Goal: Transaction & Acquisition: Book appointment/travel/reservation

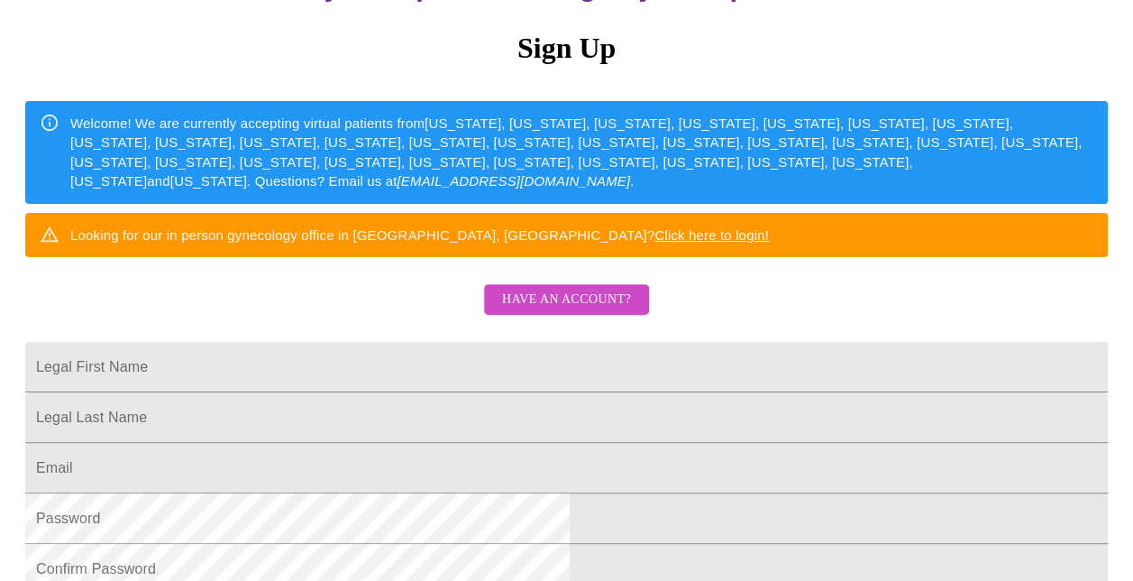
scroll to position [191, 0]
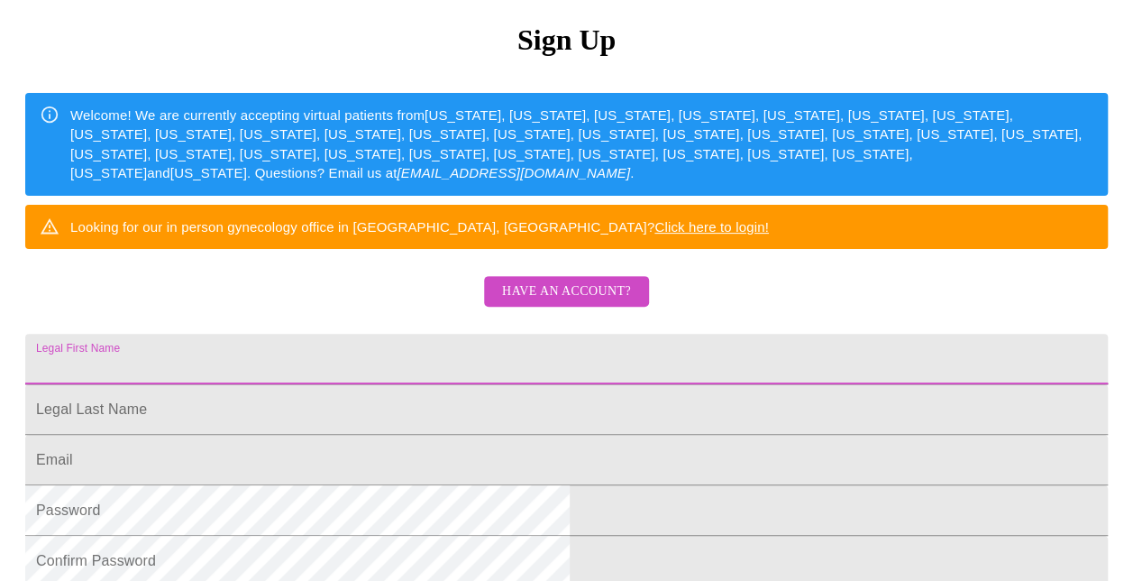
click at [456, 384] on input "Legal First Name" at bounding box center [566, 359] width 1083 height 50
type input "[PERSON_NAME]"
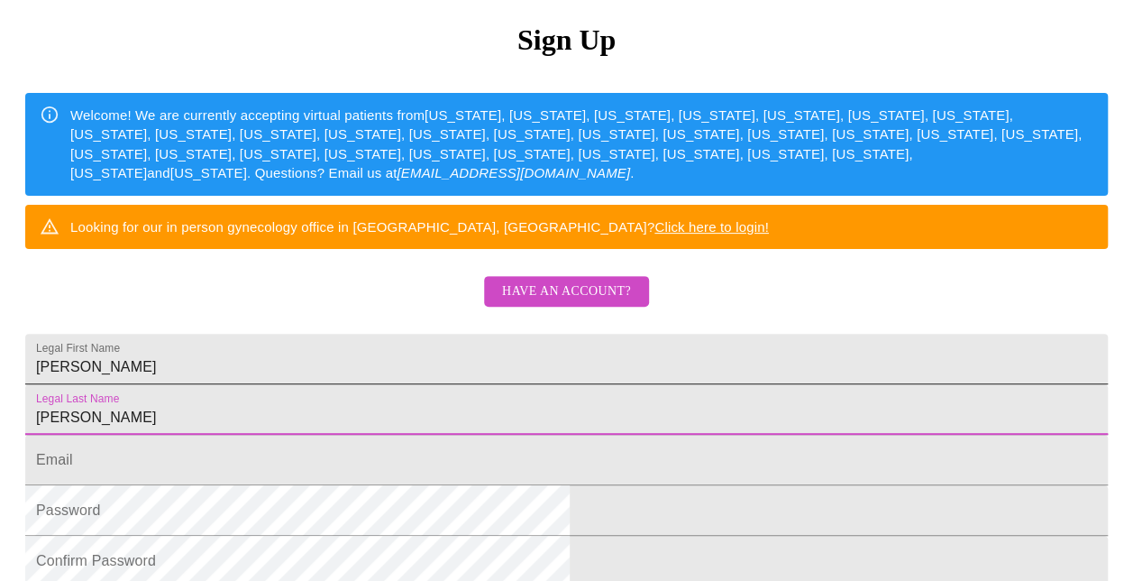
type input "[PERSON_NAME]"
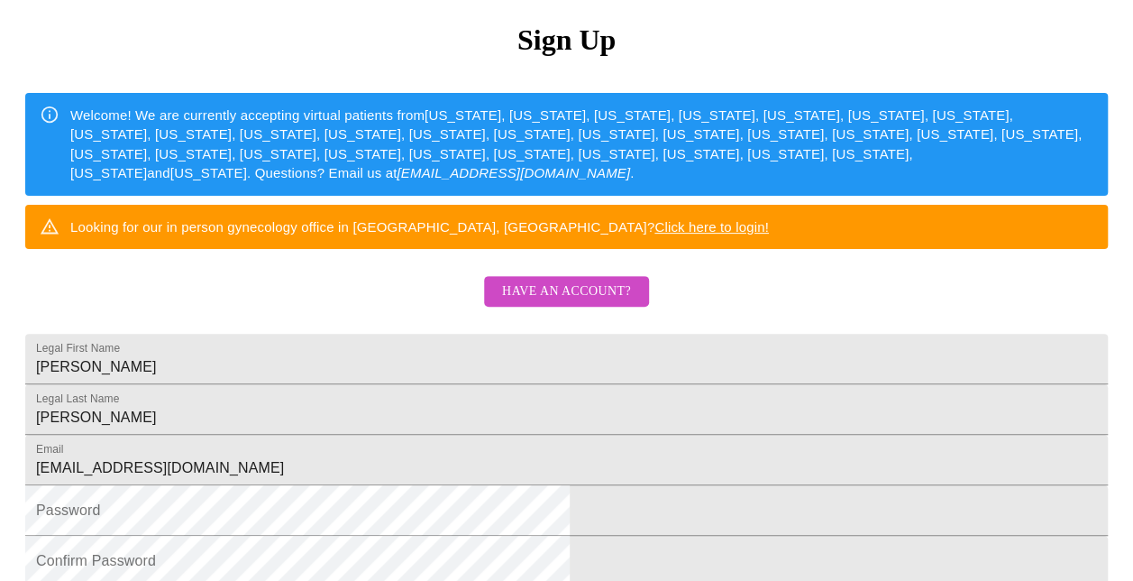
click at [476, 494] on form "Email [EMAIL_ADDRESS][DOMAIN_NAME]" at bounding box center [566, 469] width 1083 height 50
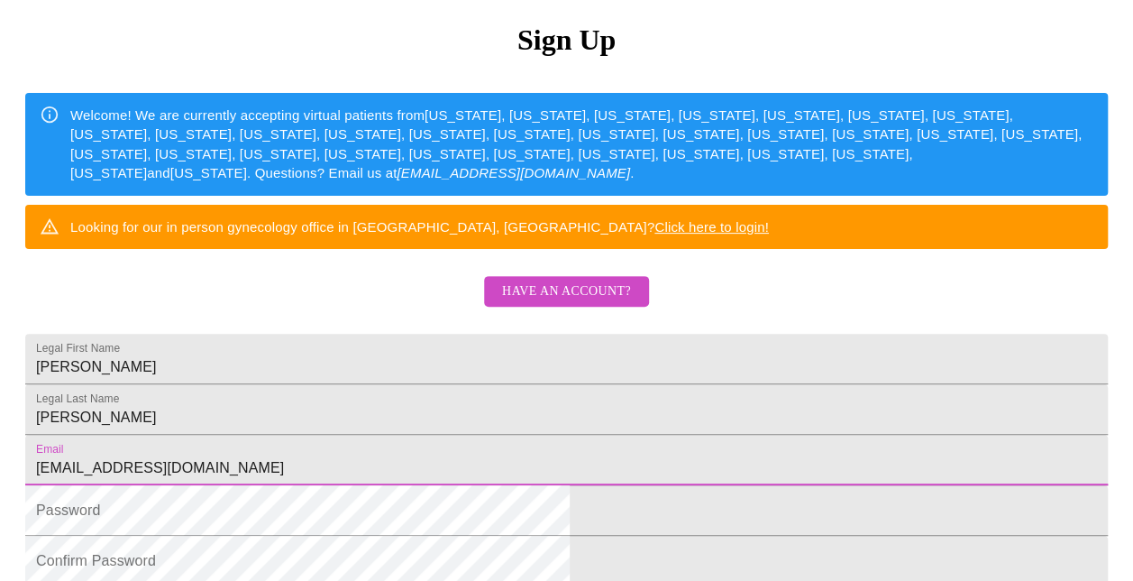
drag, startPoint x: 465, startPoint y: 530, endPoint x: 135, endPoint y: 549, distance: 330.6
click at [135, 520] on html "MyMenopauseRx Sign Up Welcome! We are currently accepting virtual patients from…" at bounding box center [566, 164] width 1133 height 711
type input "[EMAIL_ADDRESS][DOMAIN_NAME]"
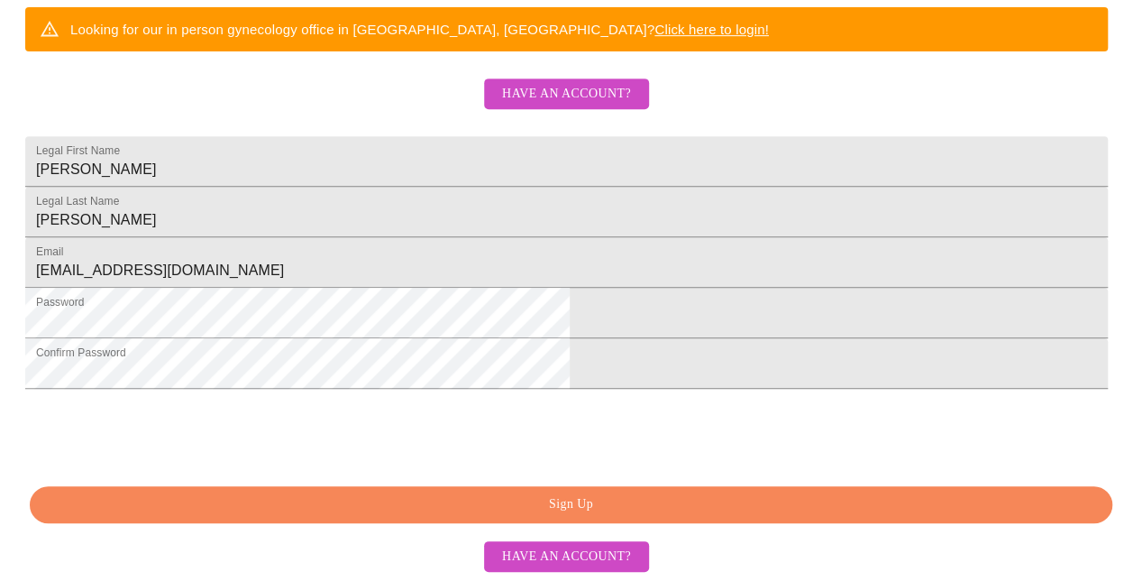
scroll to position [507, 0]
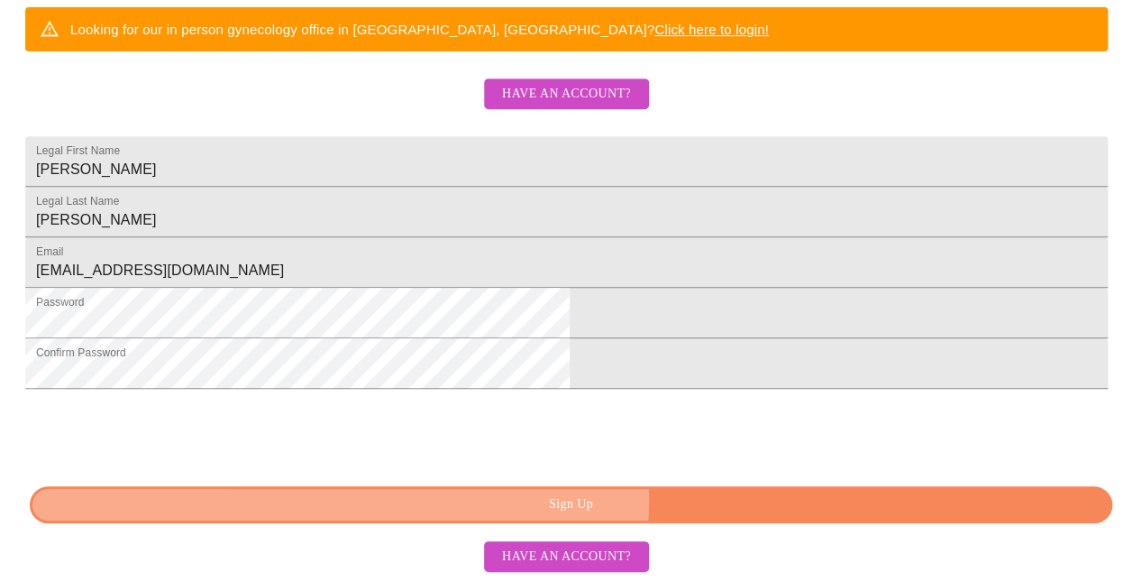
click at [608, 500] on span "Sign Up" at bounding box center [571, 504] width 1042 height 23
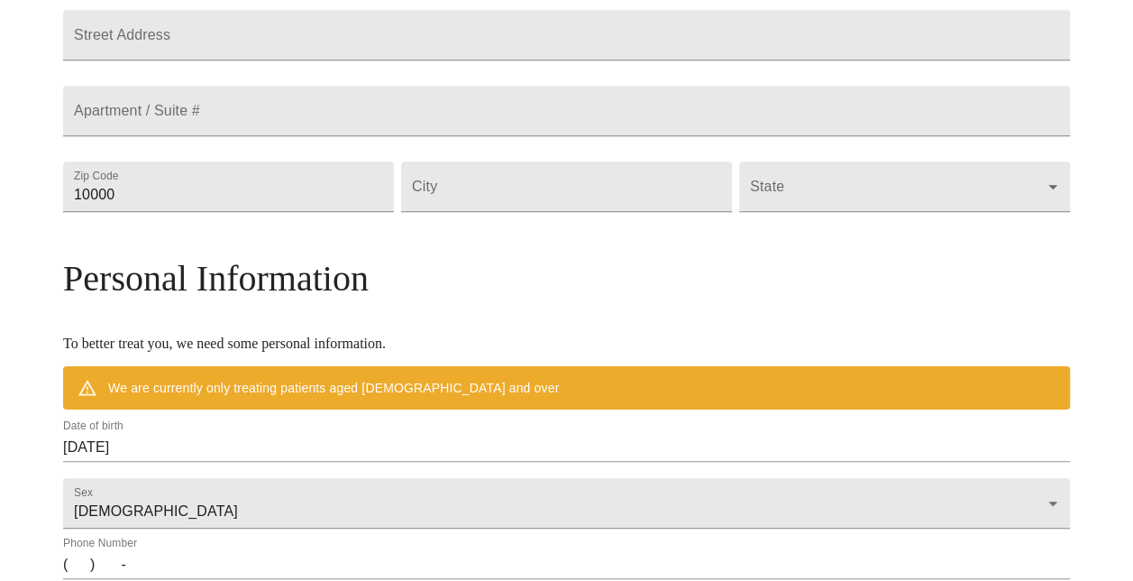
scroll to position [436, 0]
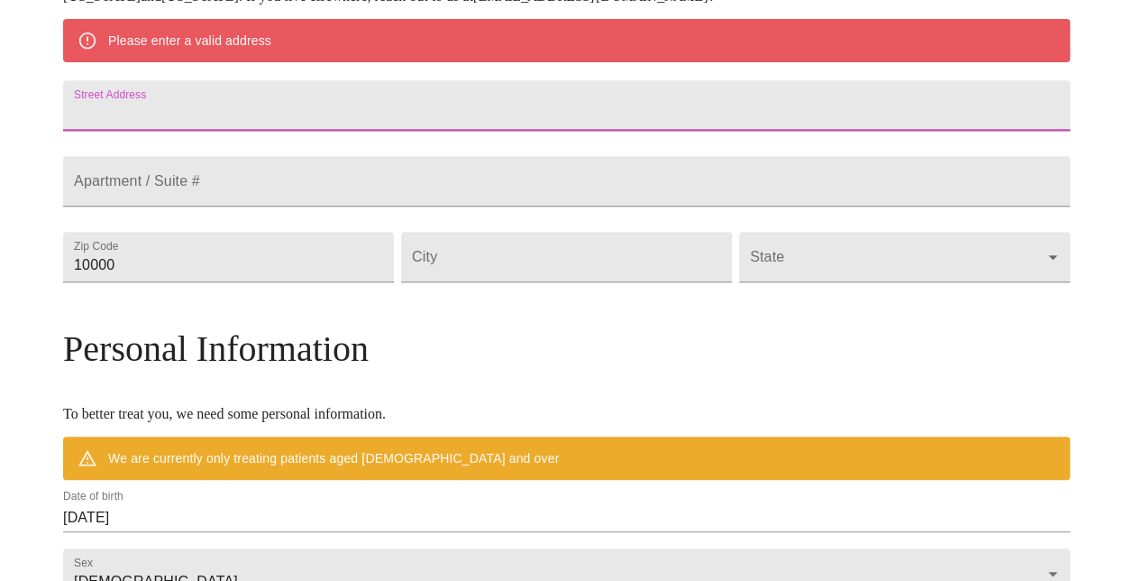
click at [426, 122] on input "Street Address" at bounding box center [566, 105] width 1007 height 50
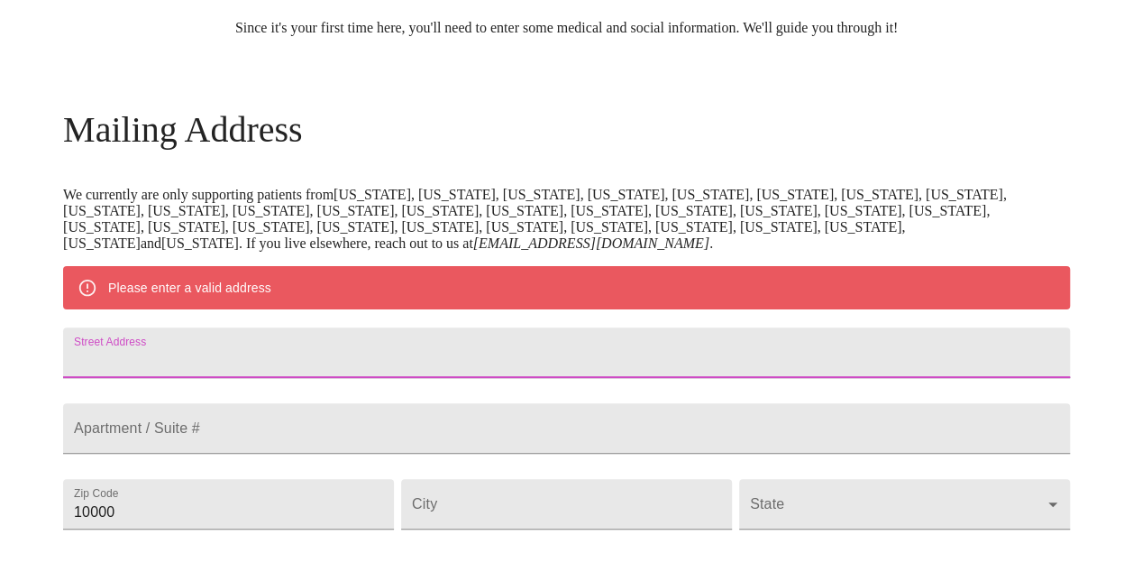
scroll to position [199, 0]
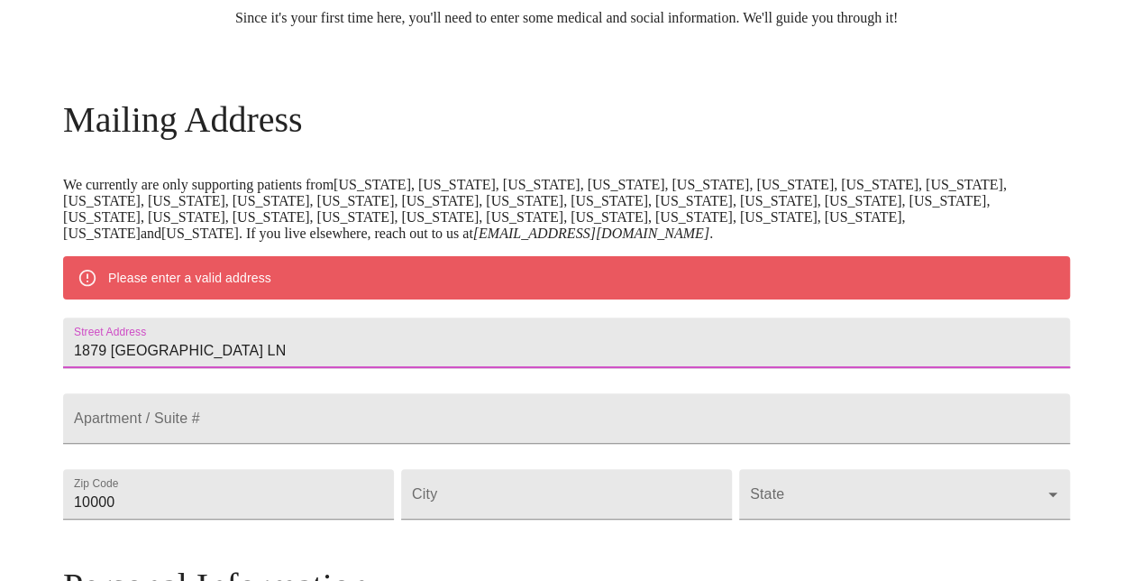
type input "1879 [GEOGRAPHIC_DATA] LN"
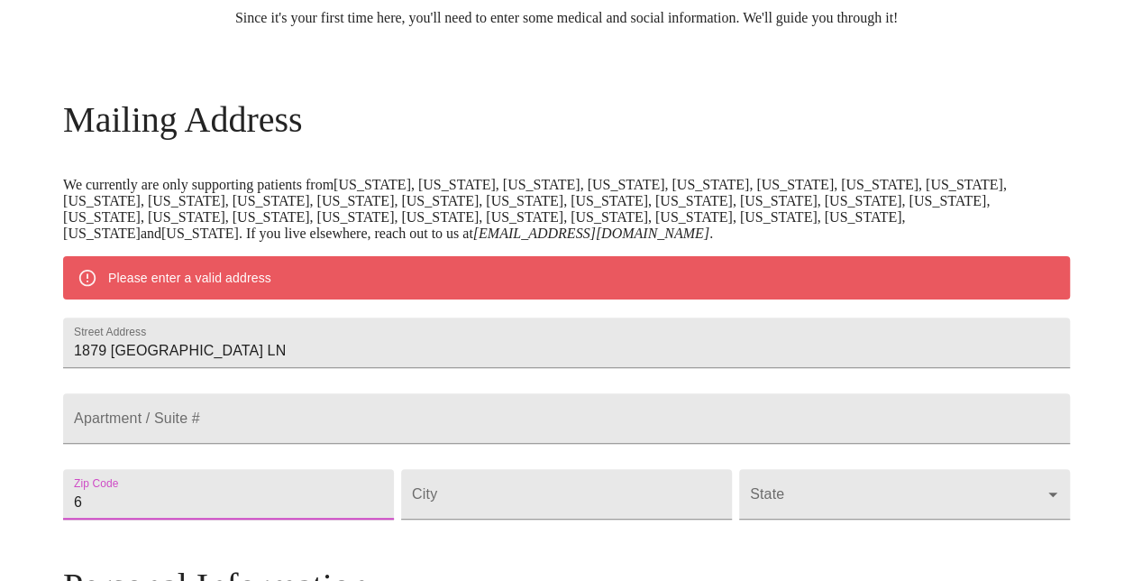
scroll to position [229, 0]
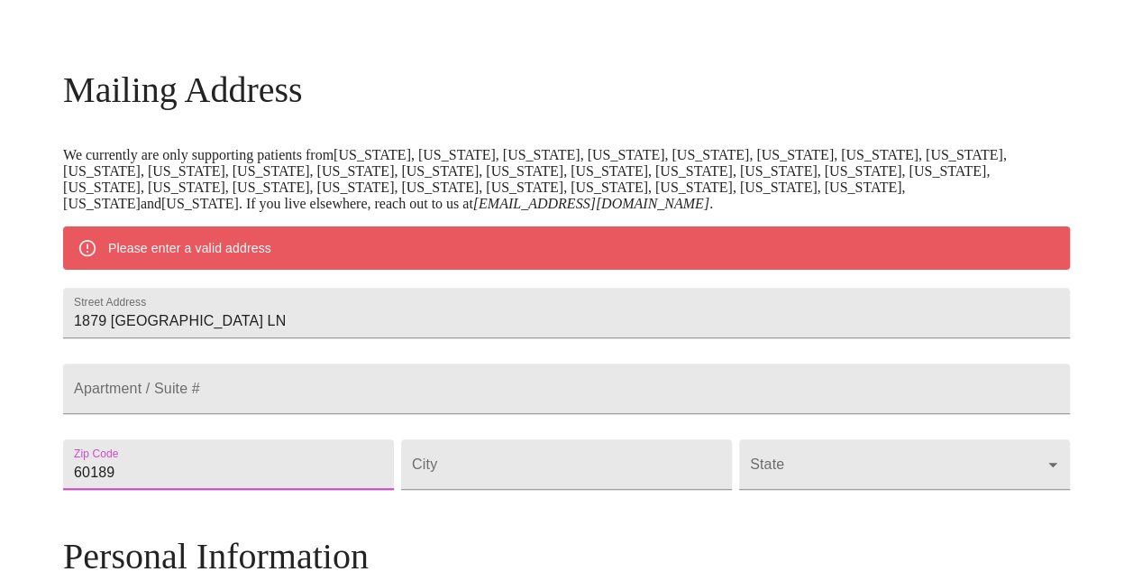
type input "60189"
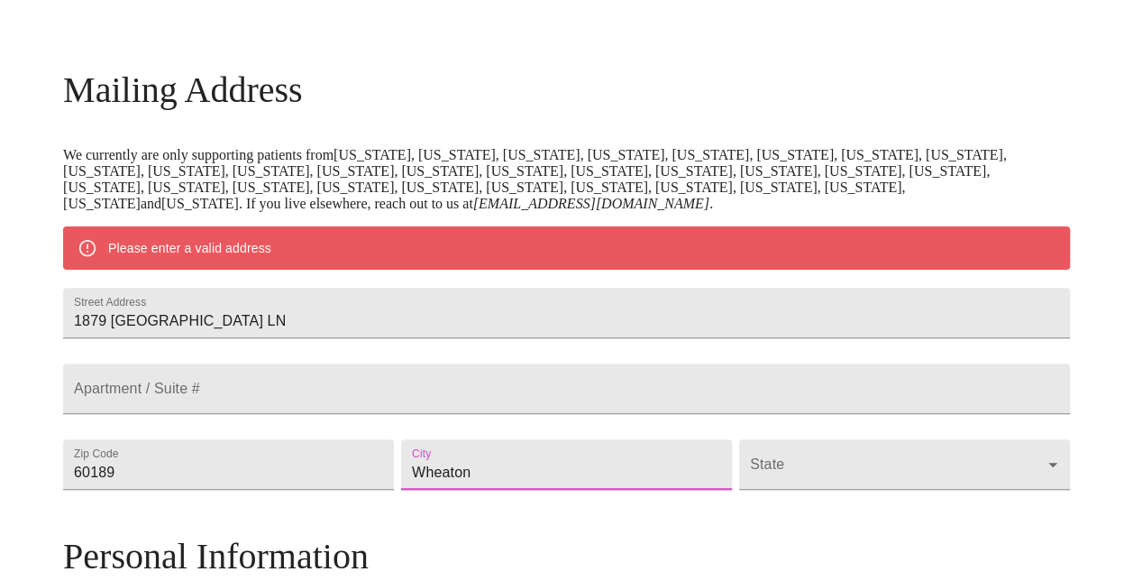
type input "Wheaton"
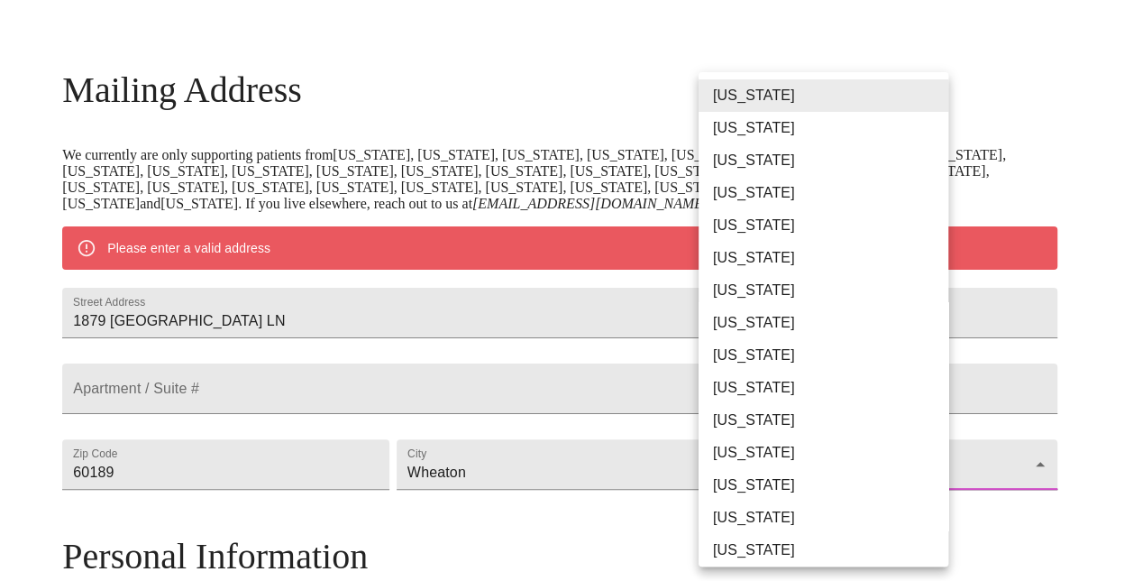
click at [931, 518] on body "MyMenopauseRx Welcome to MyMenopauseRx Since it's your first time here, you'll …" at bounding box center [566, 489] width 1119 height 1422
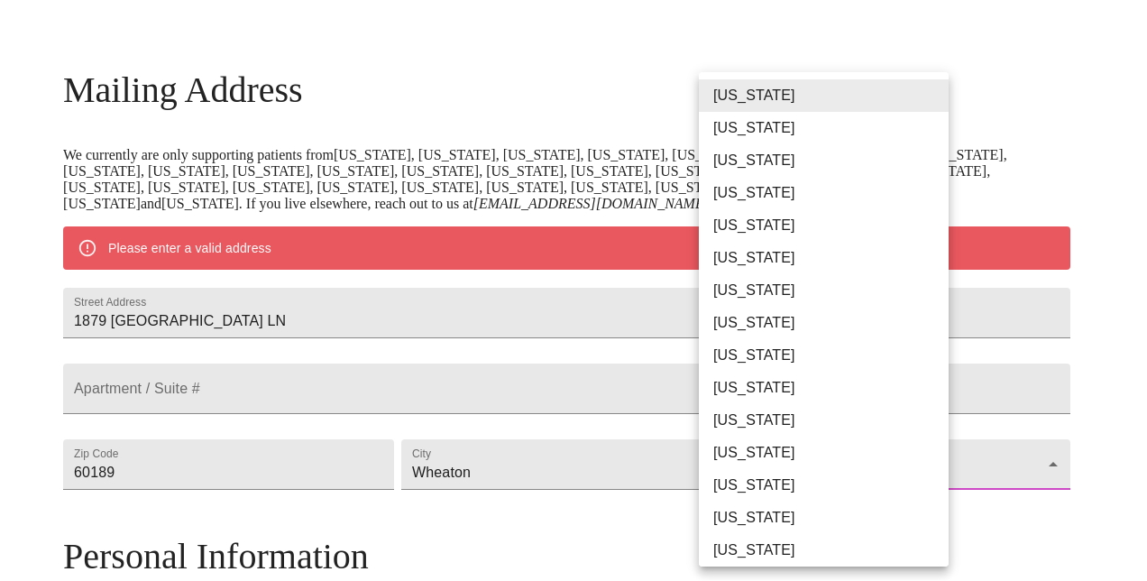
click at [801, 483] on li "[US_STATE]" at bounding box center [830, 485] width 263 height 32
type input "[US_STATE]"
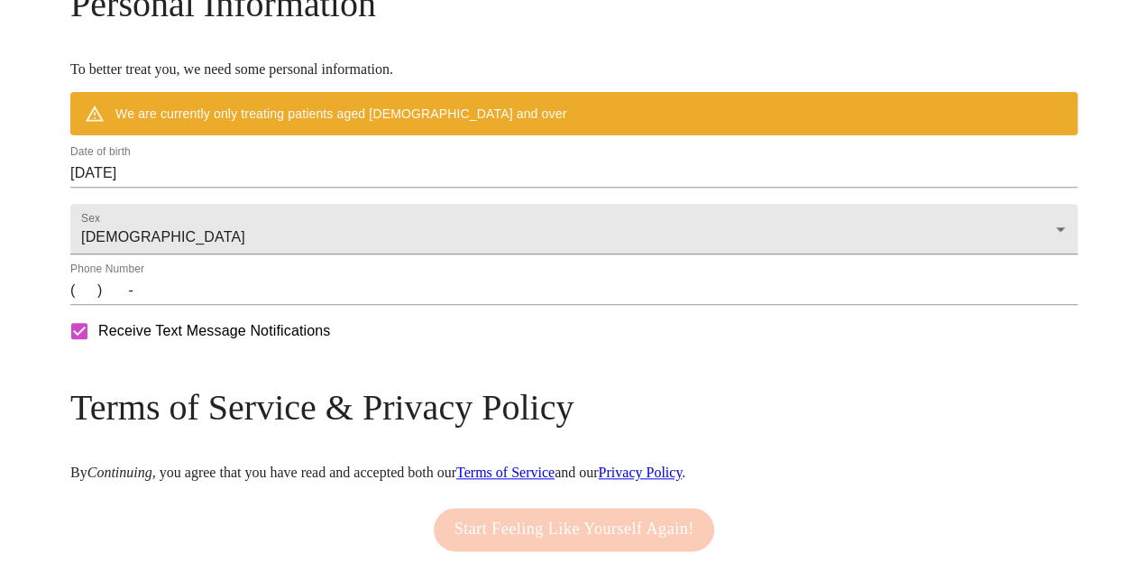
scroll to position [724, 0]
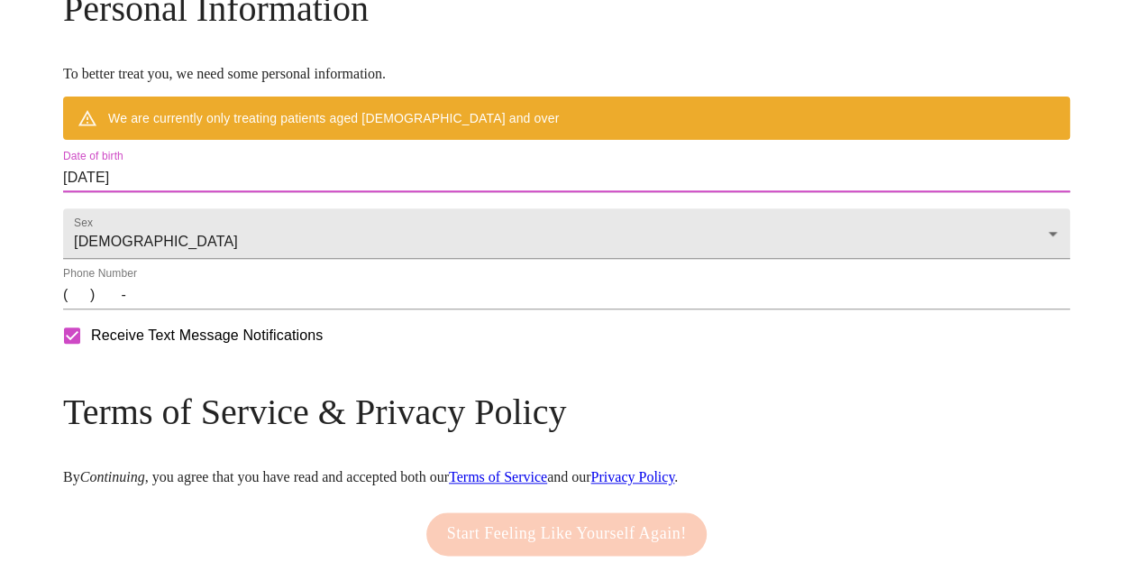
drag, startPoint x: 351, startPoint y: 227, endPoint x: 76, endPoint y: 261, distance: 277.0
click at [336, 192] on input "[DATE]" at bounding box center [566, 177] width 1007 height 29
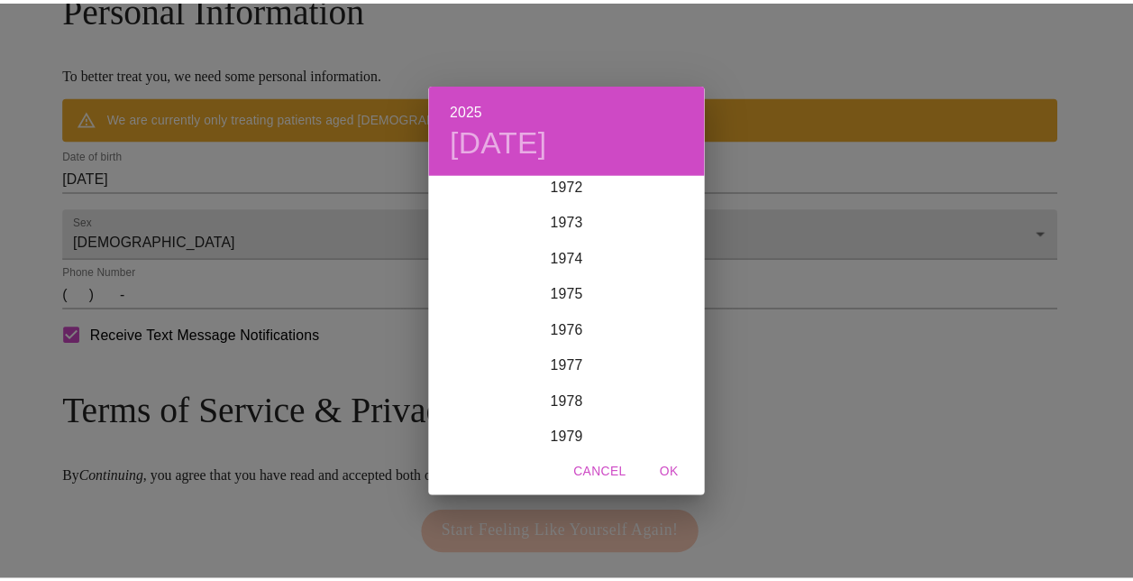
scroll to position [2603, 0]
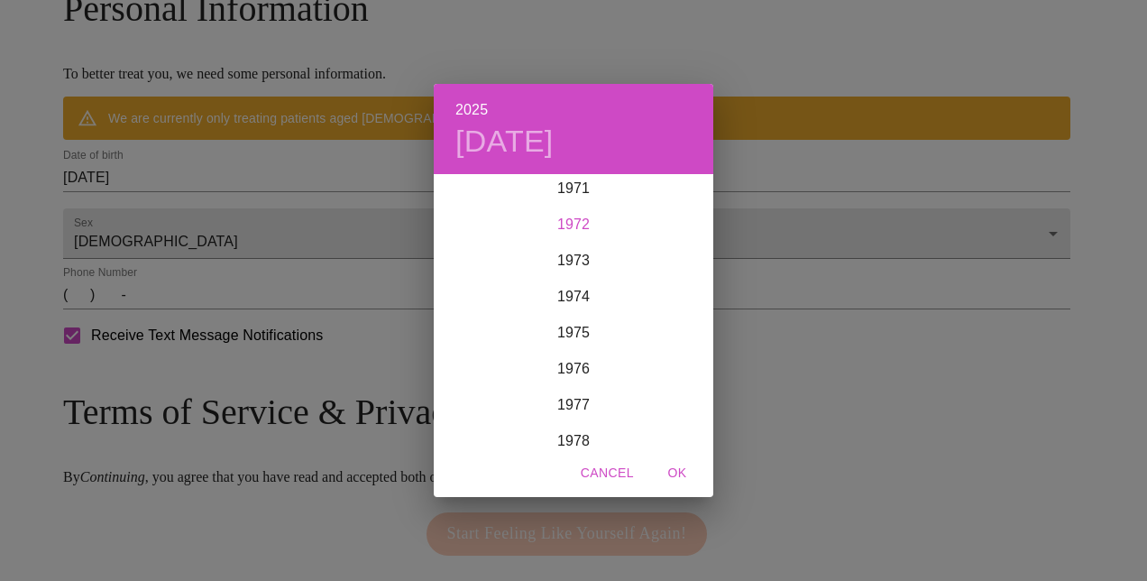
click at [602, 222] on div "1972" at bounding box center [574, 224] width 280 height 36
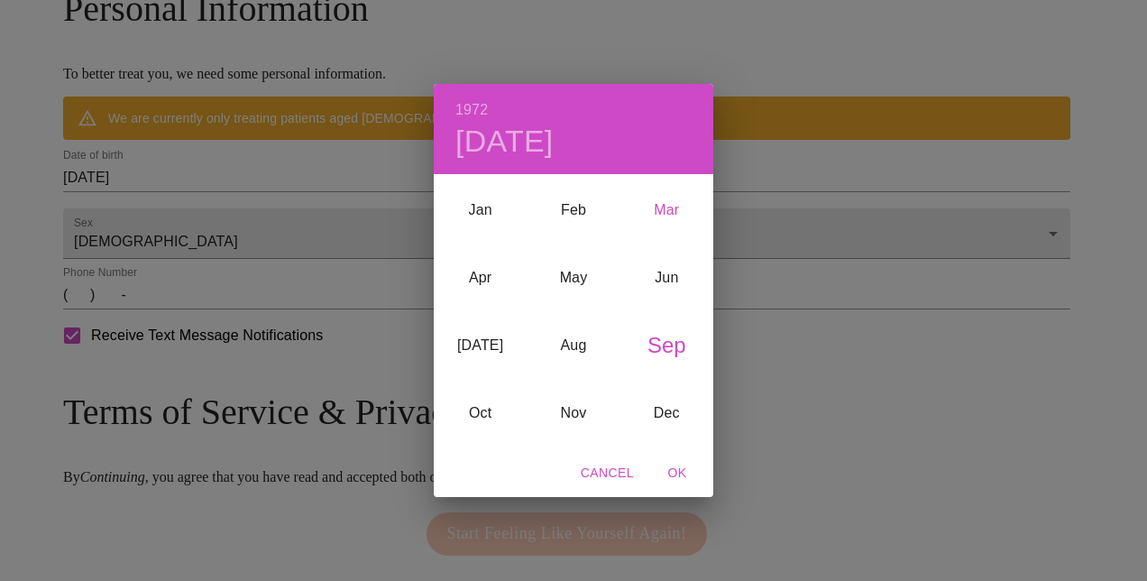
click at [660, 218] on div "Mar" at bounding box center [666, 211] width 93 height 68
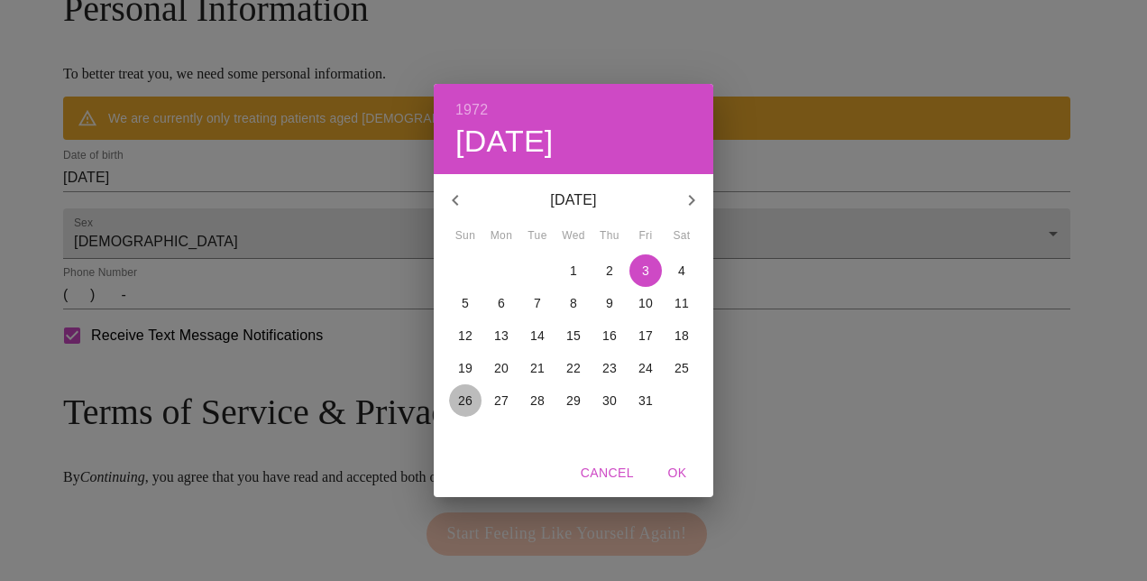
click at [462, 400] on p "26" at bounding box center [465, 400] width 14 height 18
click at [674, 468] on span "OK" at bounding box center [677, 473] width 43 height 23
type input "[DATE]"
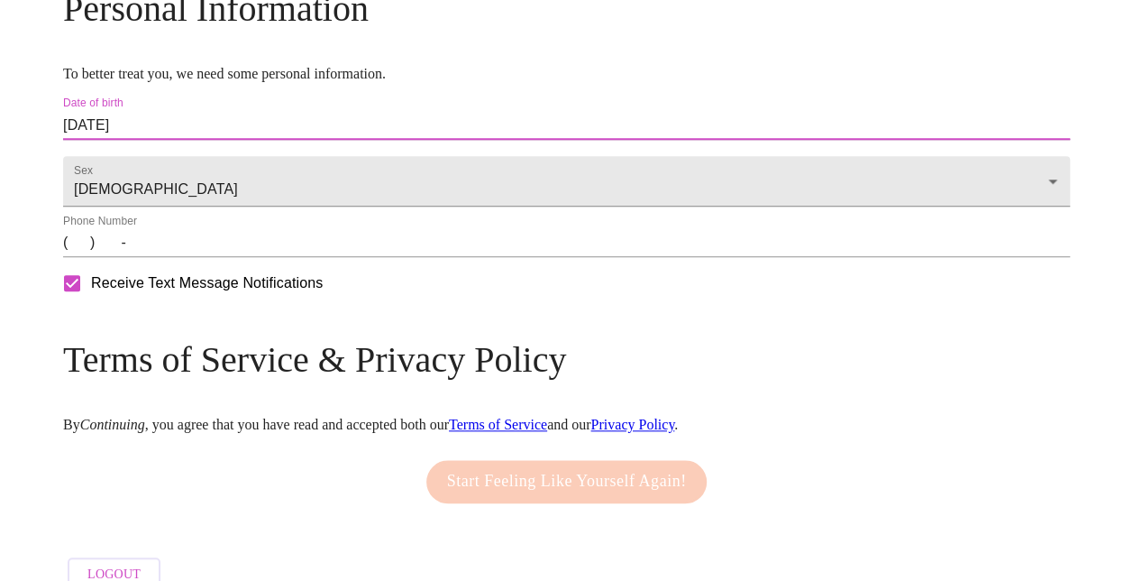
click at [197, 257] on input "(   )    -" at bounding box center [566, 242] width 1007 height 29
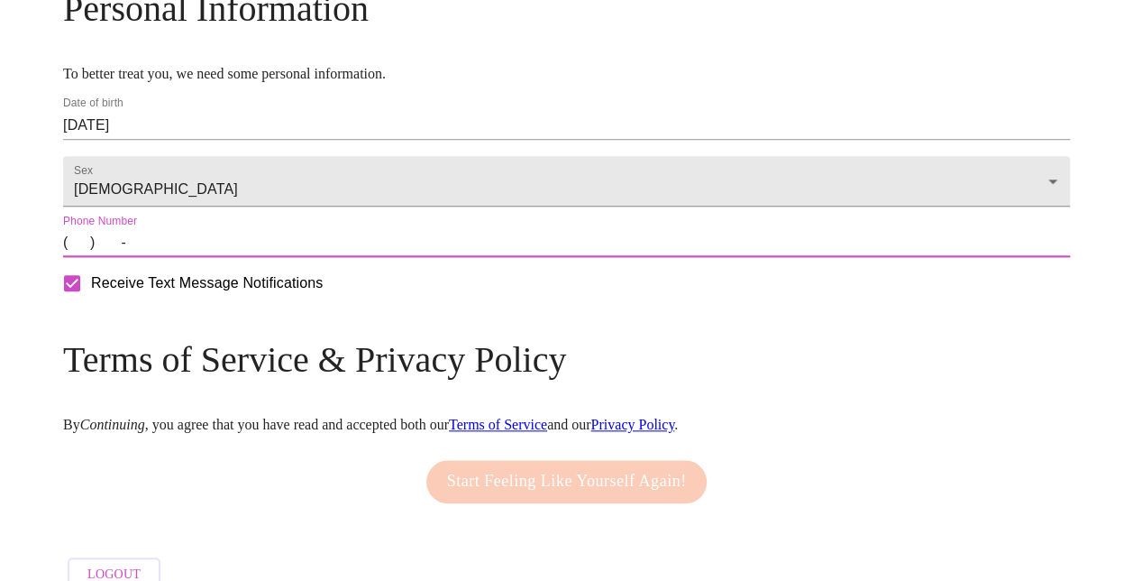
type input "[PHONE_NUMBER]"
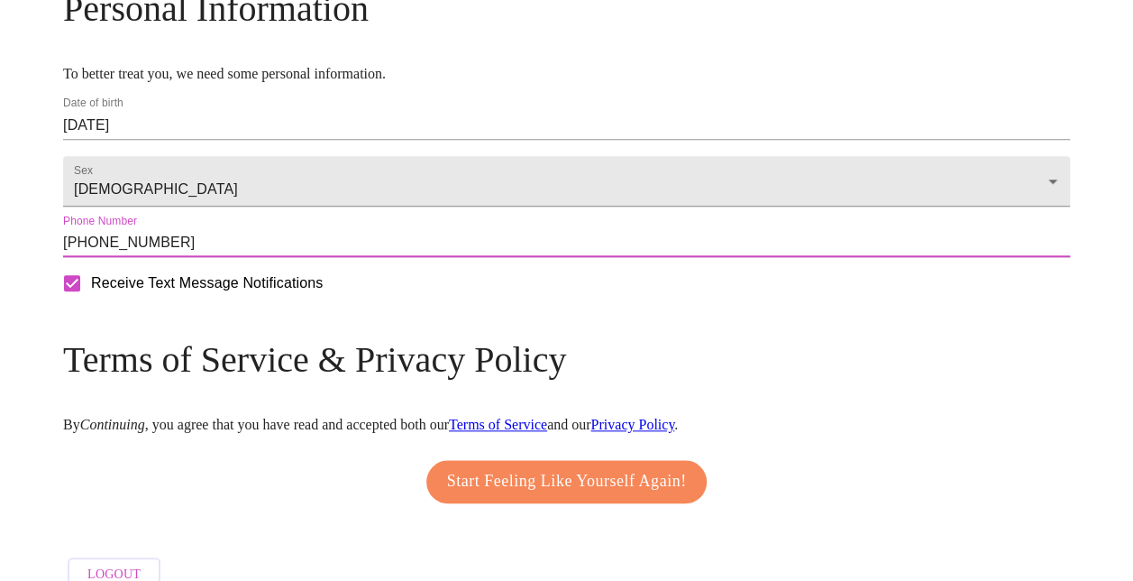
scroll to position [806, 0]
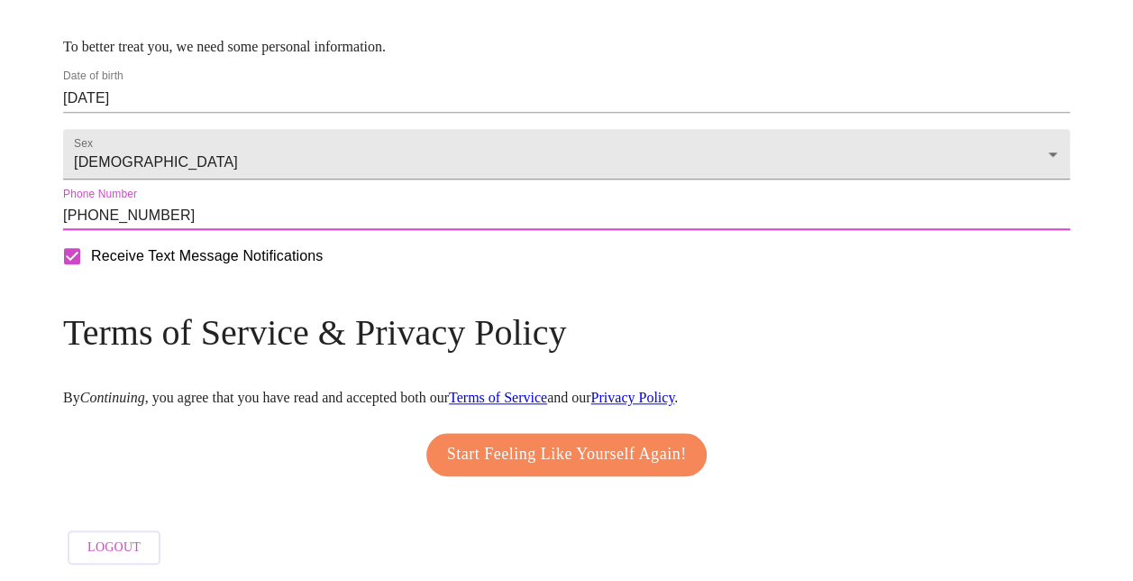
click at [588, 440] on span "Start Feeling Like Yourself Again!" at bounding box center [567, 454] width 240 height 29
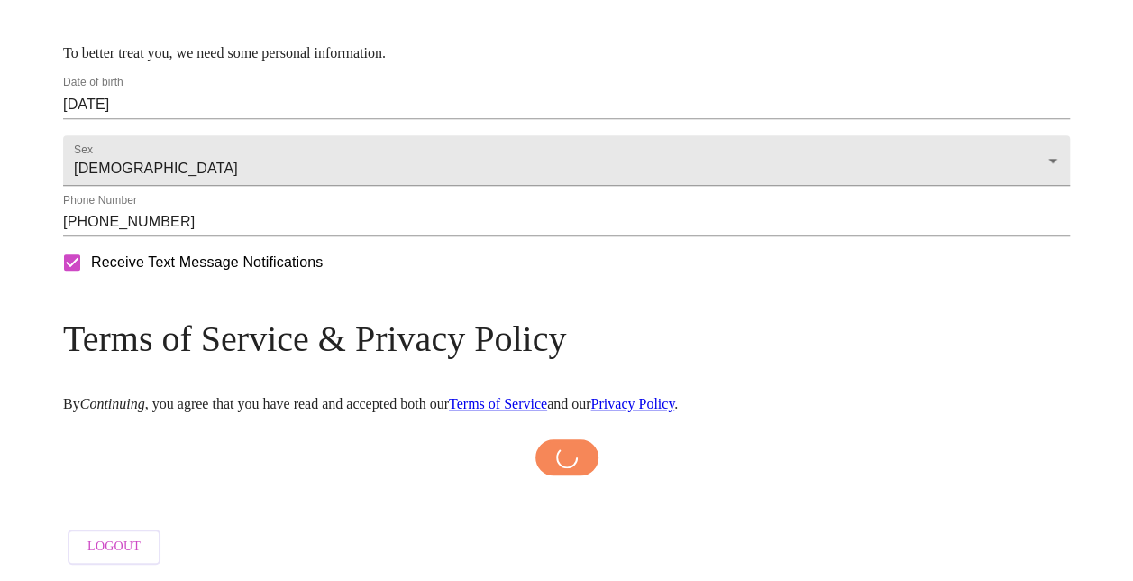
scroll to position [799, 0]
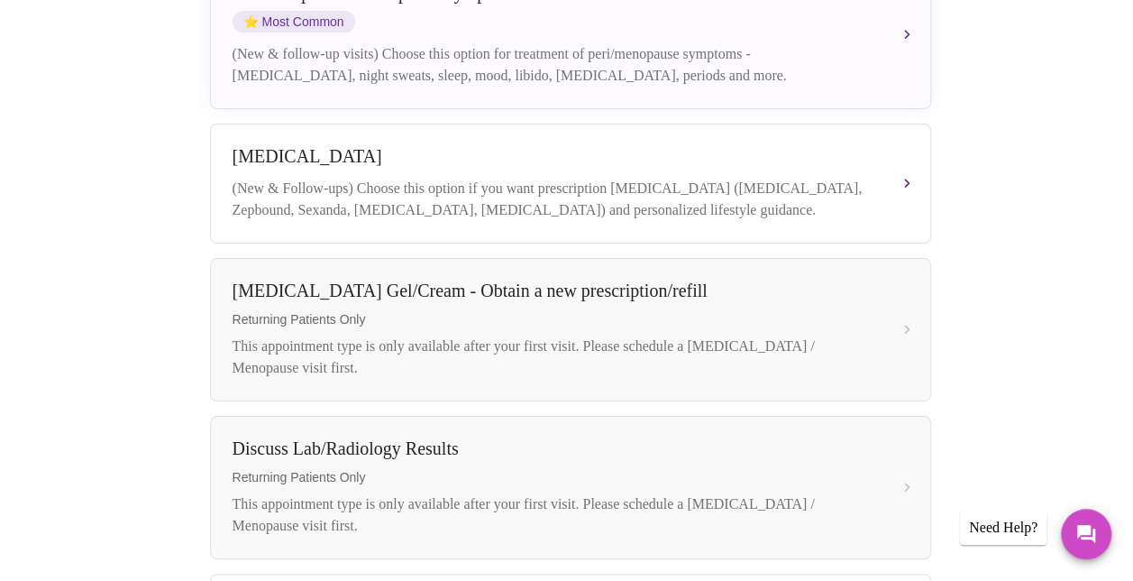
scroll to position [615, 0]
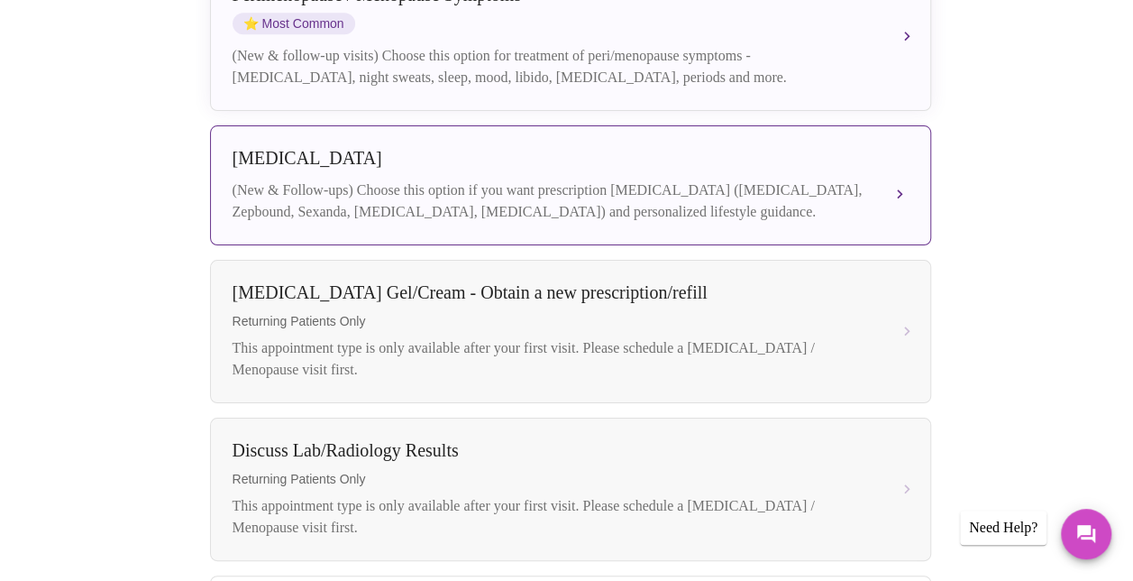
click at [904, 173] on button "[MEDICAL_DATA] (New & Follow-ups) Choose this option if you want prescription […" at bounding box center [570, 185] width 721 height 120
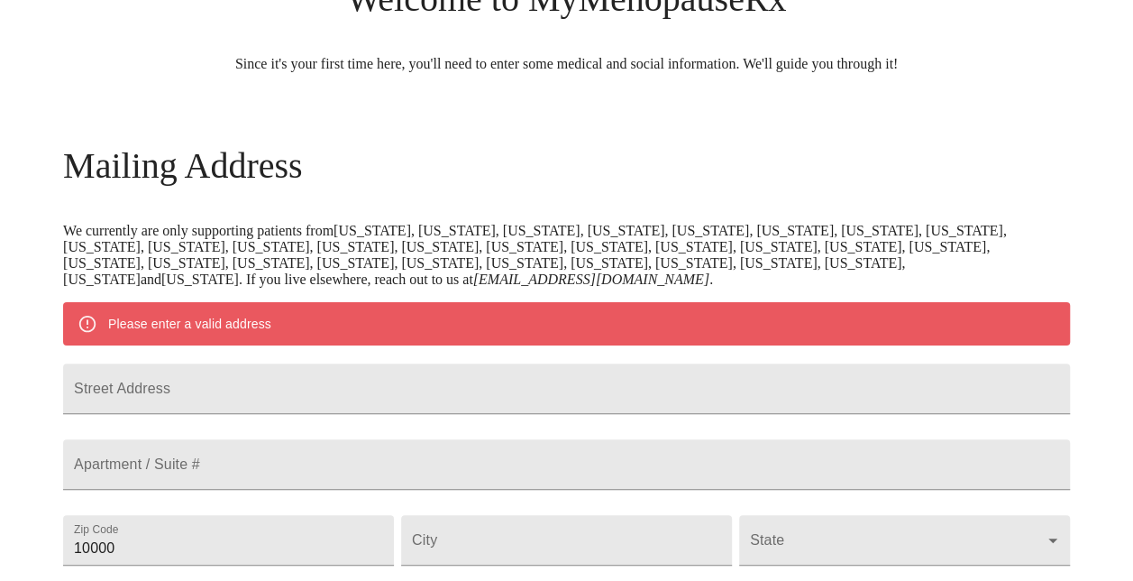
scroll to position [799, 0]
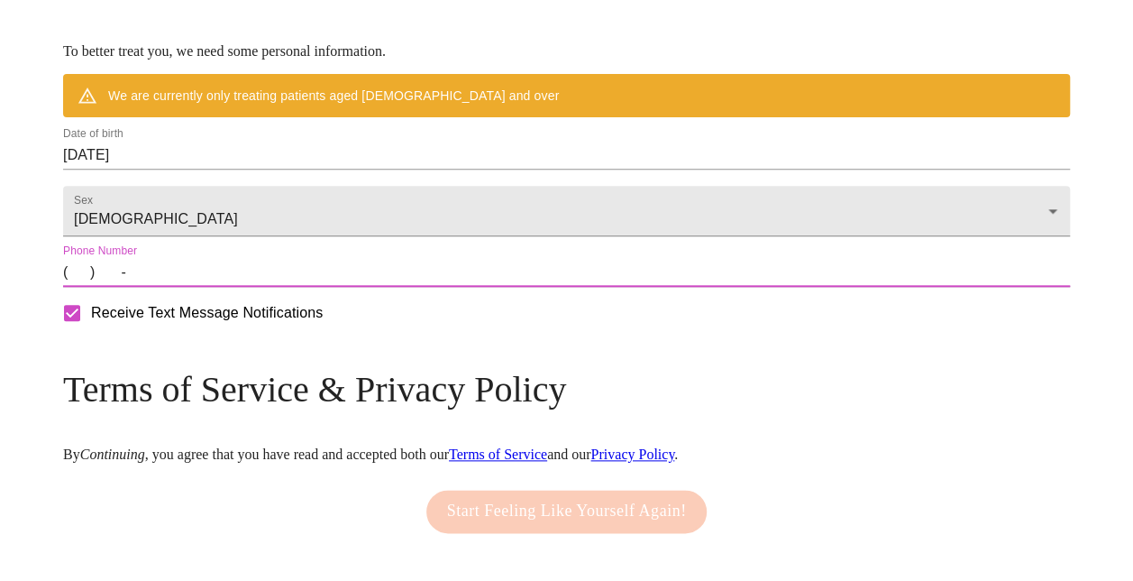
click at [207, 287] on input "(   )    -" at bounding box center [566, 272] width 1007 height 29
type input "[PHONE_NUMBER]"
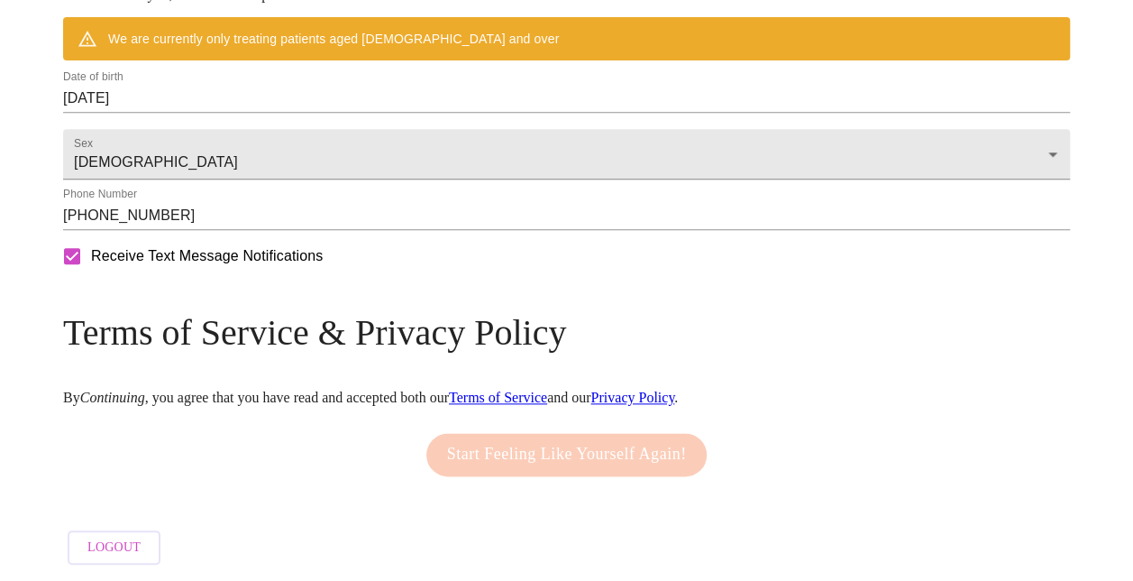
click at [654, 429] on div "Start Feeling Like Yourself Again!" at bounding box center [567, 454] width 290 height 61
click at [596, 437] on div "Start Feeling Like Yourself Again!" at bounding box center [567, 454] width 290 height 61
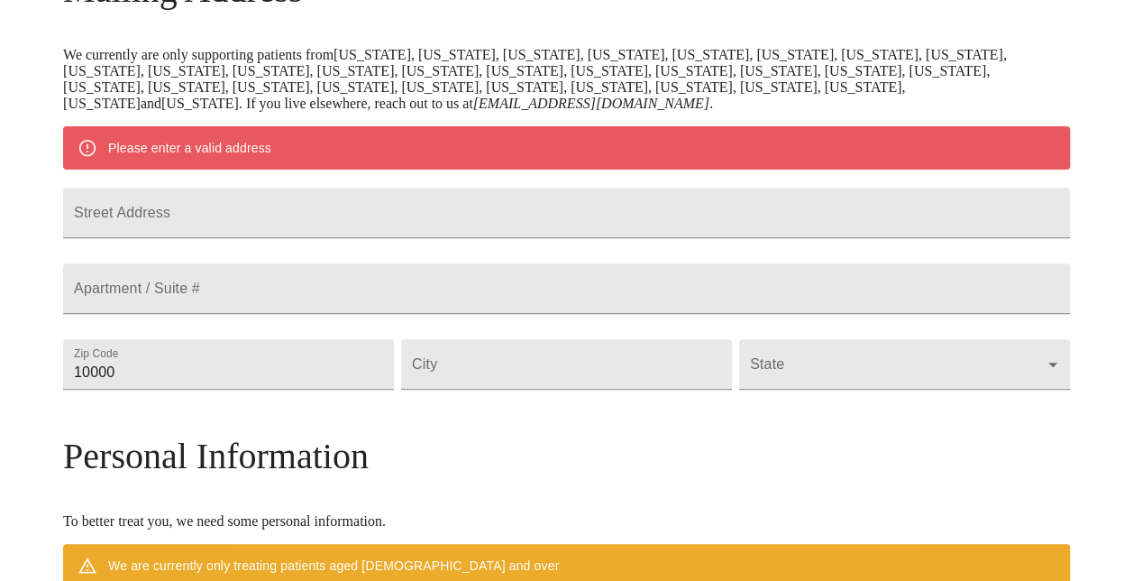
scroll to position [337, 0]
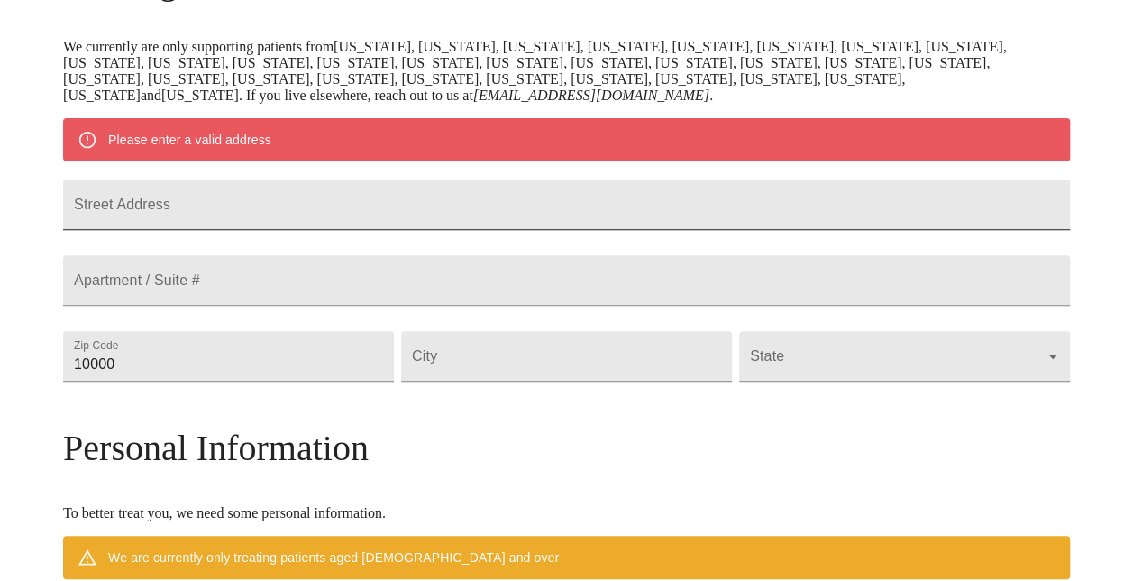
click at [537, 195] on input "Street Address" at bounding box center [566, 204] width 1007 height 50
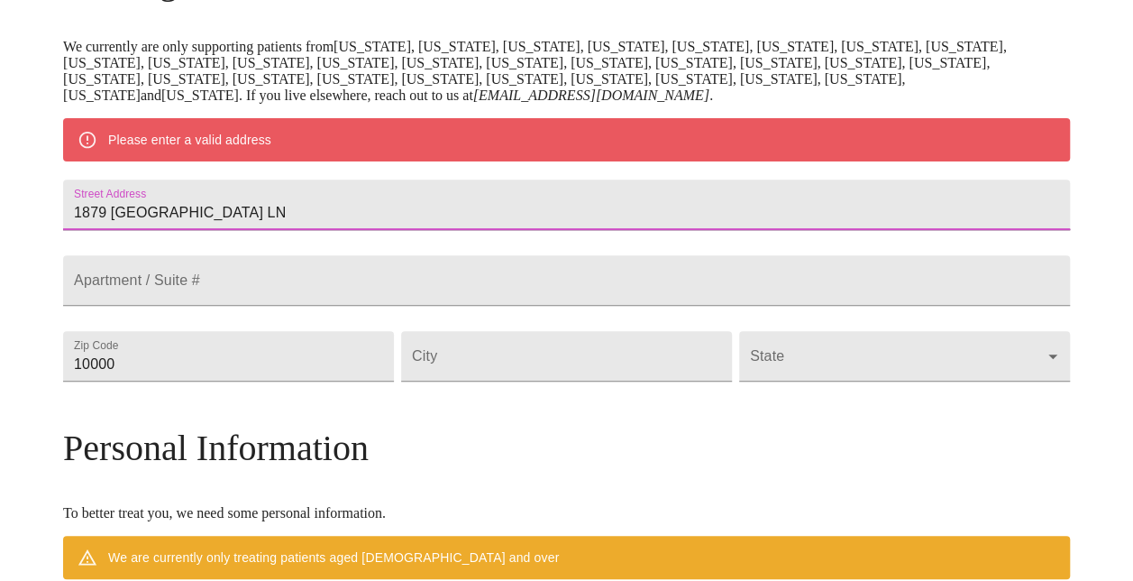
type input "1879 [GEOGRAPHIC_DATA] LN"
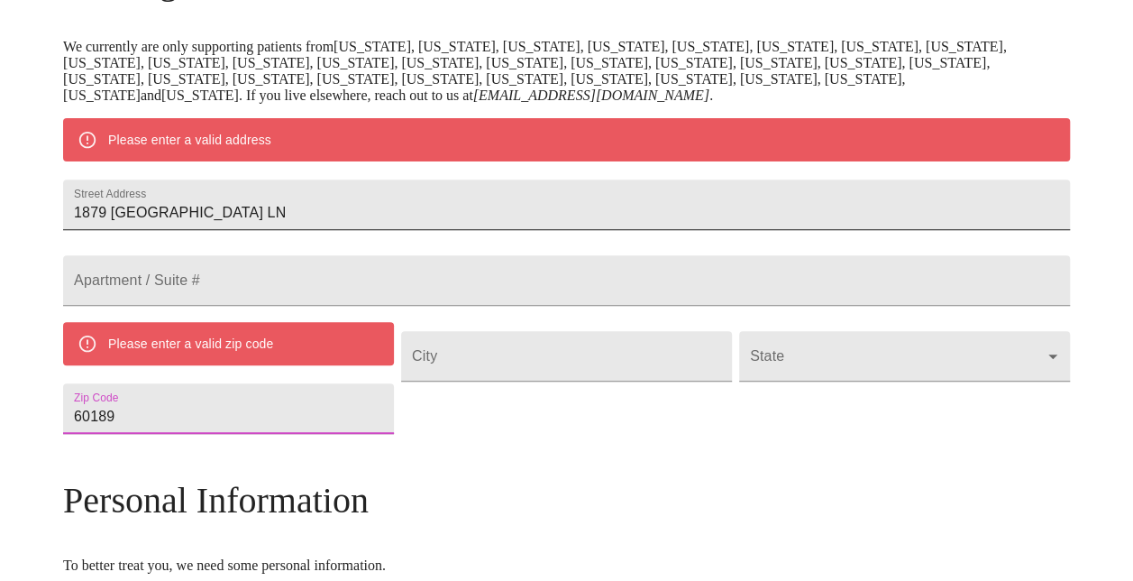
type input "60189"
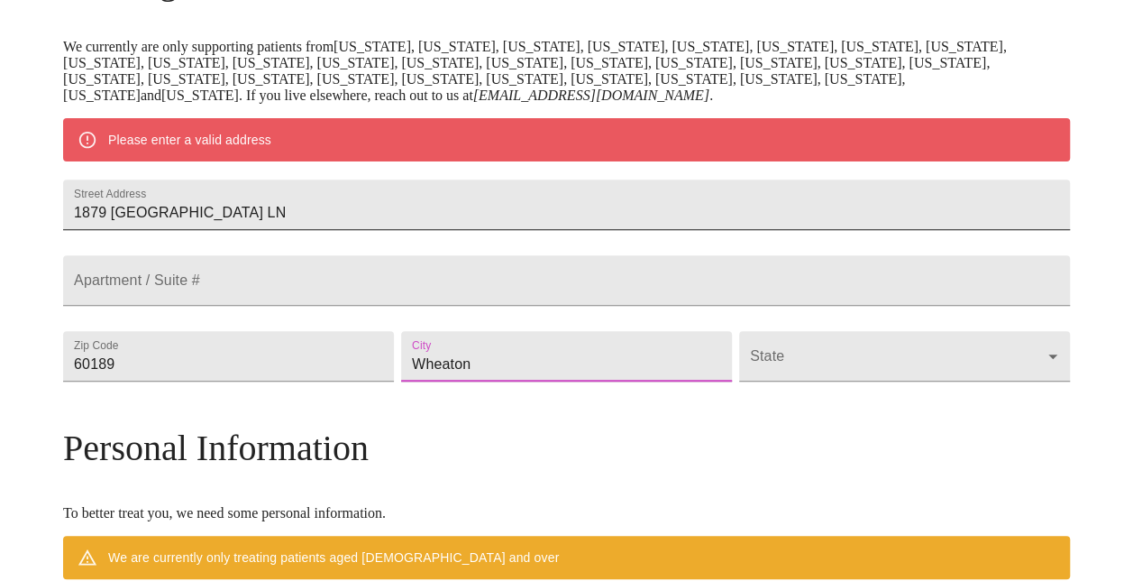
type input "Wheaton"
click at [828, 399] on body "MyMenopauseRx Welcome to MyMenopauseRx Since it's your first time here, you'll …" at bounding box center [566, 381] width 1119 height 1422
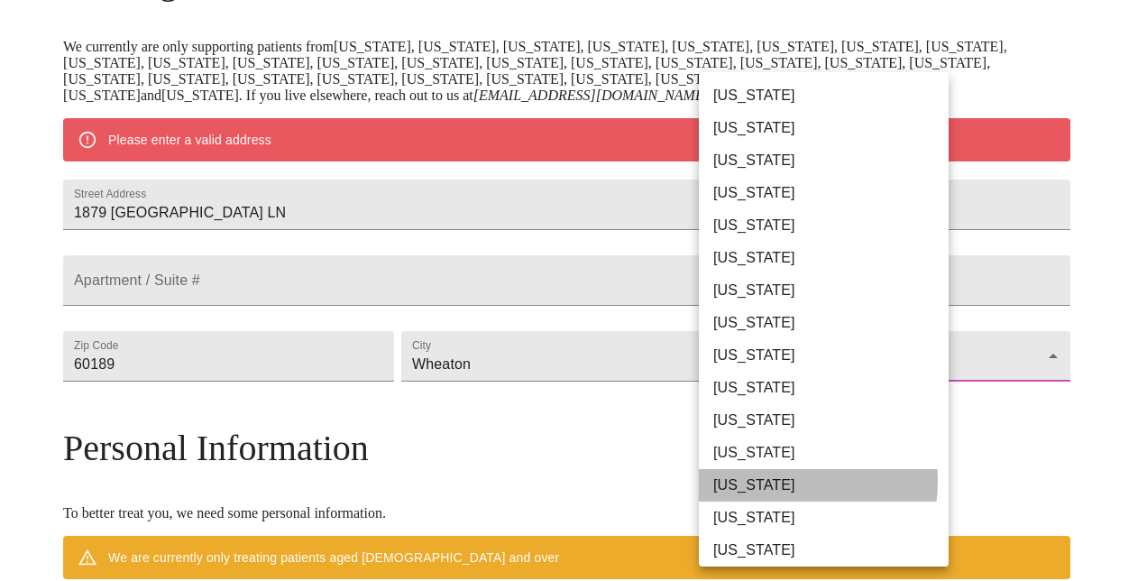
click at [775, 481] on li "[US_STATE]" at bounding box center [830, 485] width 263 height 32
type input "[US_STATE]"
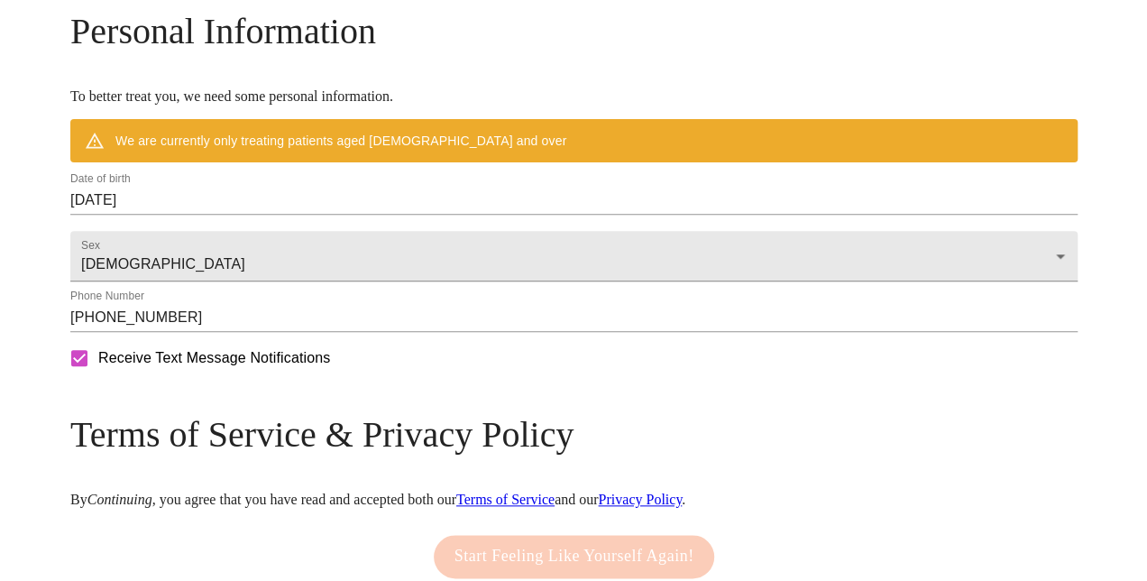
scroll to position [712, 0]
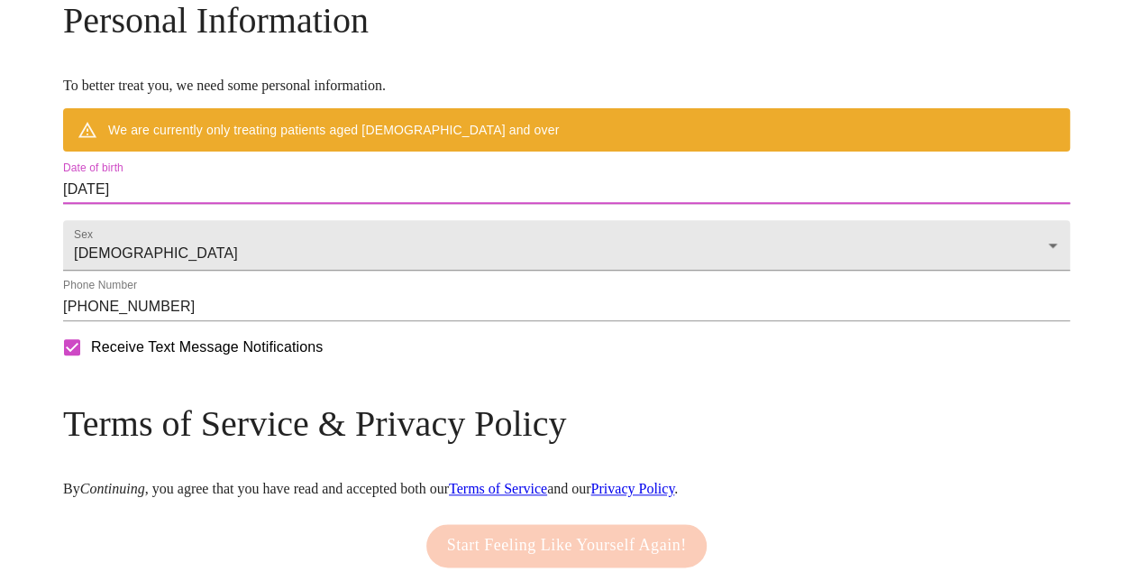
drag, startPoint x: 271, startPoint y: 229, endPoint x: 90, endPoint y: 214, distance: 181.0
drag, startPoint x: 90, startPoint y: 214, endPoint x: 206, endPoint y: 229, distance: 117.3
click at [206, 204] on input "[DATE]" at bounding box center [566, 189] width 1007 height 29
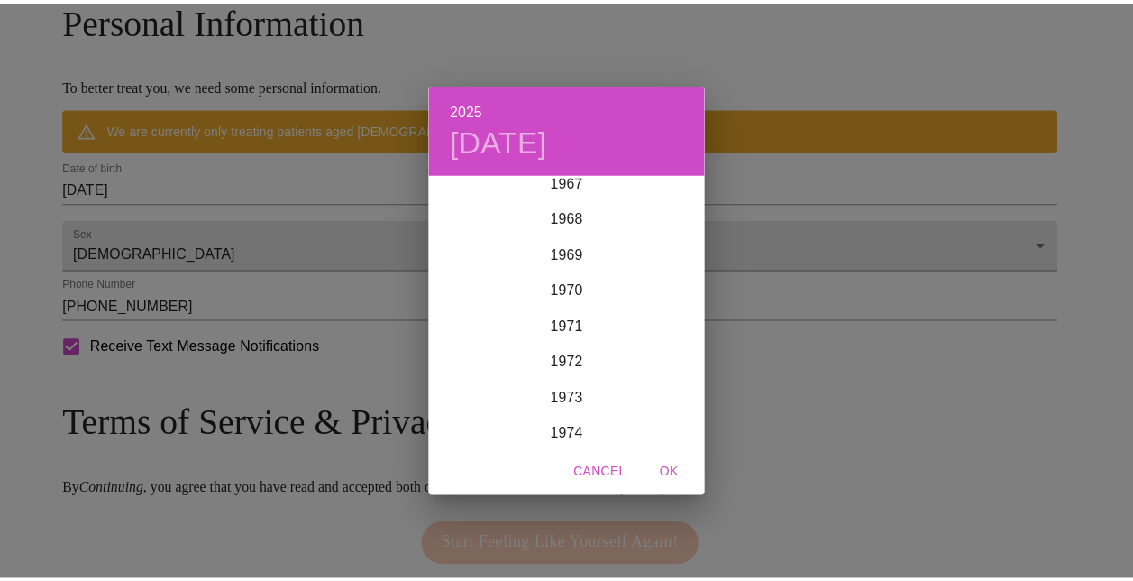
scroll to position [2446, 0]
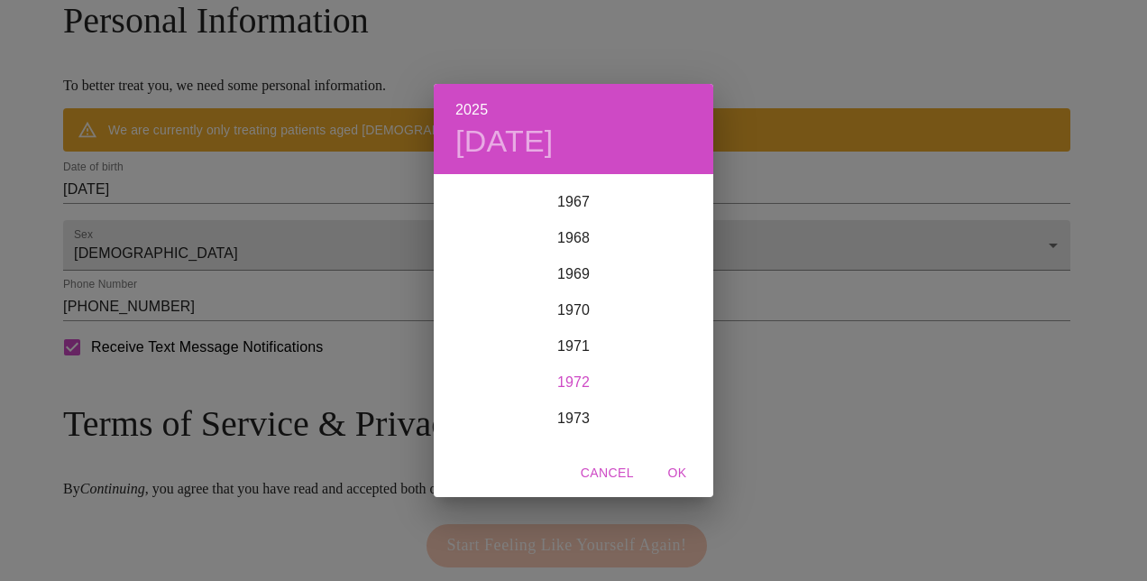
click at [584, 381] on div "1972" at bounding box center [574, 382] width 280 height 36
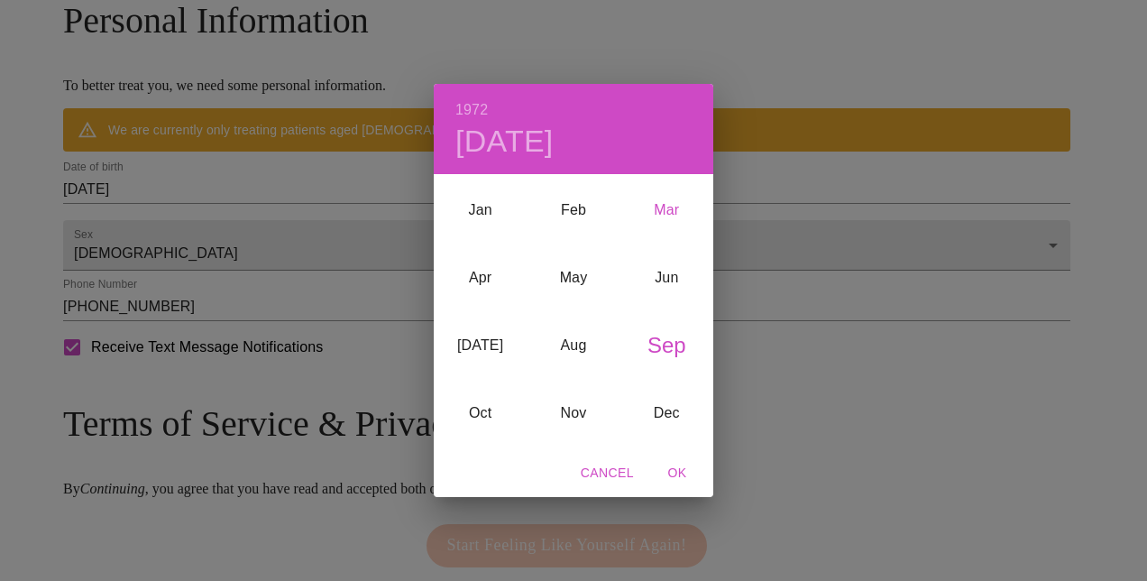
click at [666, 206] on div "Mar" at bounding box center [666, 211] width 93 height 68
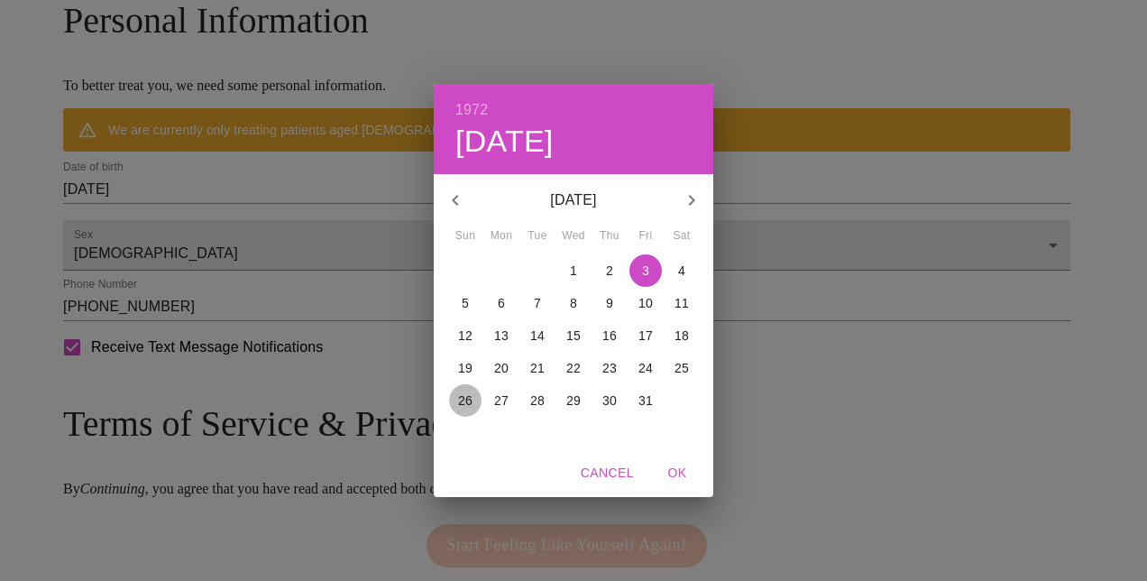
click at [470, 399] on p "26" at bounding box center [465, 400] width 14 height 18
click at [678, 473] on span "OK" at bounding box center [677, 473] width 43 height 23
type input "[DATE]"
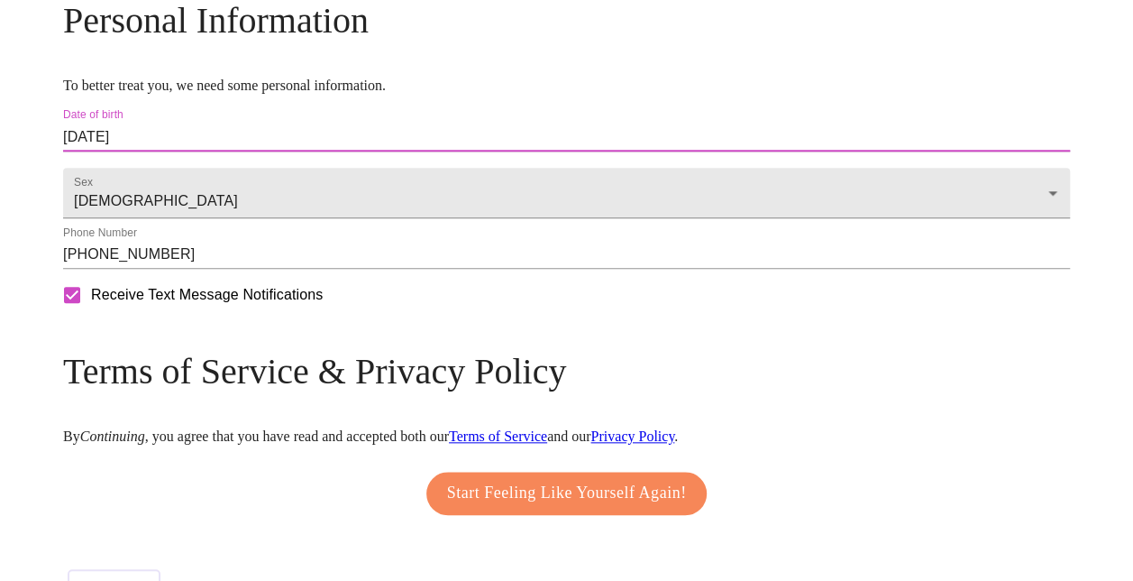
click at [592, 508] on span "Start Feeling Like Yourself Again!" at bounding box center [567, 493] width 240 height 29
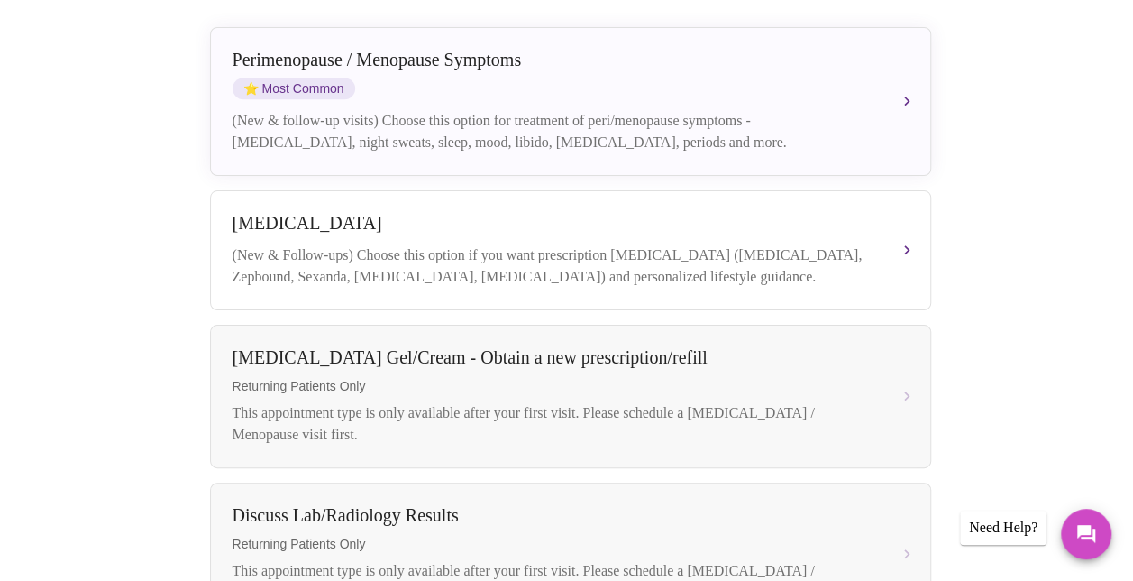
scroll to position [543, 0]
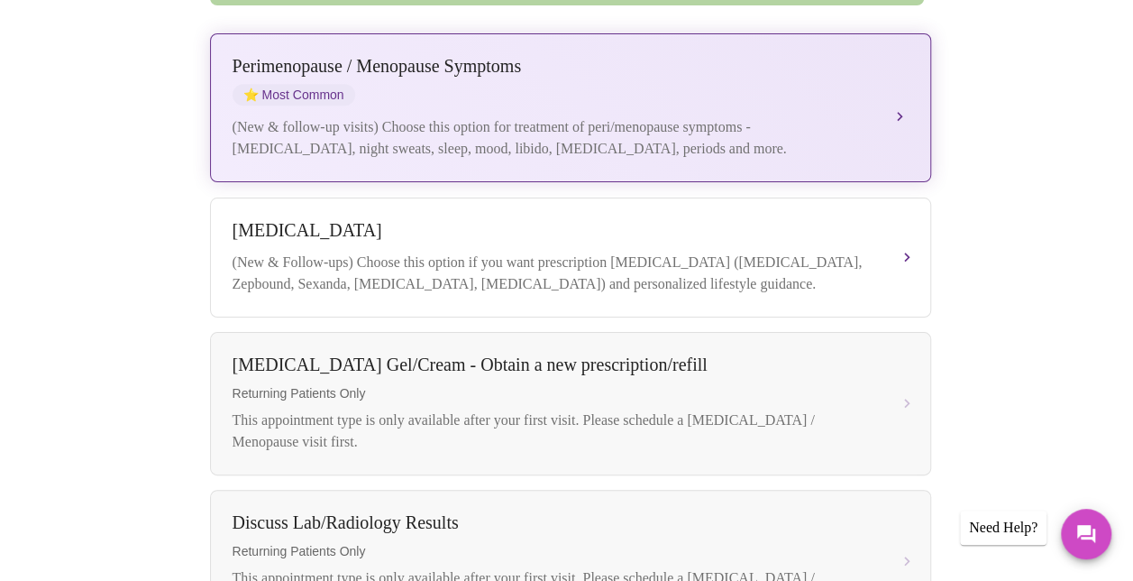
click at [893, 78] on div "[MEDICAL_DATA] / Menopause Symptoms ⭐ Most Common (New & follow-up visits) Choo…" at bounding box center [571, 108] width 676 height 104
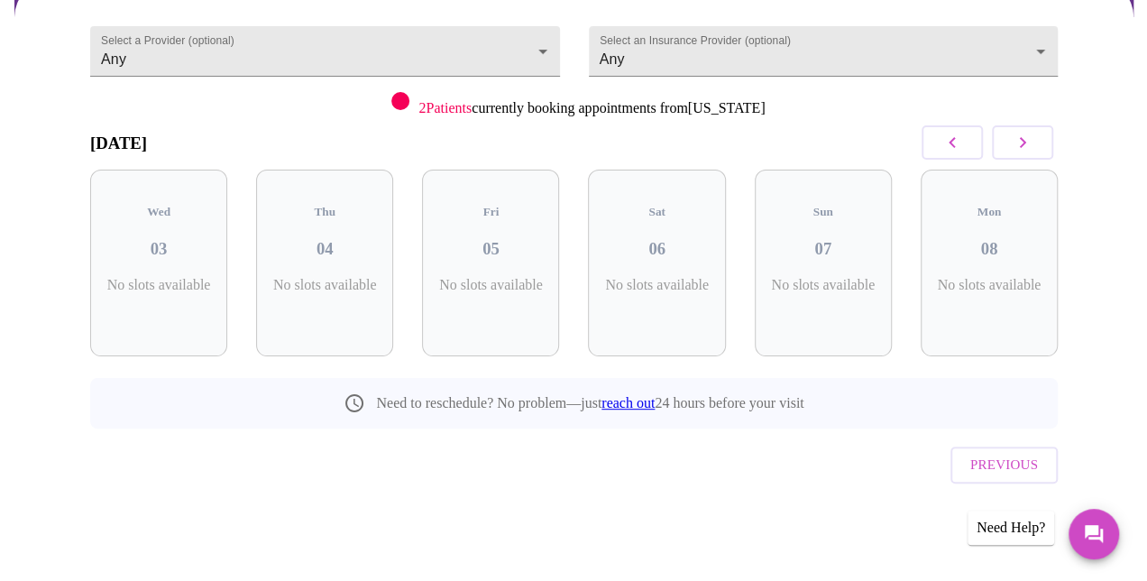
scroll to position [153, 0]
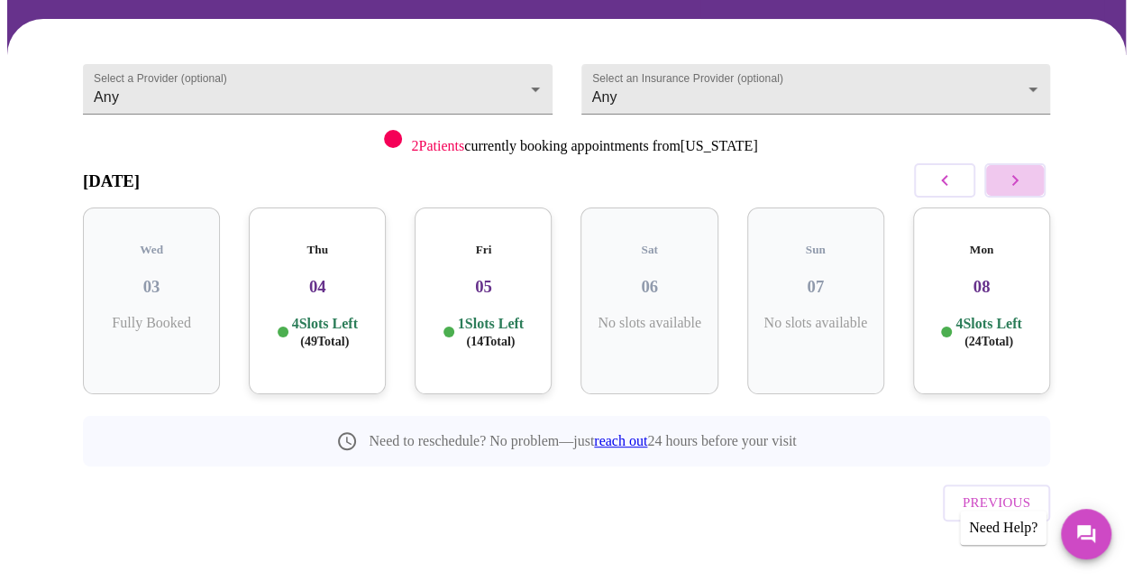
click at [1026, 171] on icon "button" at bounding box center [1016, 181] width 22 height 22
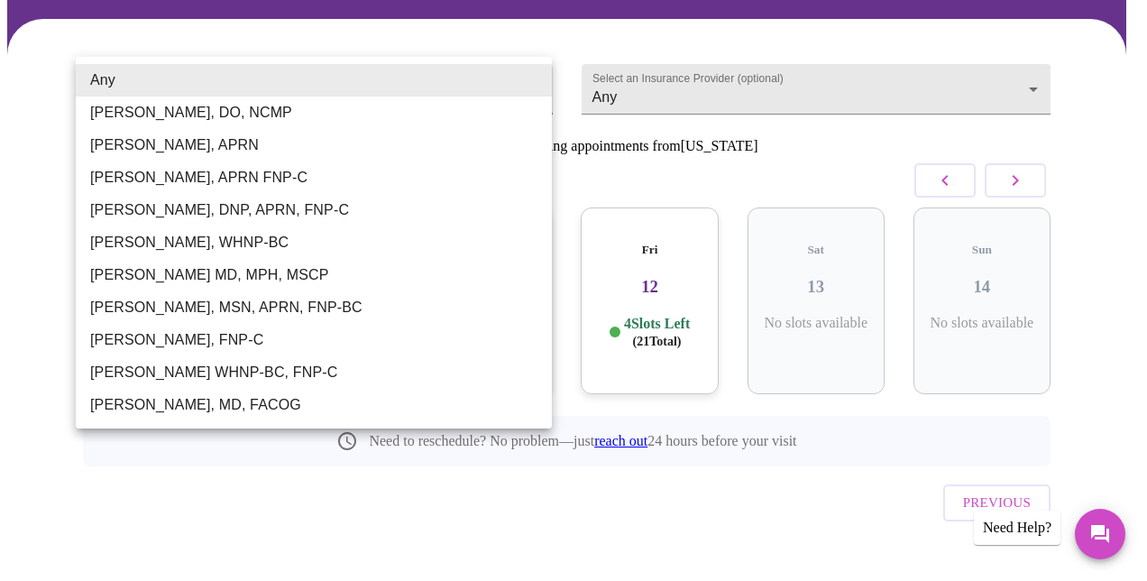
click at [534, 87] on body "MyMenopauseRx Appointments Messaging Labs Uploads Medications Community Refer a…" at bounding box center [573, 232] width 1133 height 757
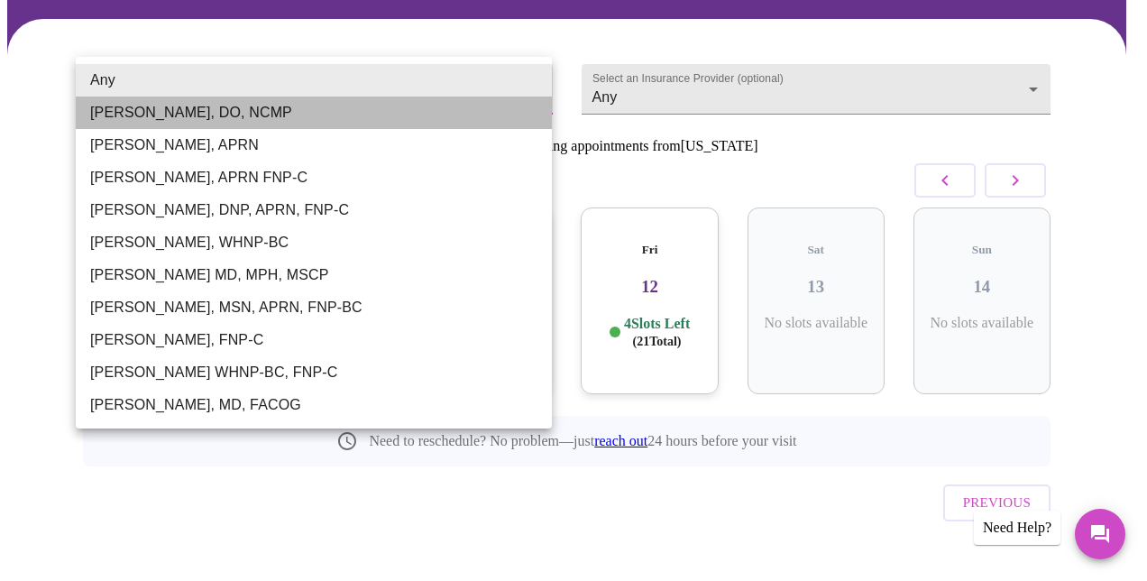
click at [297, 110] on li "[PERSON_NAME], DO, NCMP" at bounding box center [314, 112] width 476 height 32
type input "[PERSON_NAME], DO, NCMP"
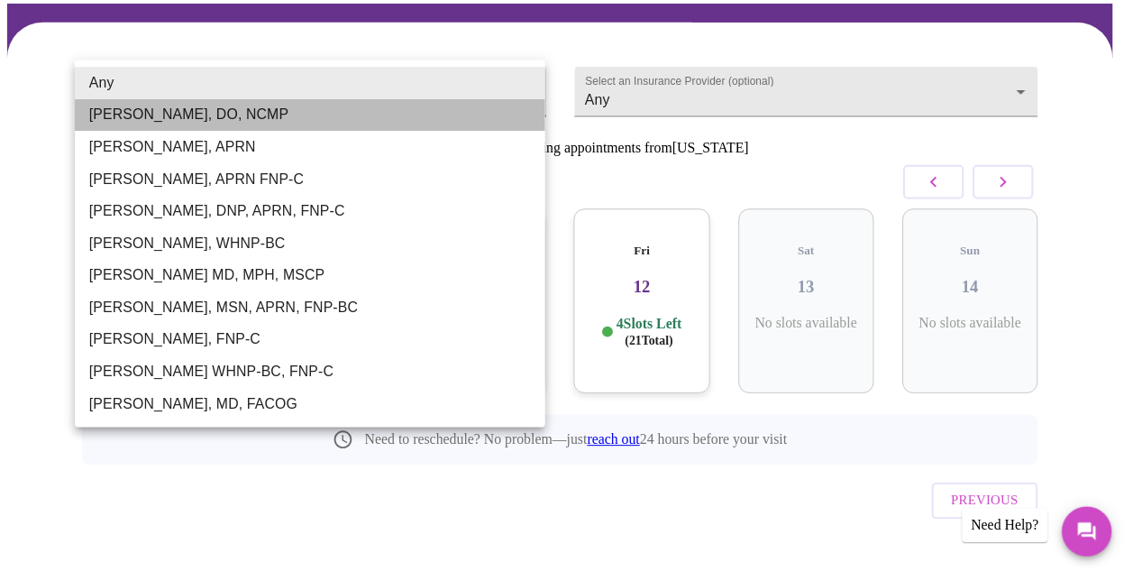
scroll to position [128, 0]
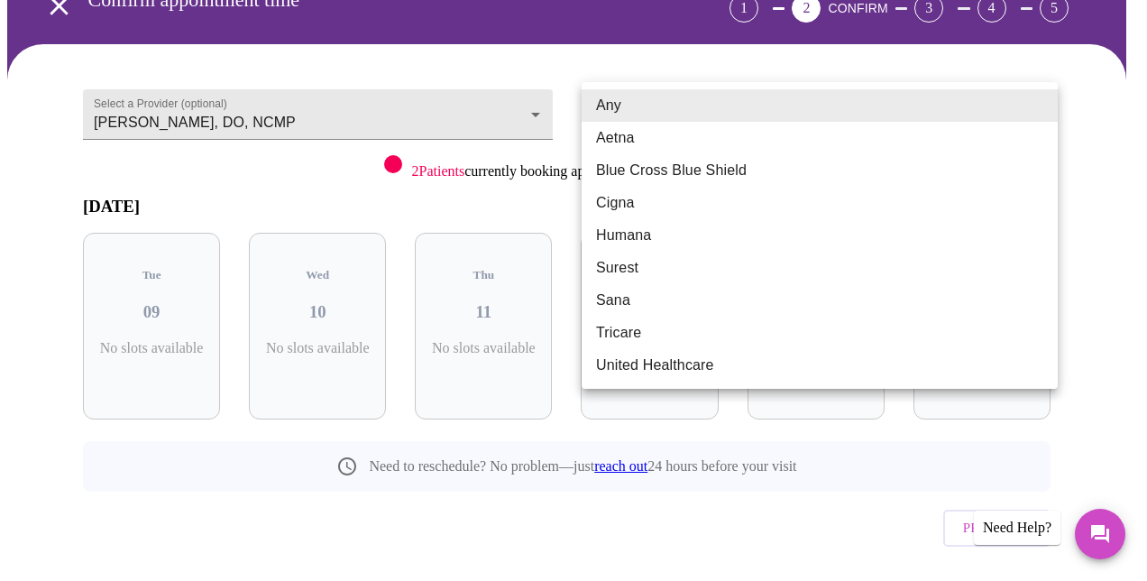
click at [794, 107] on body "MyMenopauseRx Appointments Messaging Labs Uploads Medications Community Refer a…" at bounding box center [573, 257] width 1133 height 757
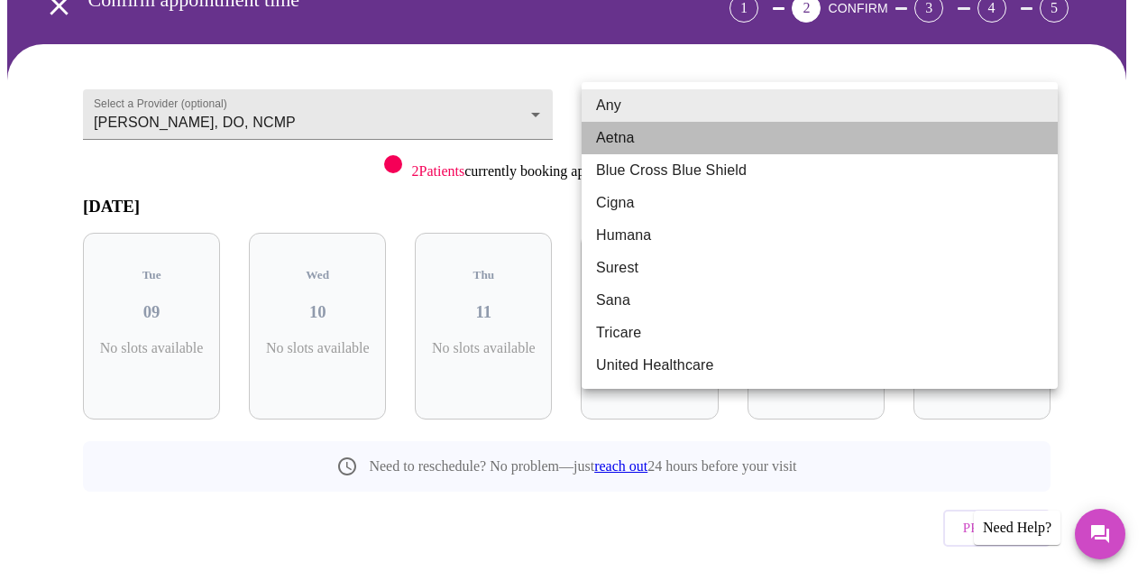
click at [718, 126] on li "Aetna" at bounding box center [820, 138] width 476 height 32
type input "Aetna"
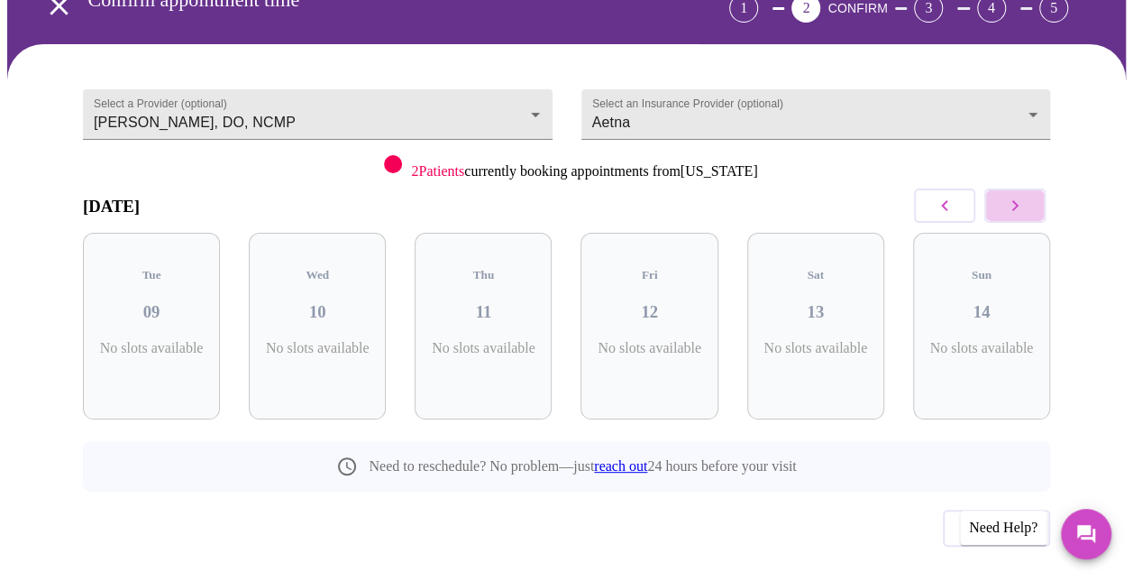
click at [1028, 192] on button "button" at bounding box center [1015, 205] width 61 height 34
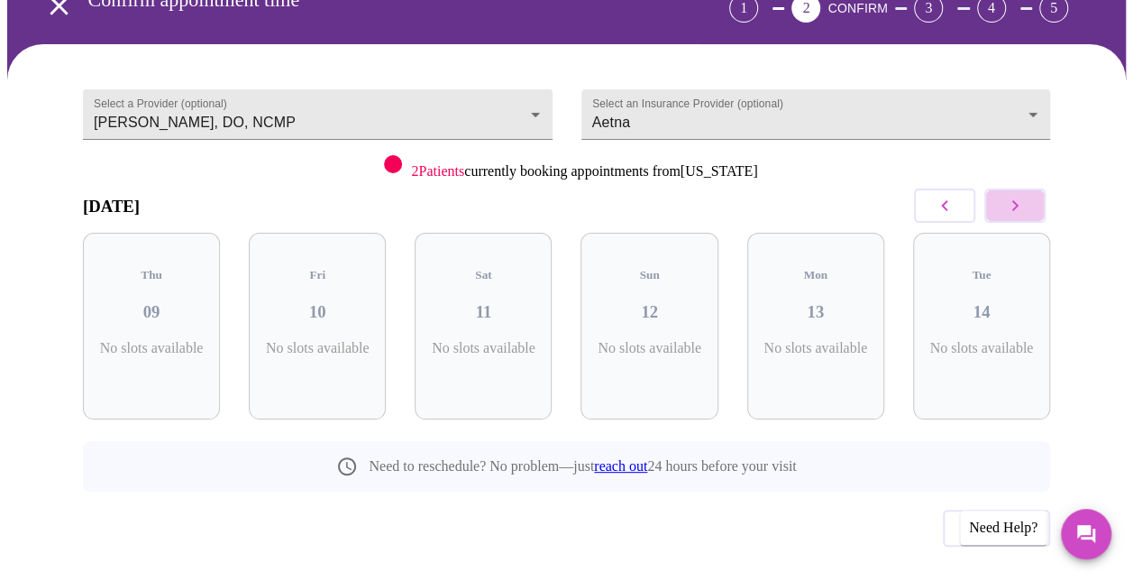
click at [1028, 192] on button "button" at bounding box center [1015, 205] width 61 height 34
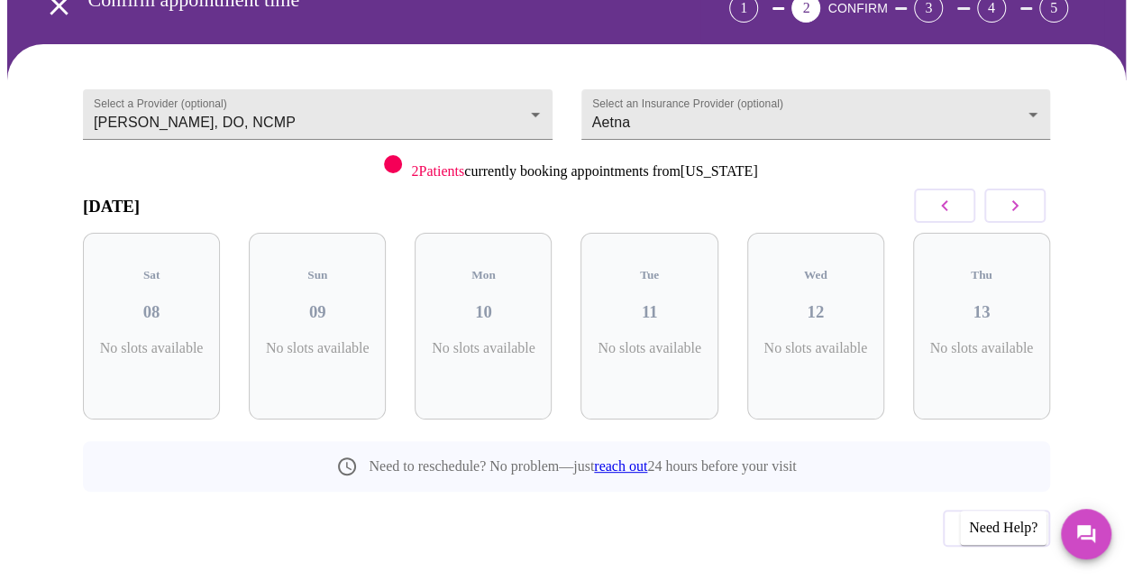
click at [1028, 192] on button "button" at bounding box center [1015, 205] width 61 height 34
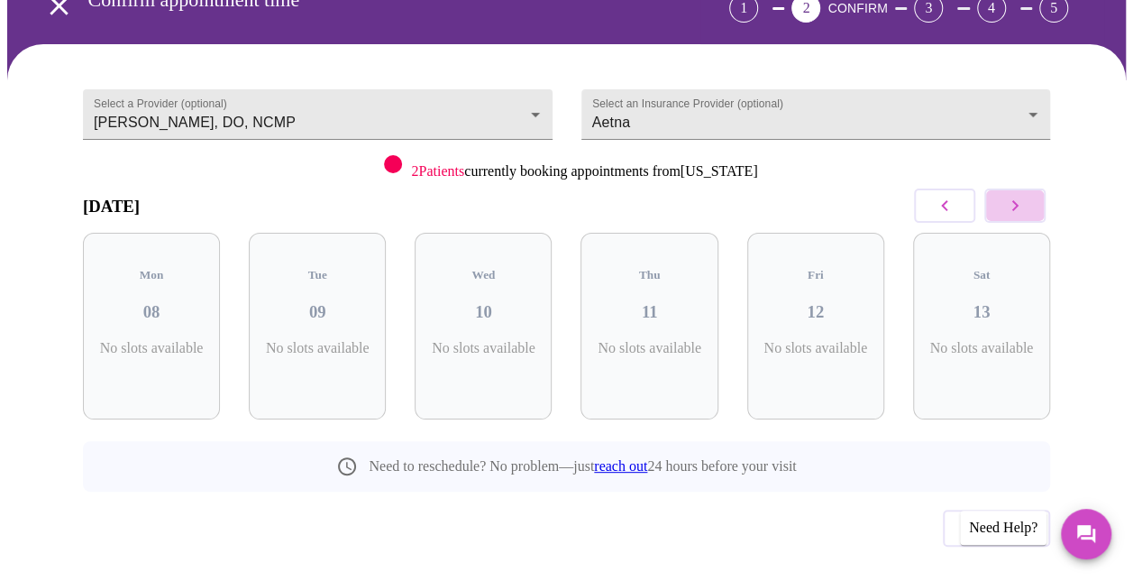
click at [1028, 192] on button "button" at bounding box center [1015, 205] width 61 height 34
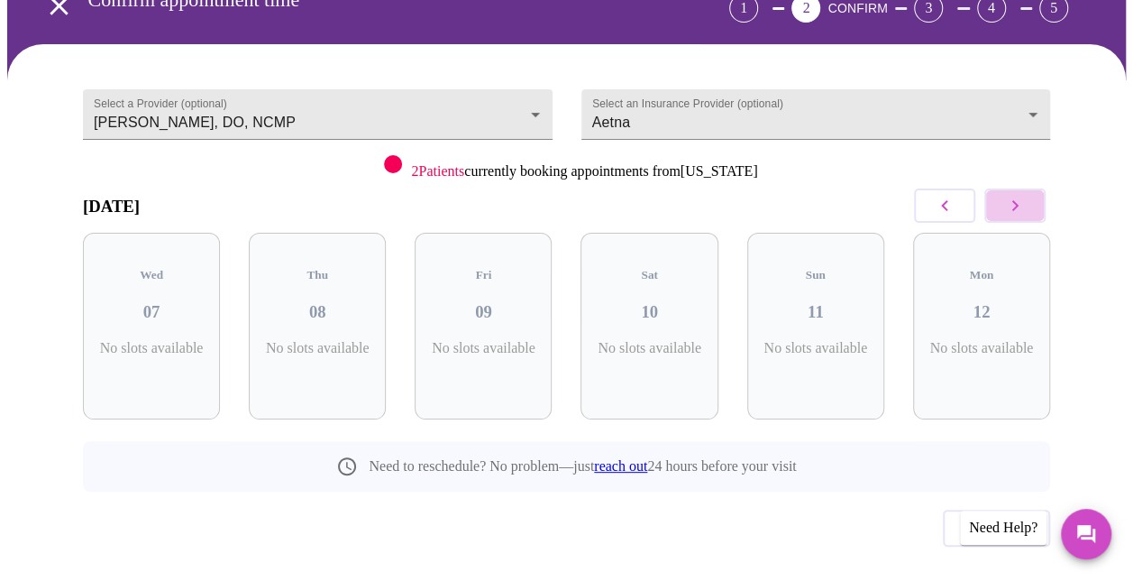
click at [1028, 192] on button "button" at bounding box center [1015, 205] width 61 height 34
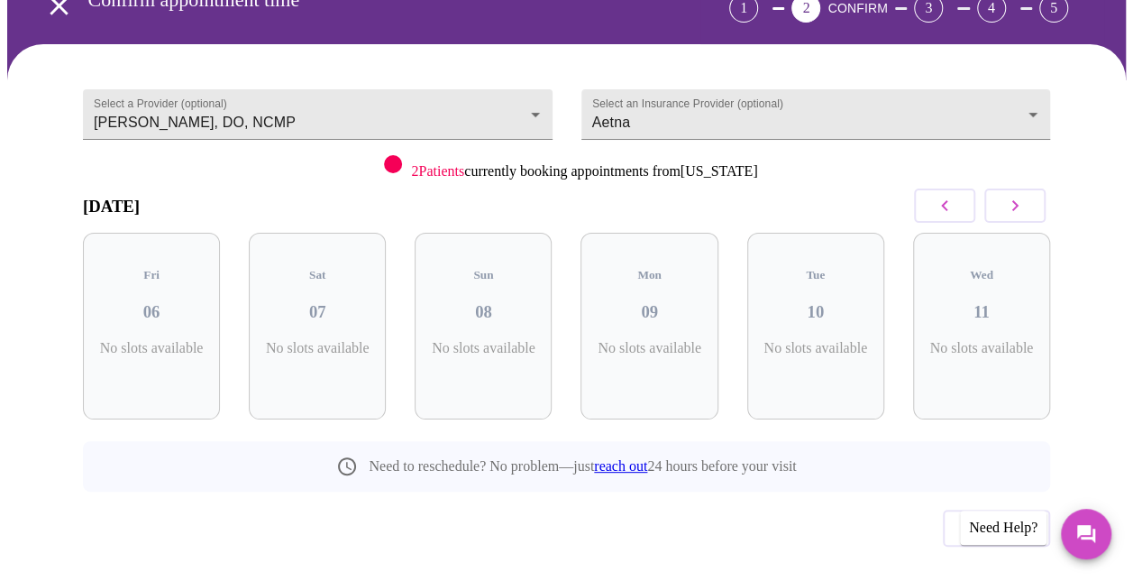
click at [1028, 192] on button "button" at bounding box center [1015, 205] width 61 height 34
click at [955, 200] on icon "button" at bounding box center [945, 206] width 22 height 22
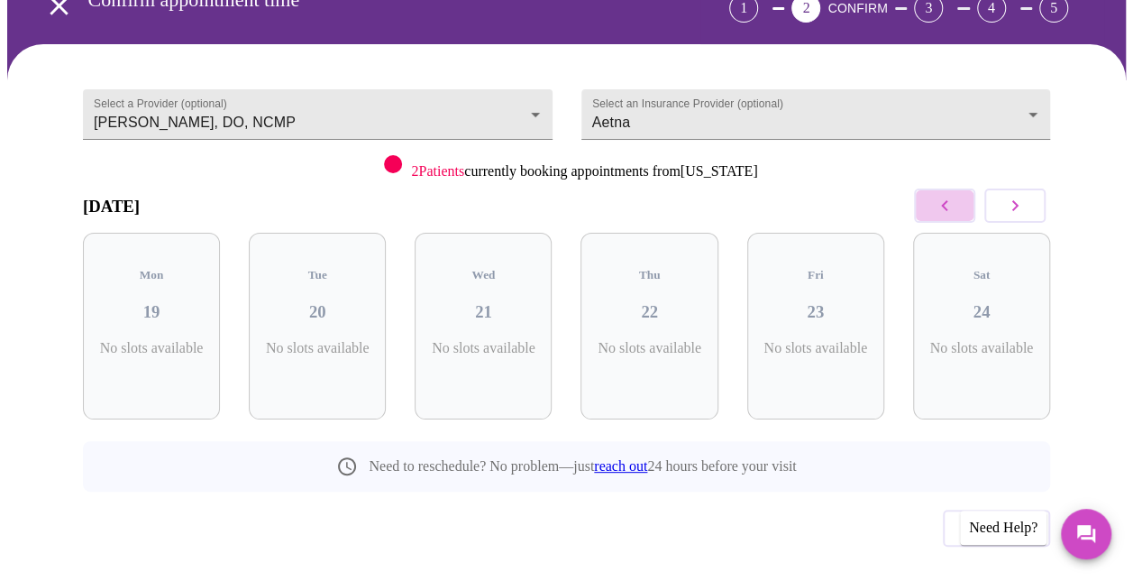
click at [955, 200] on icon "button" at bounding box center [945, 206] width 22 height 22
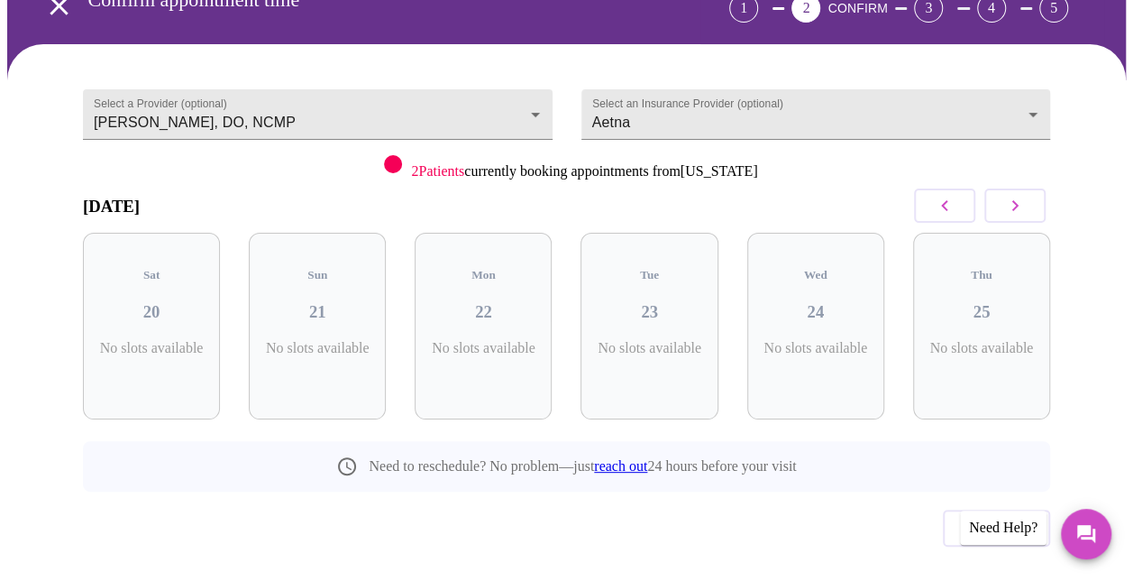
click at [955, 200] on icon "button" at bounding box center [945, 206] width 22 height 22
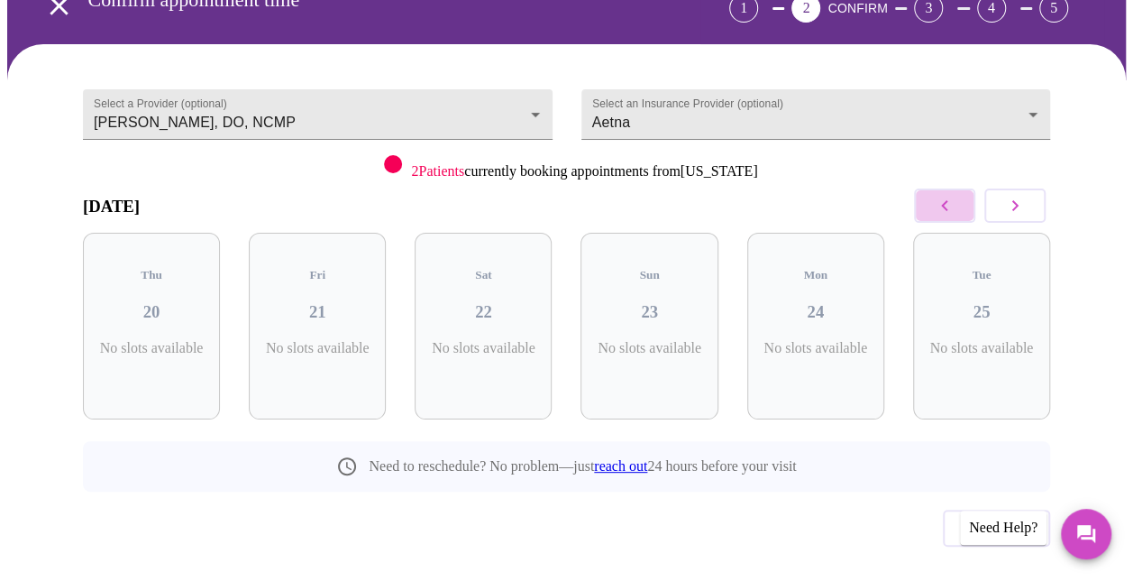
click at [955, 200] on icon "button" at bounding box center [945, 206] width 22 height 22
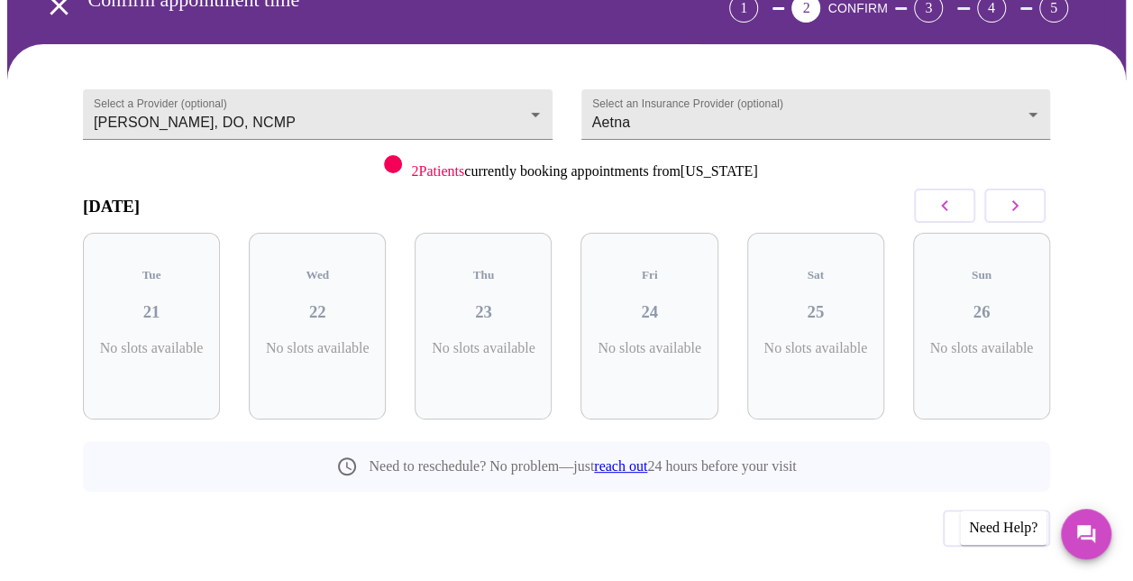
click at [955, 200] on icon "button" at bounding box center [945, 206] width 22 height 22
click at [929, 213] on button "button" at bounding box center [944, 205] width 61 height 34
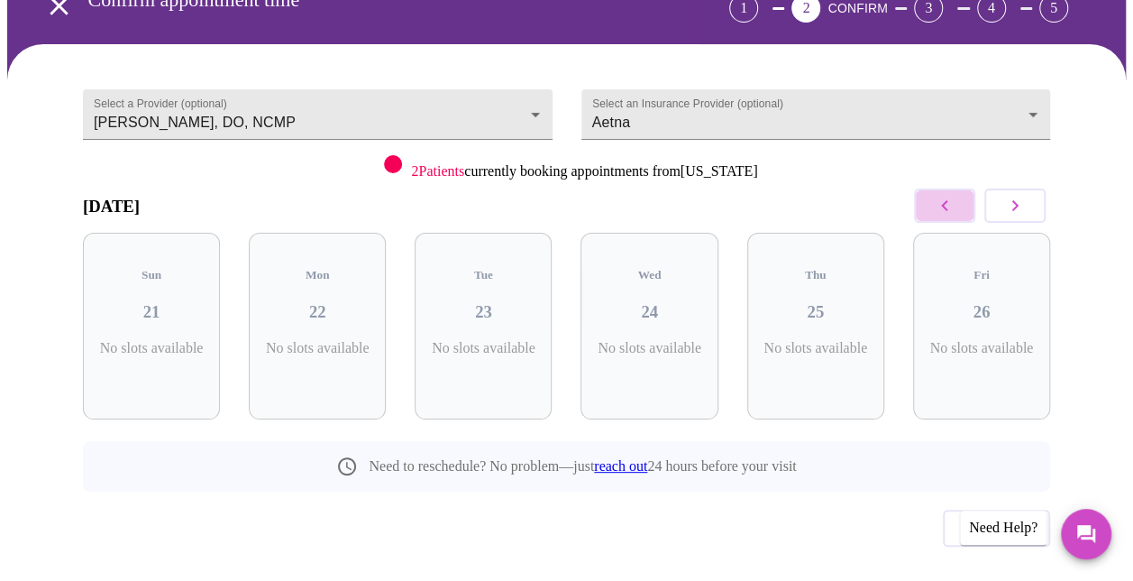
click at [929, 213] on button "button" at bounding box center [944, 205] width 61 height 34
click at [1016, 207] on icon "button" at bounding box center [1016, 206] width 22 height 22
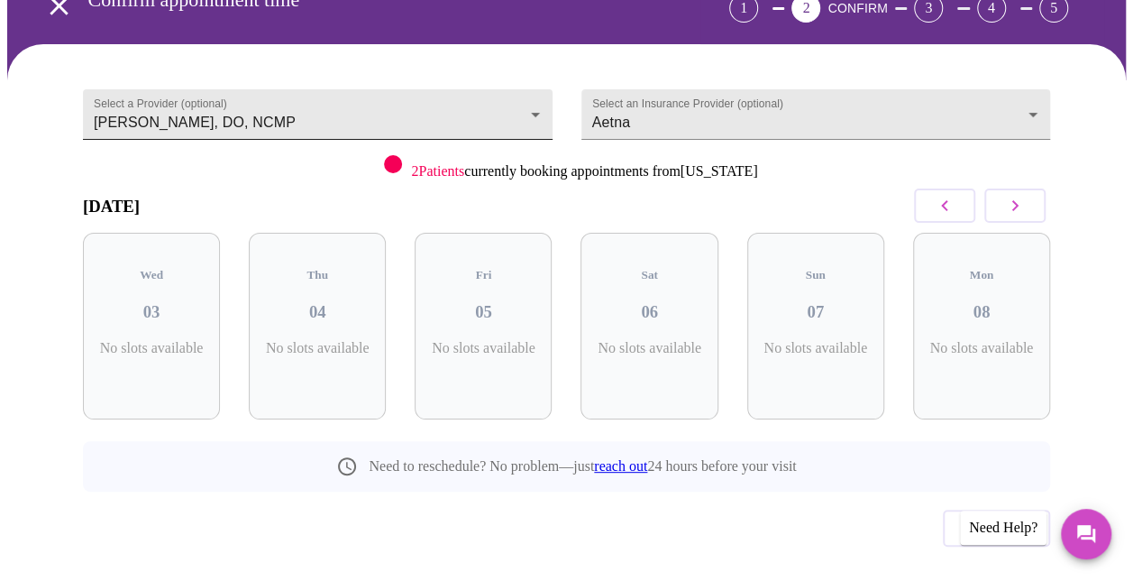
click at [525, 112] on body "MyMenopauseRx Appointments Messaging Labs Uploads Medications Community Refer a…" at bounding box center [566, 257] width 1119 height 757
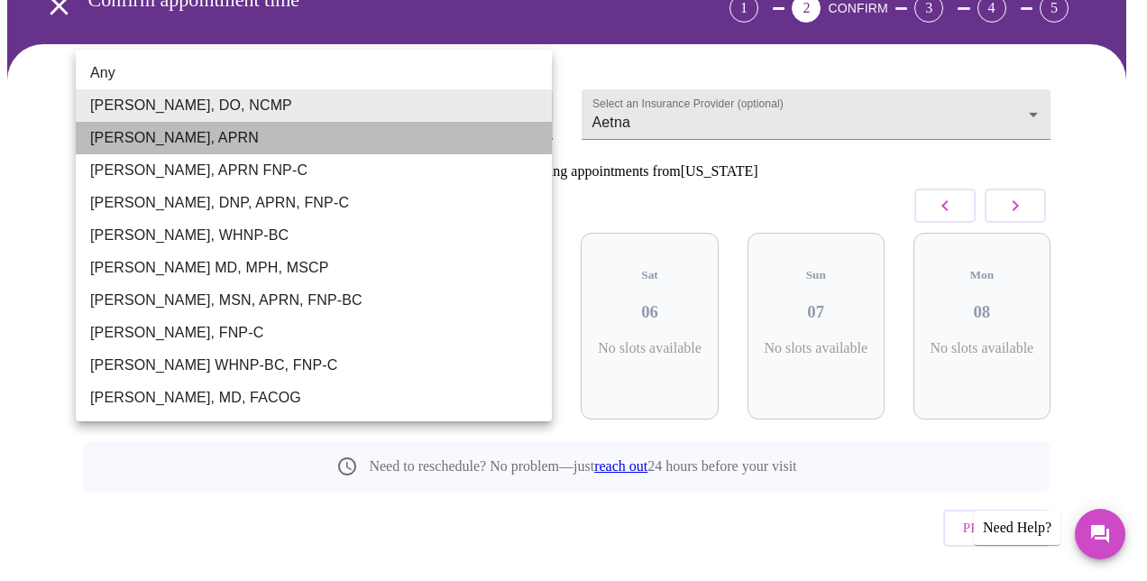
click at [275, 141] on li "[PERSON_NAME], APRN" at bounding box center [314, 138] width 476 height 32
type input "[PERSON_NAME], APRN"
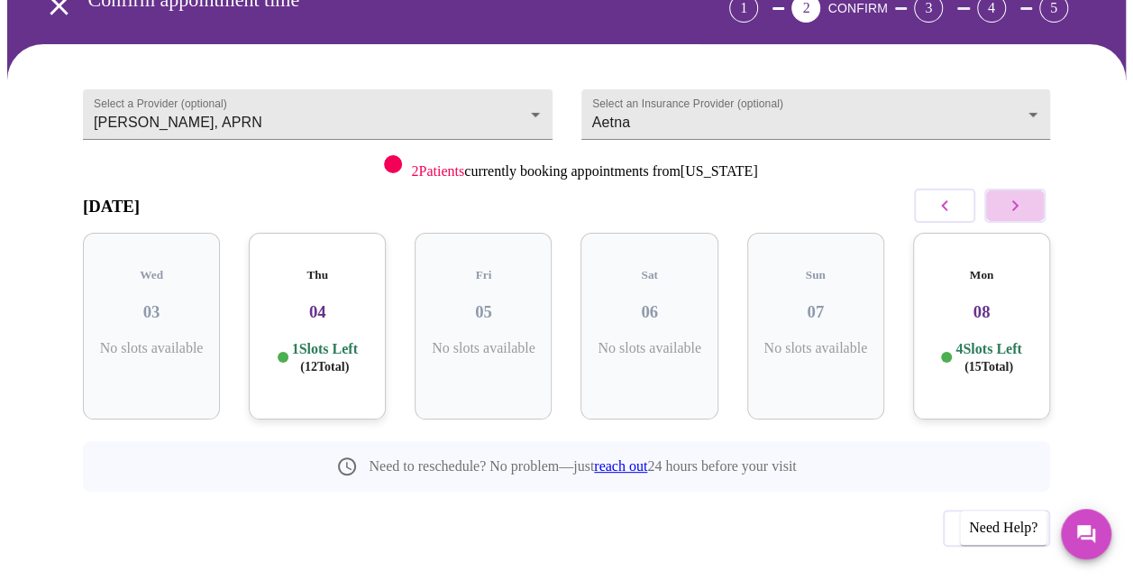
click at [1014, 198] on icon "button" at bounding box center [1016, 206] width 22 height 22
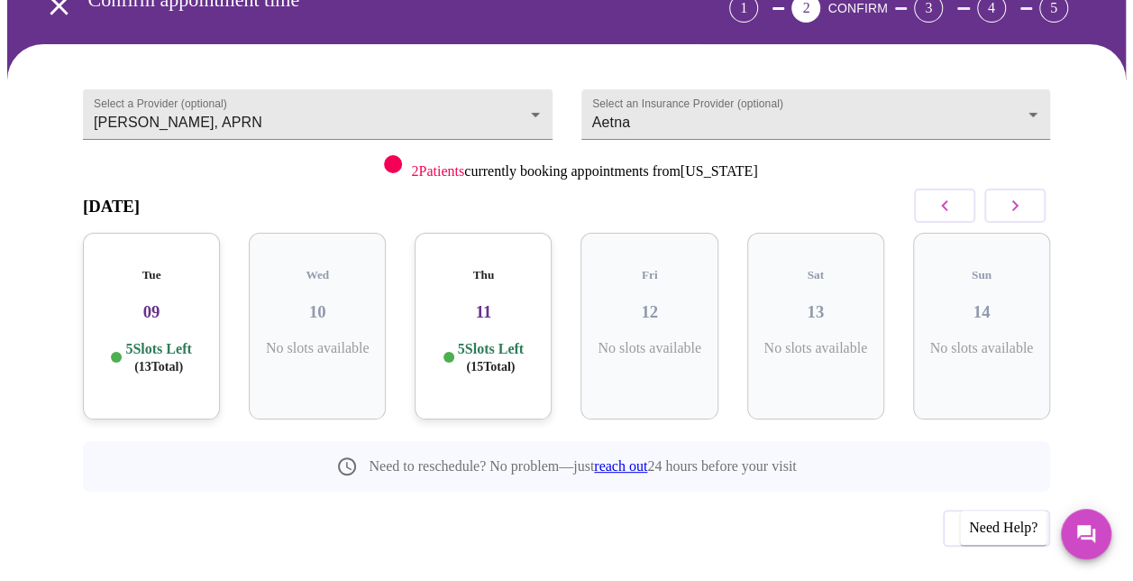
click at [947, 218] on button "button" at bounding box center [944, 205] width 61 height 34
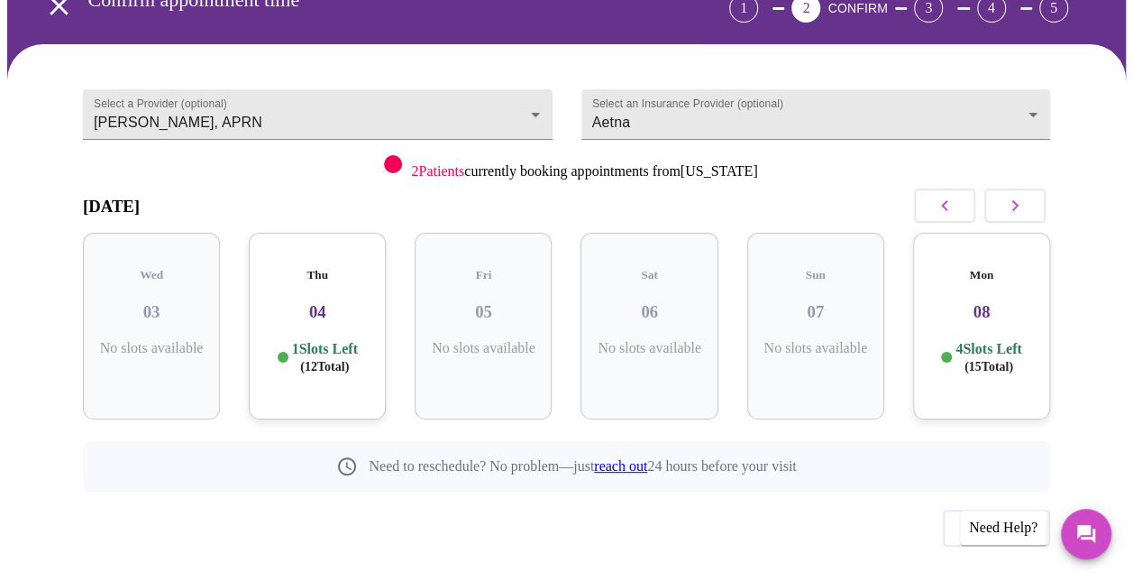
click at [317, 302] on h3 "04" at bounding box center [317, 312] width 108 height 20
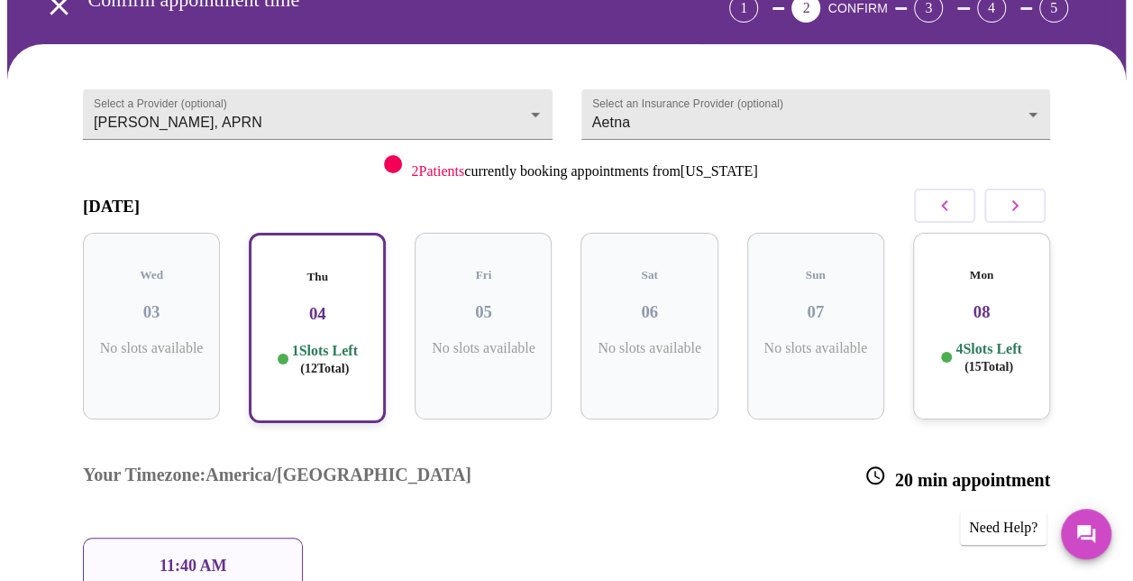
click at [952, 319] on div "Mon 08 4 Slots Left ( 15 Total)" at bounding box center [981, 326] width 137 height 187
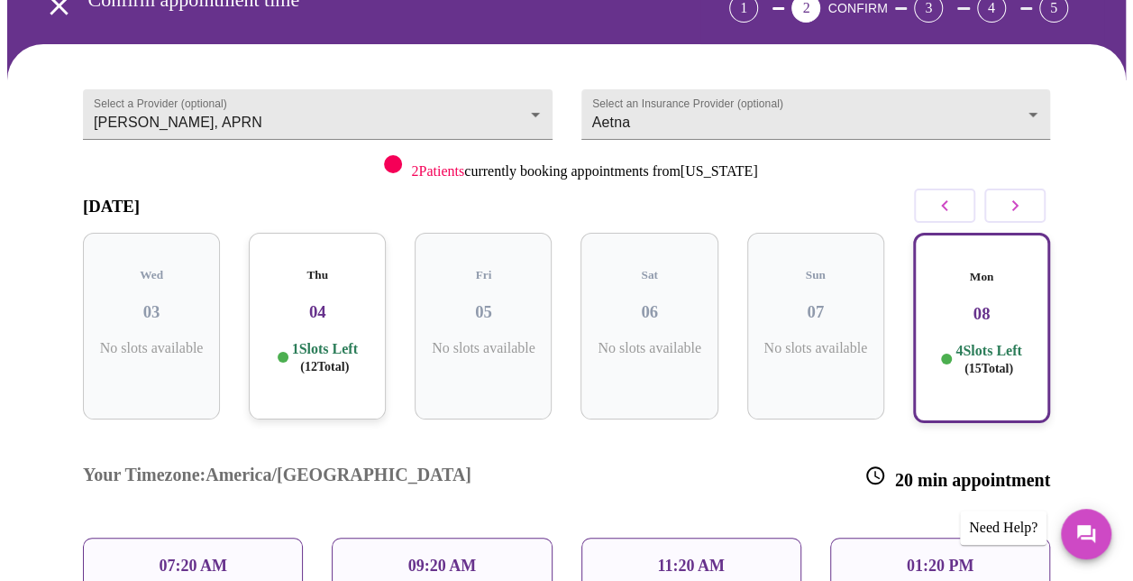
click at [213, 556] on p "07:20 AM" at bounding box center [193, 565] width 69 height 19
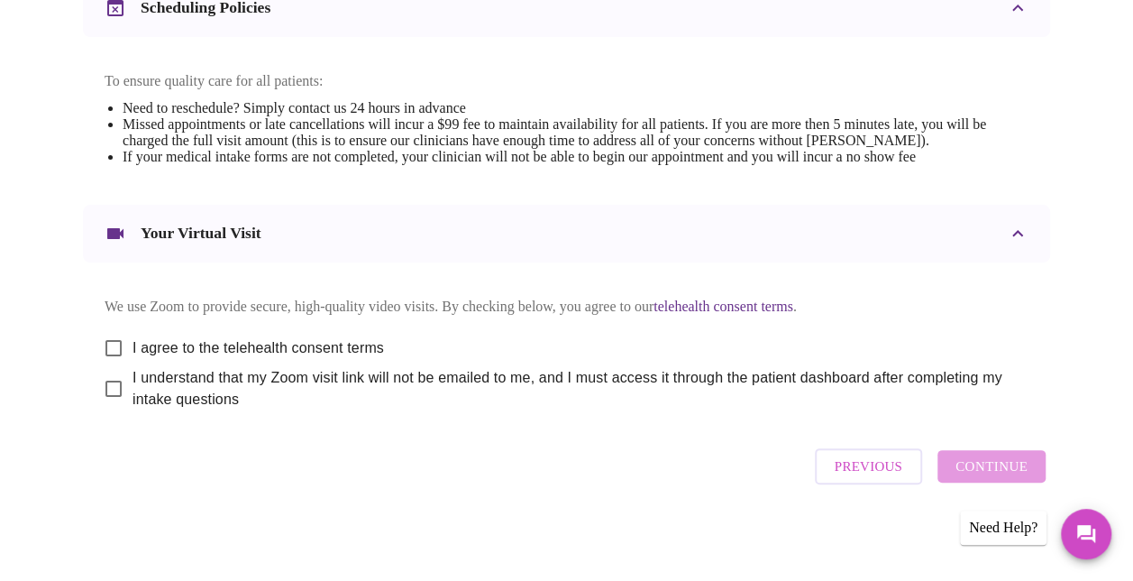
scroll to position [757, 0]
click at [110, 337] on input "I agree to the telehealth consent terms" at bounding box center [114, 347] width 38 height 38
checkbox input "true"
click at [106, 382] on input "I understand that my Zoom visit link will not be emailed to me, and I must acce…" at bounding box center [114, 388] width 38 height 38
checkbox input "true"
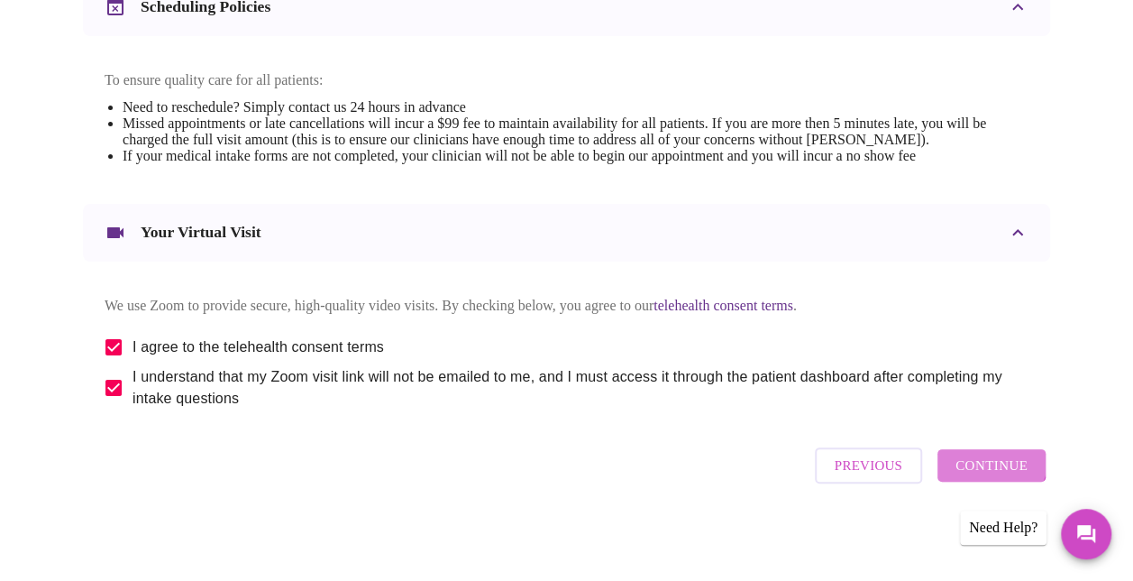
click at [983, 462] on span "Continue" at bounding box center [992, 465] width 72 height 23
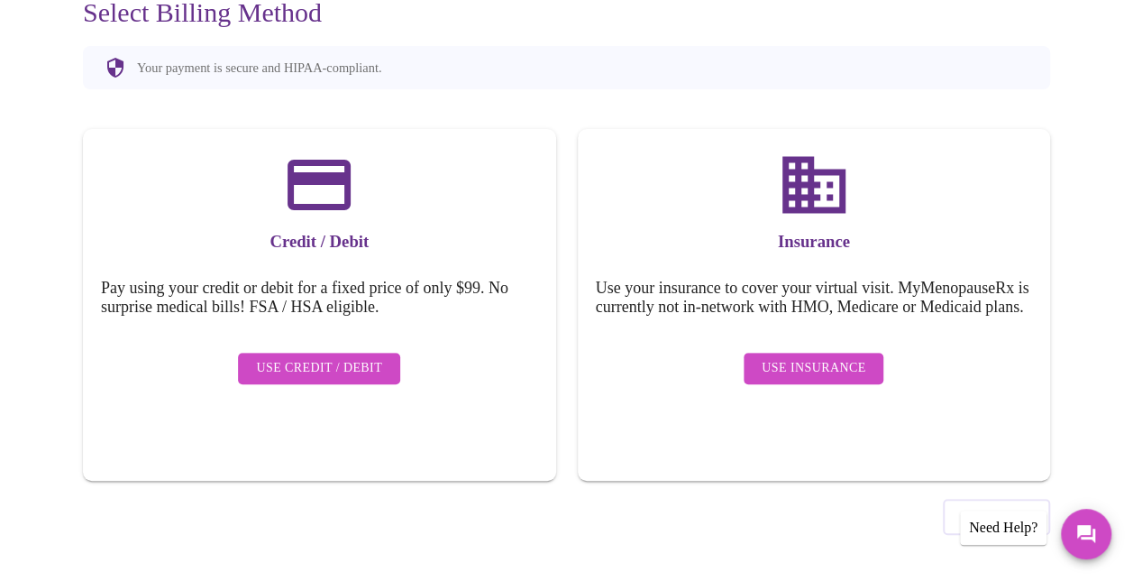
click at [843, 370] on span "Use Insurance" at bounding box center [814, 368] width 104 height 23
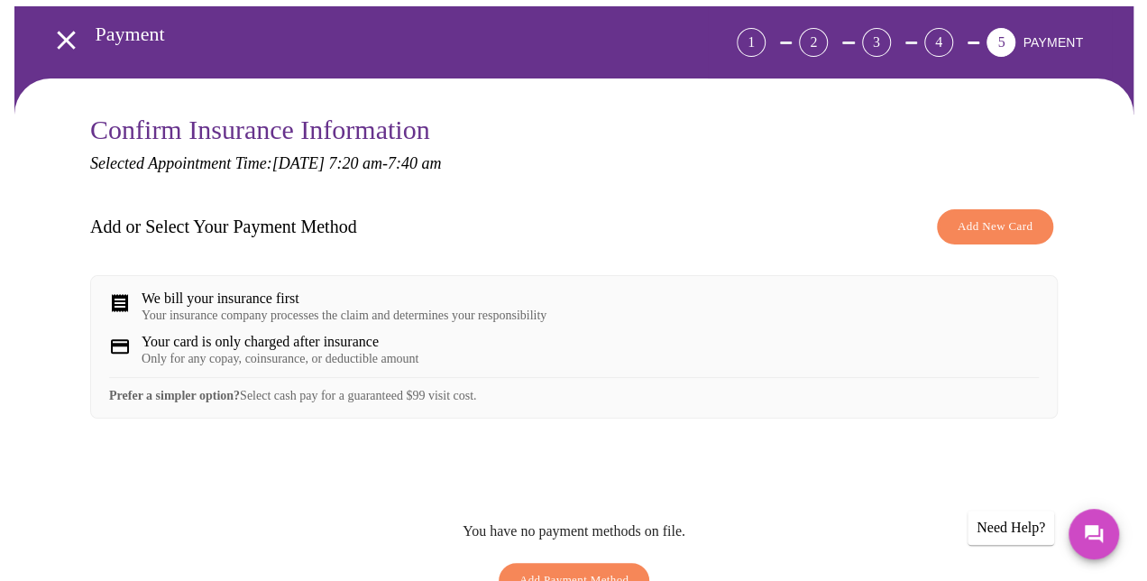
scroll to position [86, 0]
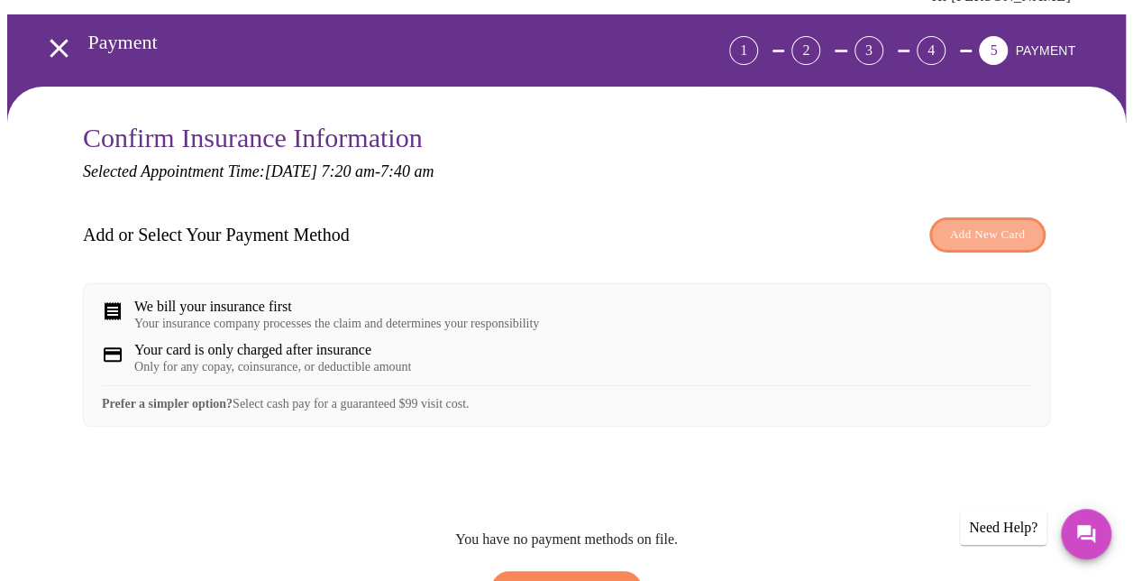
click at [993, 220] on button "Add New Card" at bounding box center [988, 234] width 116 height 35
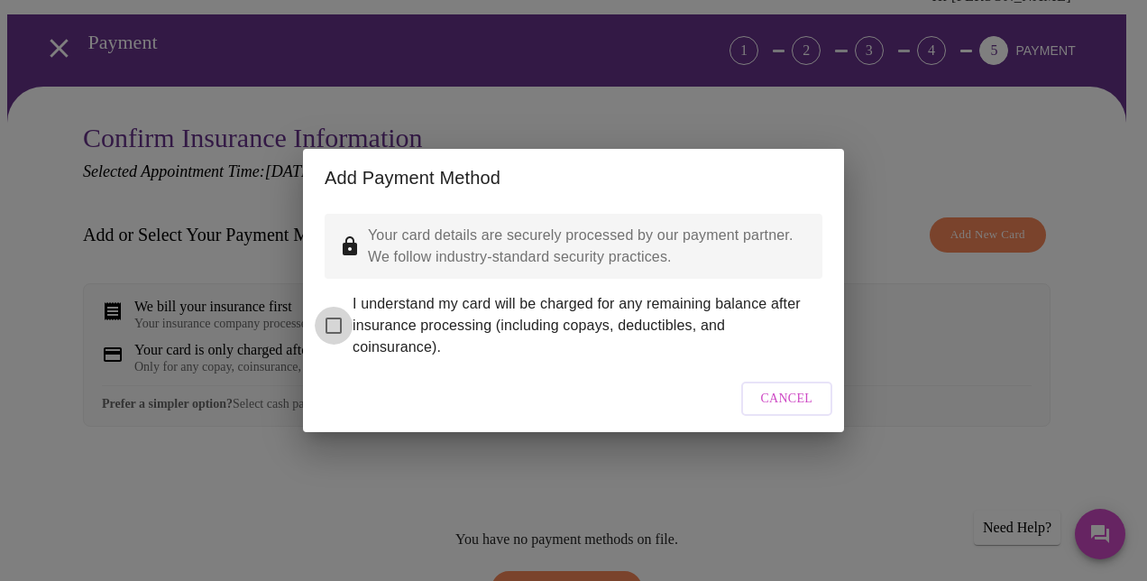
click at [343, 319] on input "I understand my card will be charged for any remaining balance after insurance …" at bounding box center [334, 326] width 38 height 38
checkbox input "true"
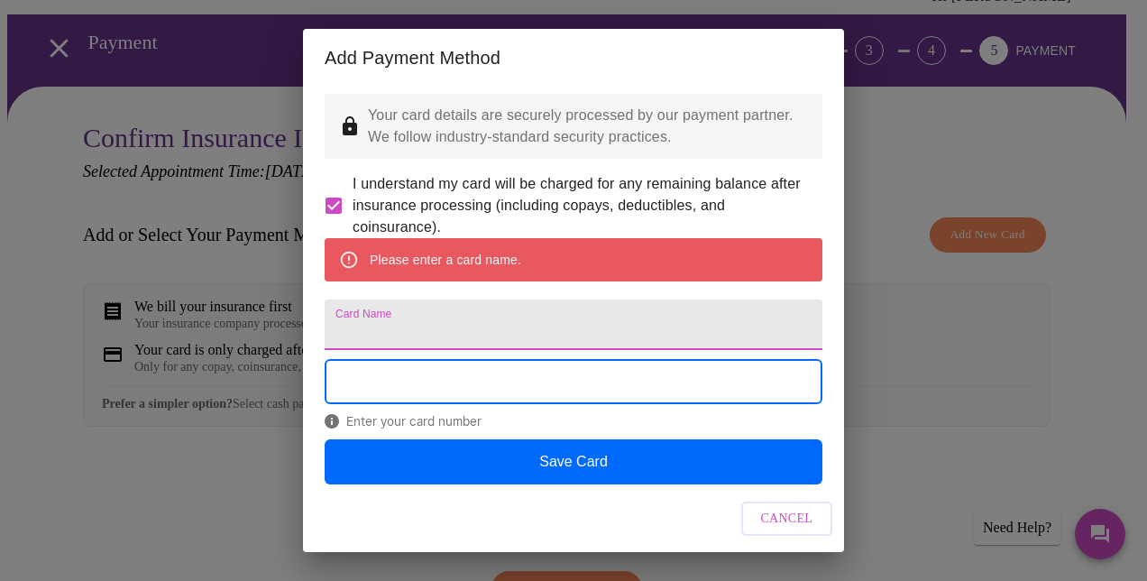
click at [451, 350] on input "Card Name" at bounding box center [574, 324] width 498 height 50
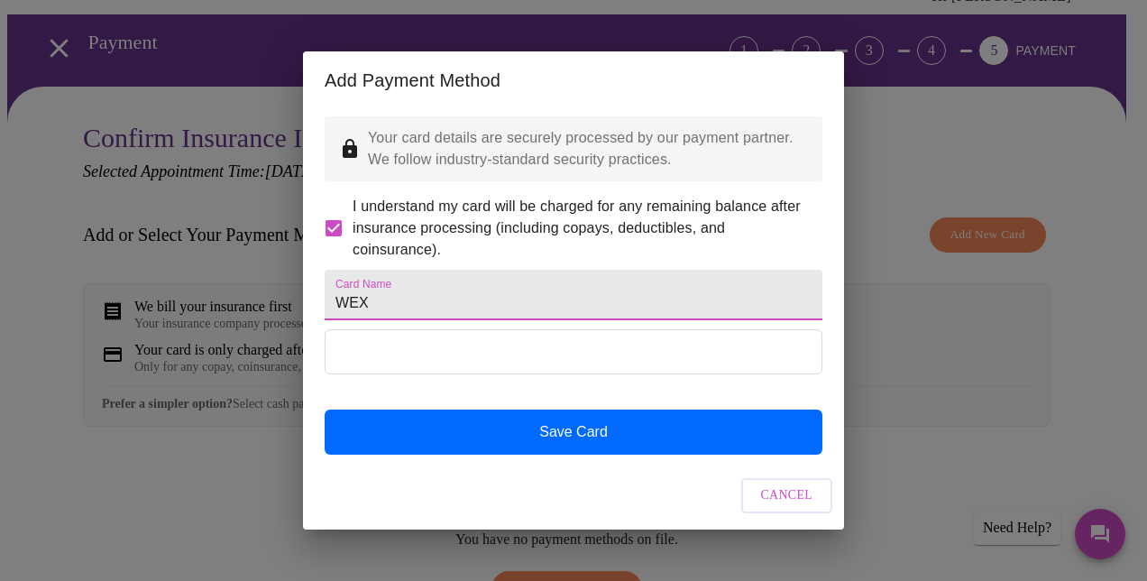
type input "WEX"
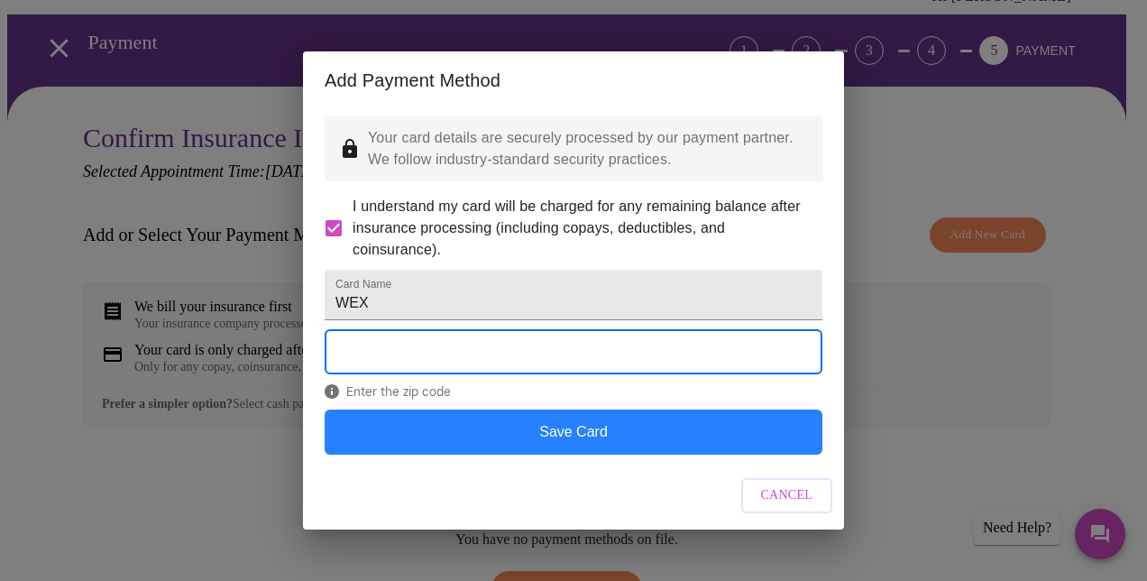
click at [546, 450] on button "Save Card" at bounding box center [574, 431] width 498 height 45
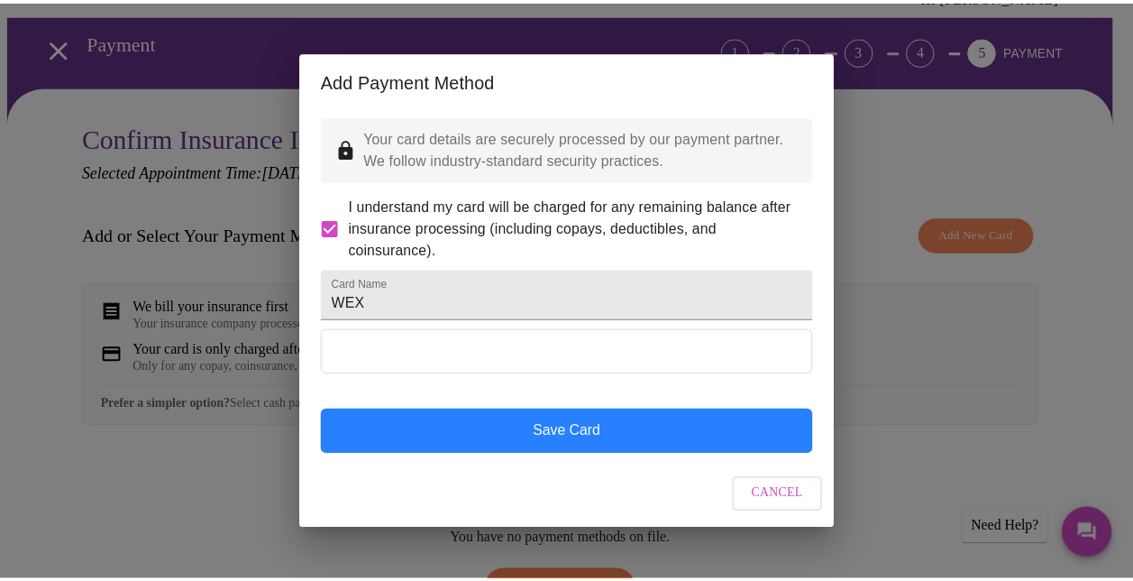
scroll to position [0, 0]
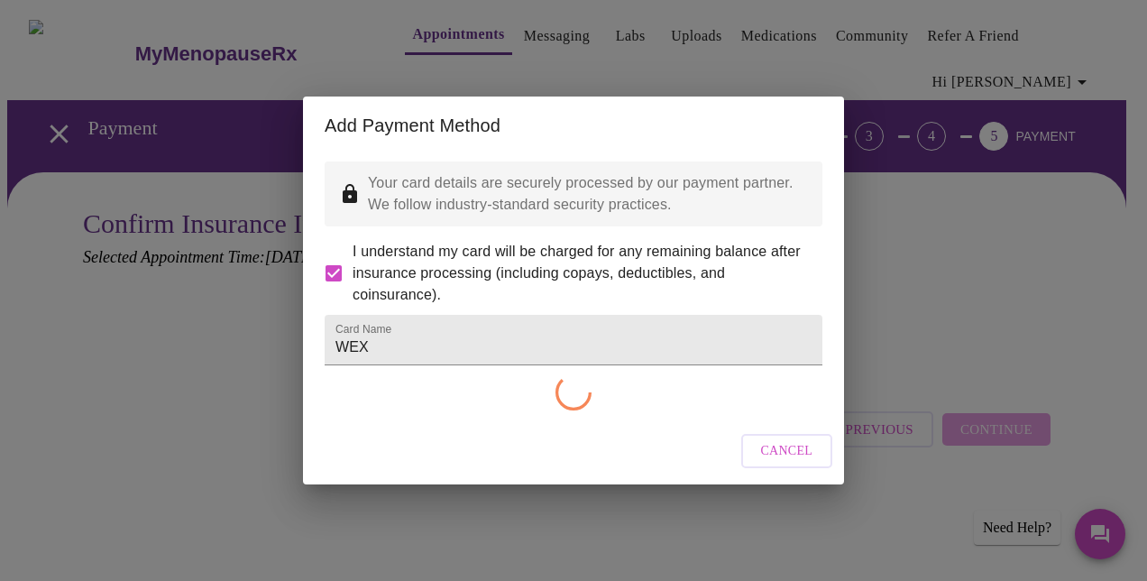
checkbox input "false"
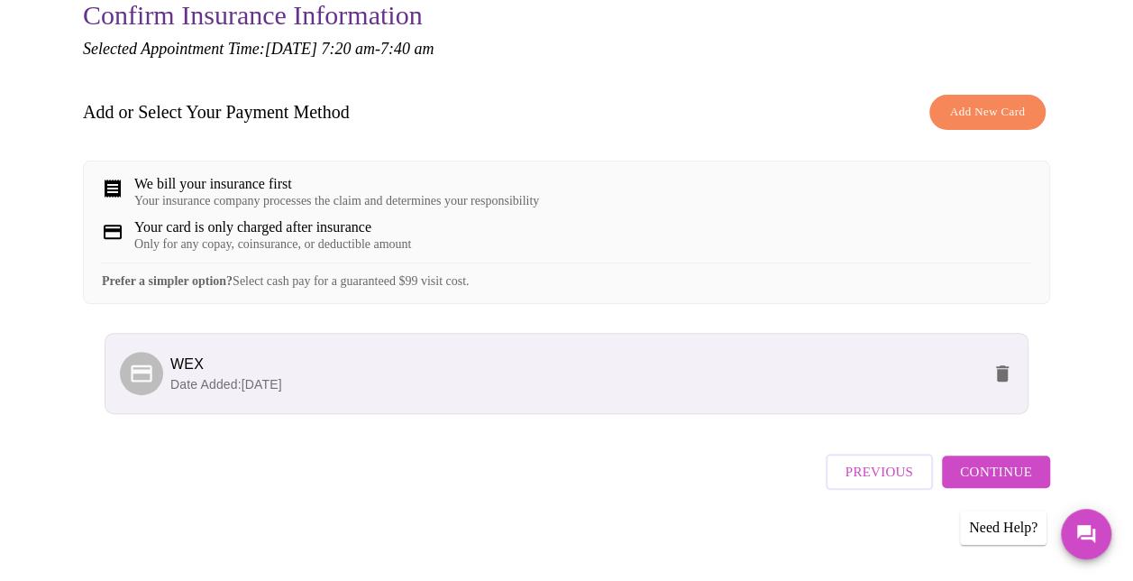
scroll to position [223, 0]
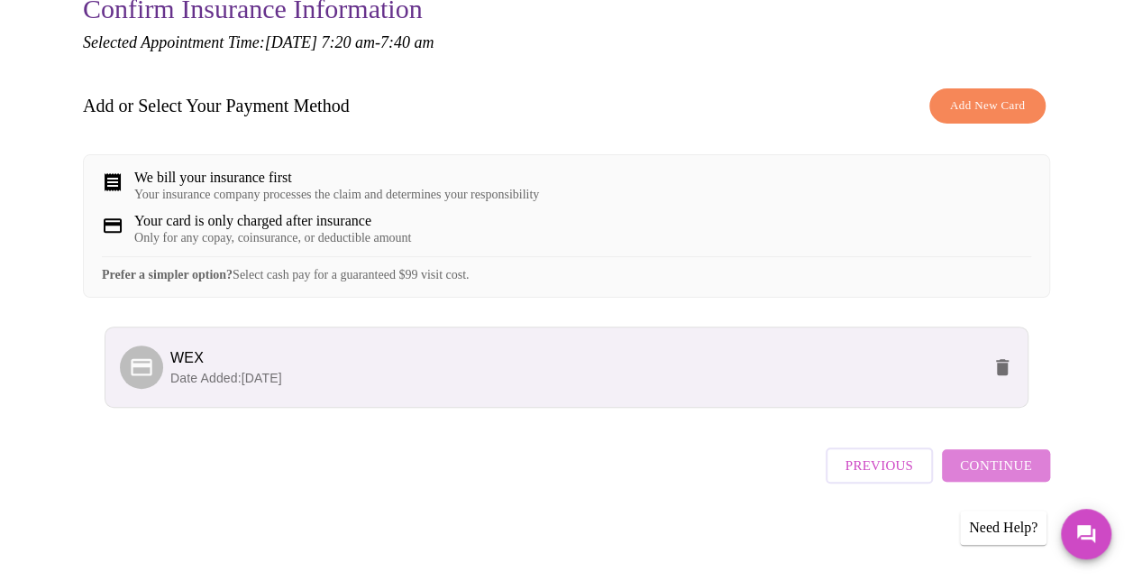
click at [1012, 463] on button "Continue" at bounding box center [996, 465] width 108 height 32
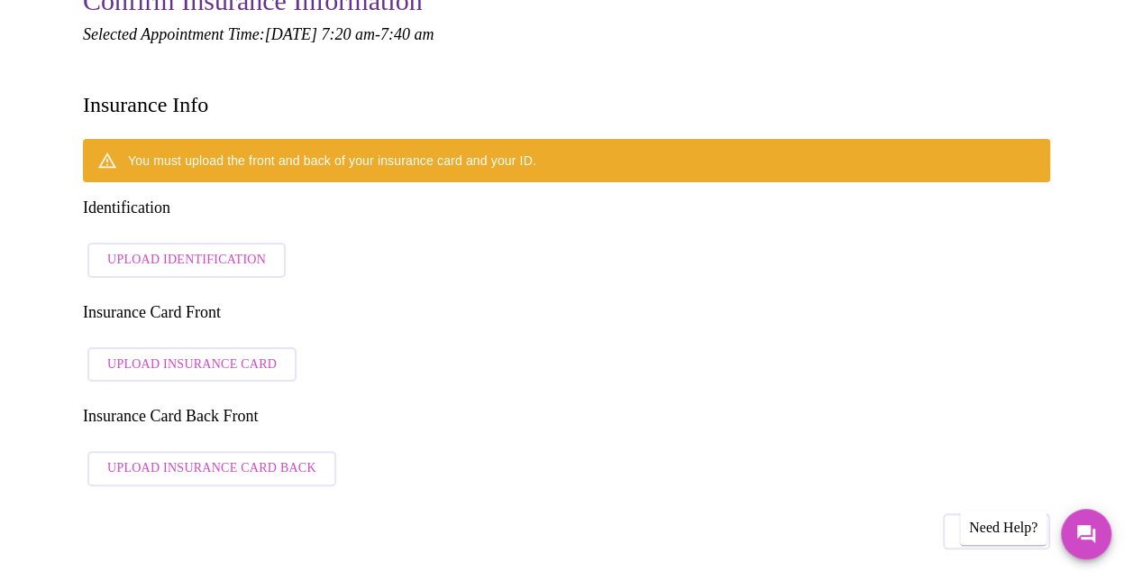
click at [183, 249] on span "Upload Identification" at bounding box center [186, 260] width 159 height 23
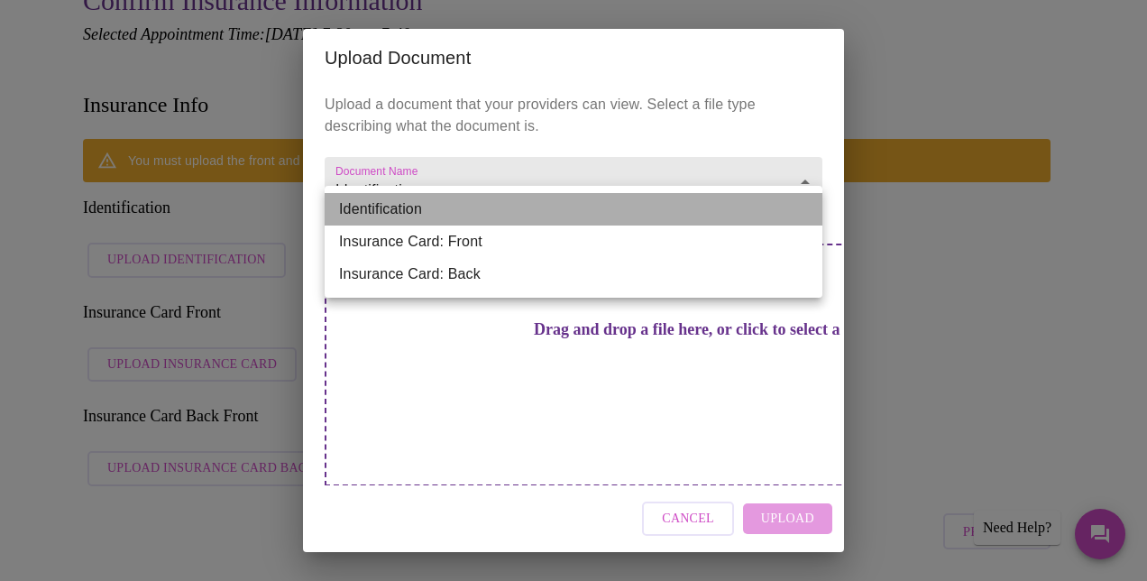
click at [605, 213] on li "Identification" at bounding box center [574, 209] width 498 height 32
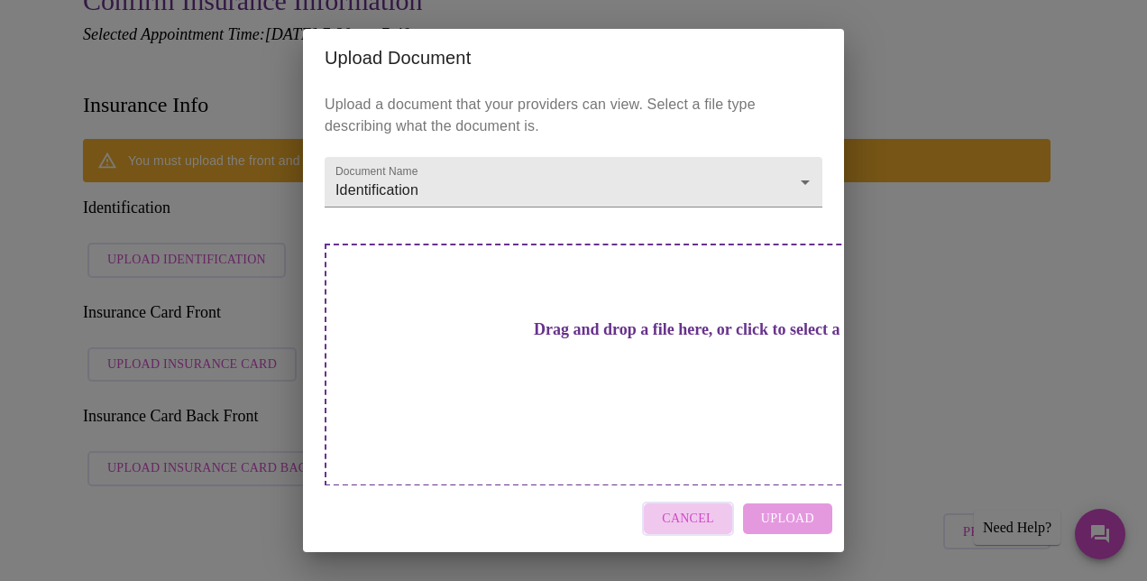
click at [689, 508] on span "Cancel" at bounding box center [688, 519] width 52 height 23
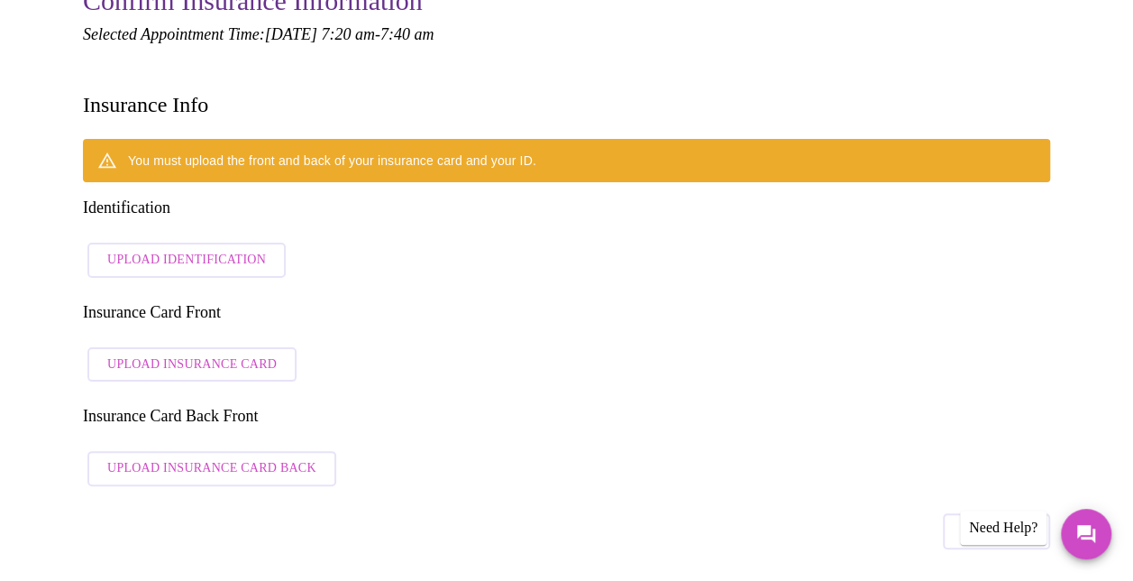
click at [551, 139] on div "You must upload the front and back of your insurance card and your ID." at bounding box center [567, 160] width 968 height 43
click at [974, 495] on div "Previous" at bounding box center [996, 526] width 107 height 63
click at [996, 519] on span "Previous" at bounding box center [997, 530] width 68 height 23
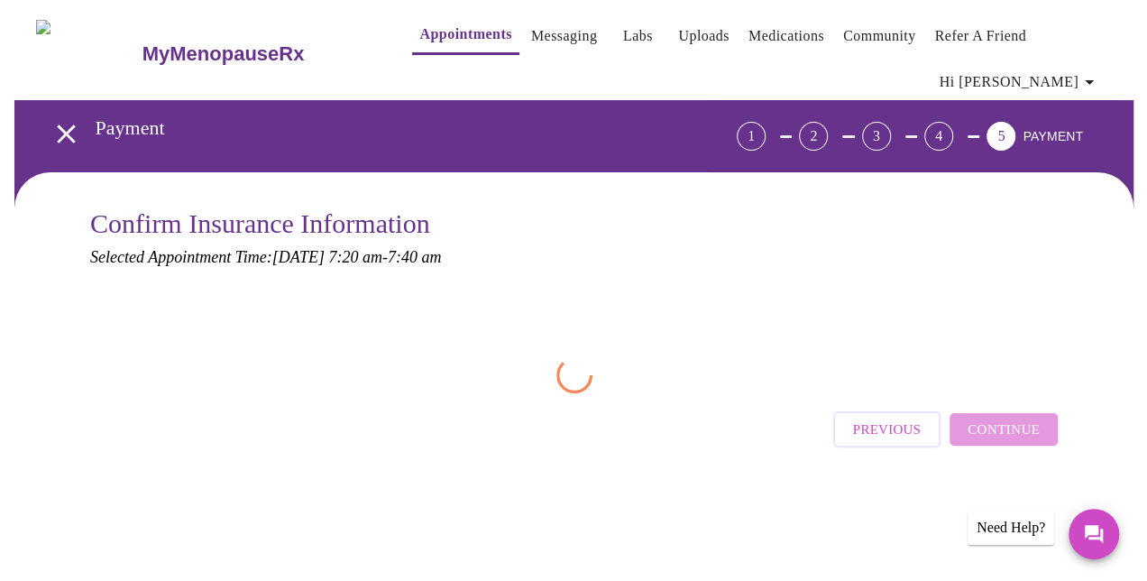
scroll to position [0, 0]
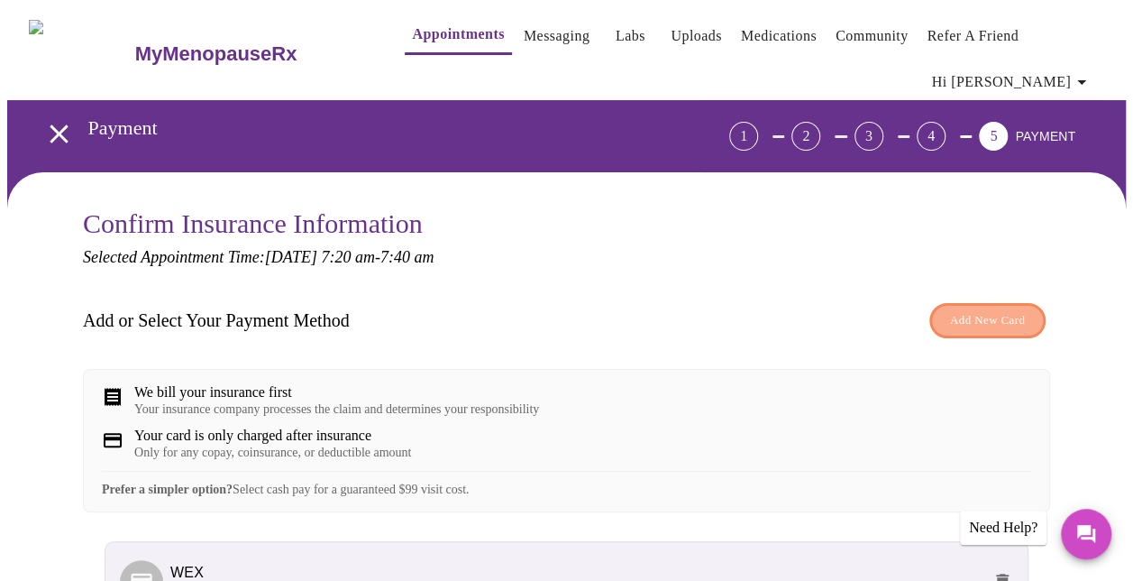
click at [998, 310] on span "Add New Card" at bounding box center [987, 320] width 75 height 21
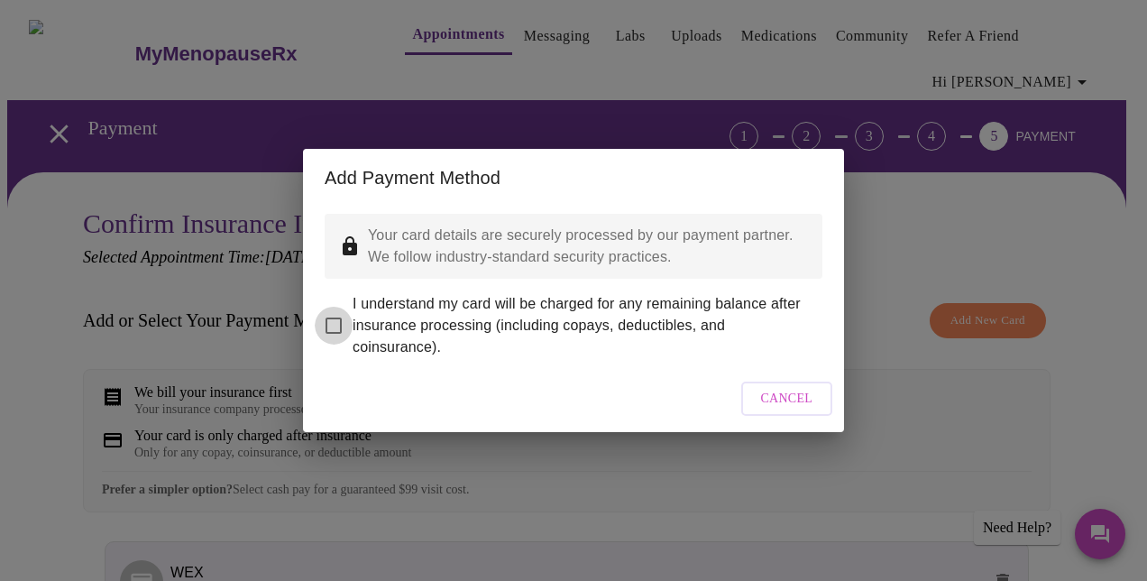
click at [340, 308] on input "I understand my card will be charged for any remaining balance after insurance …" at bounding box center [334, 326] width 38 height 38
checkbox input "true"
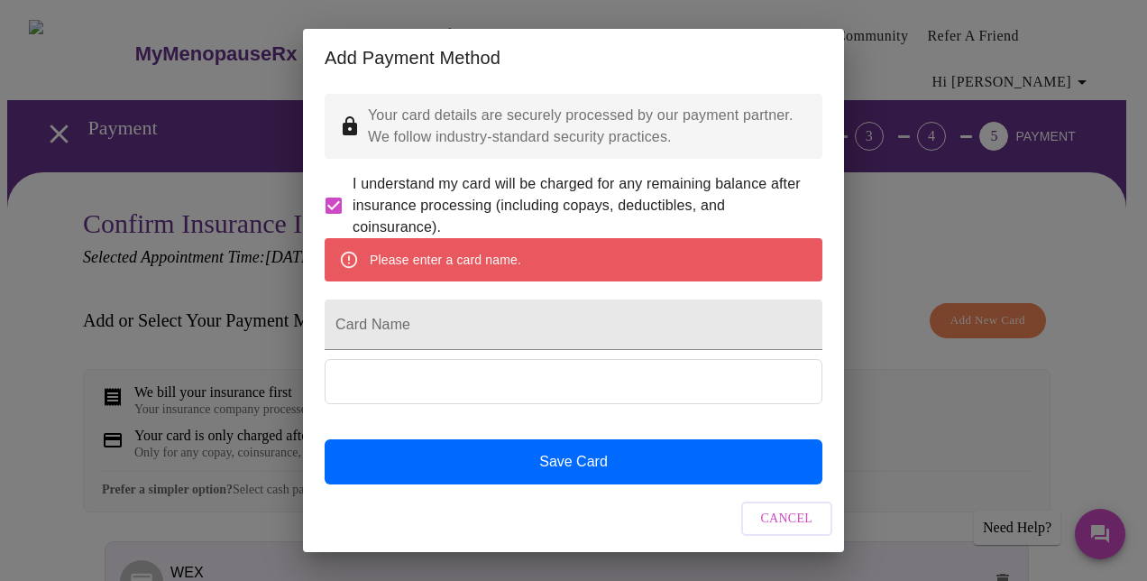
scroll to position [53, 0]
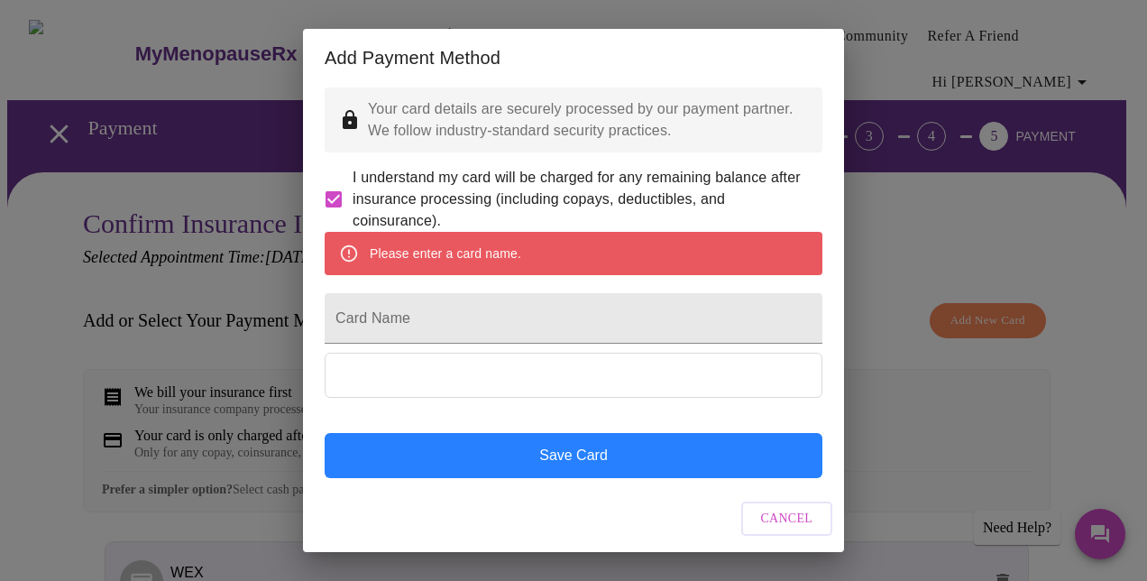
click at [614, 452] on button "Save Card" at bounding box center [574, 455] width 498 height 45
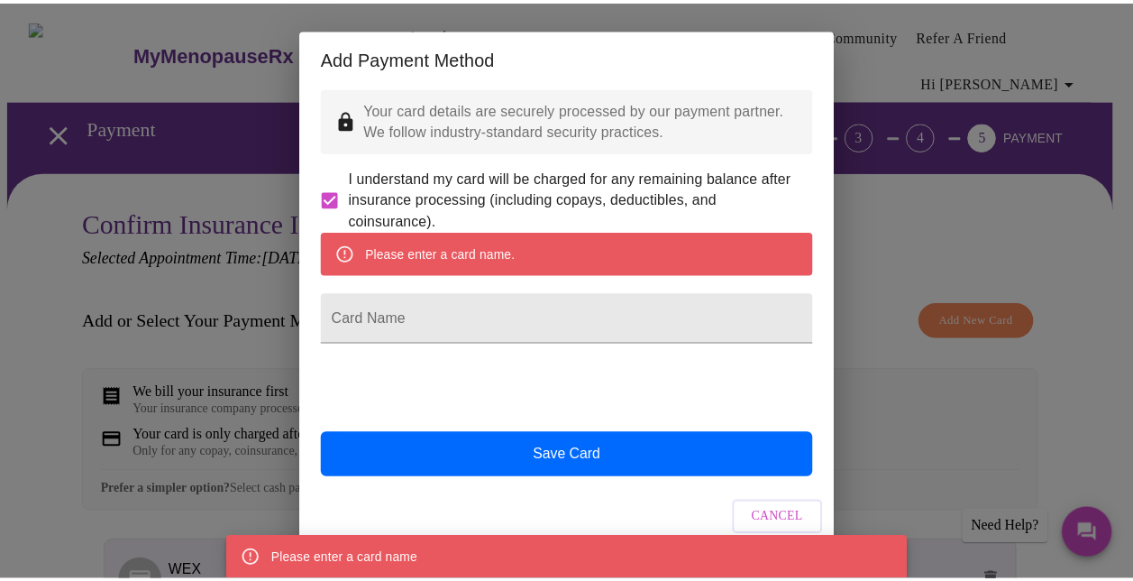
scroll to position [0, 0]
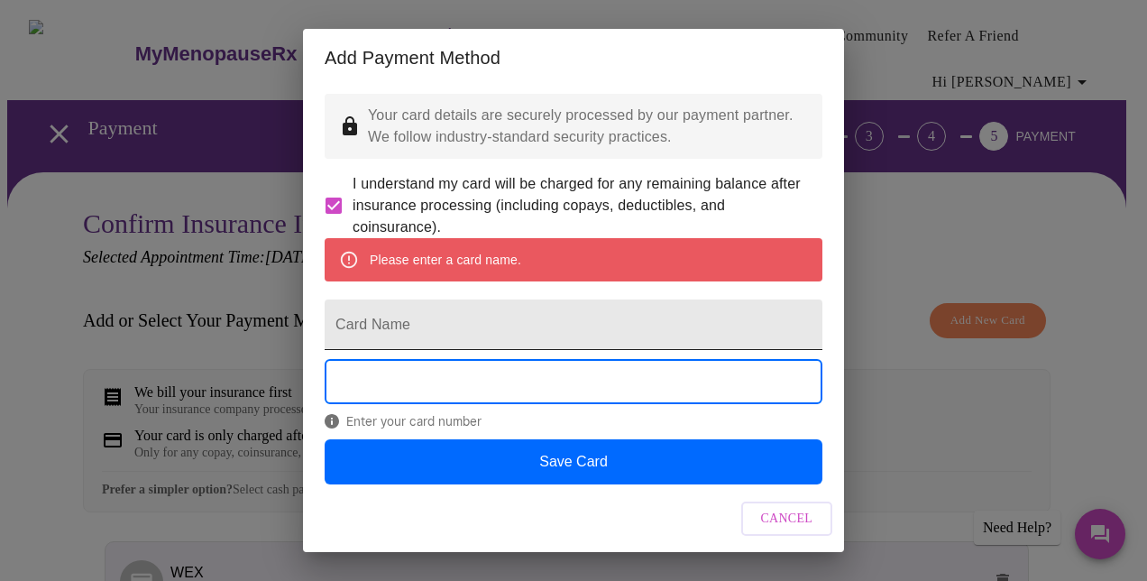
click at [547, 350] on input "Card Name" at bounding box center [574, 324] width 498 height 50
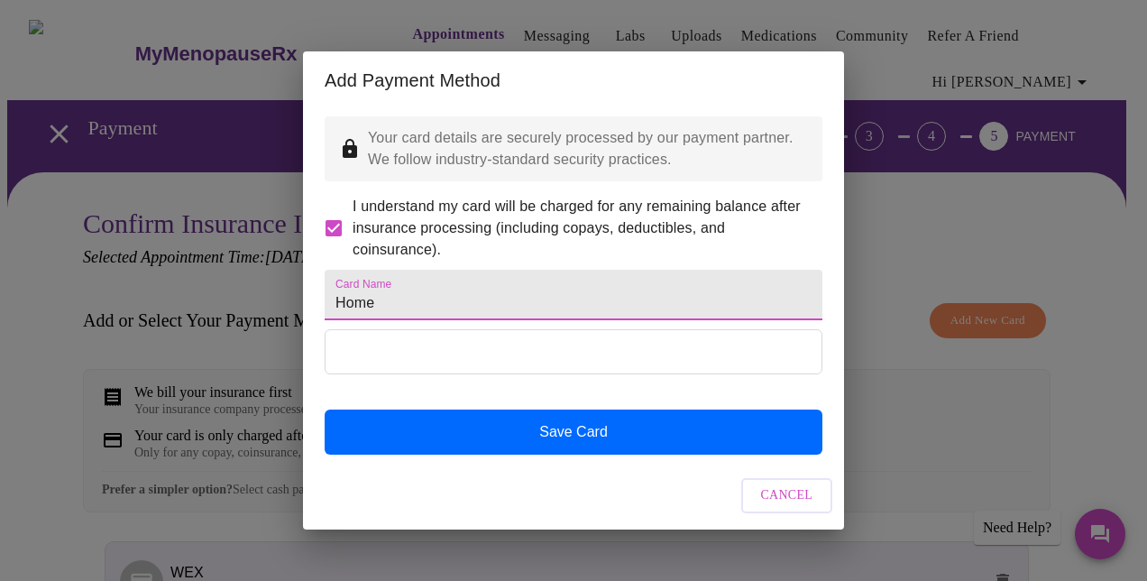
type input "Home"
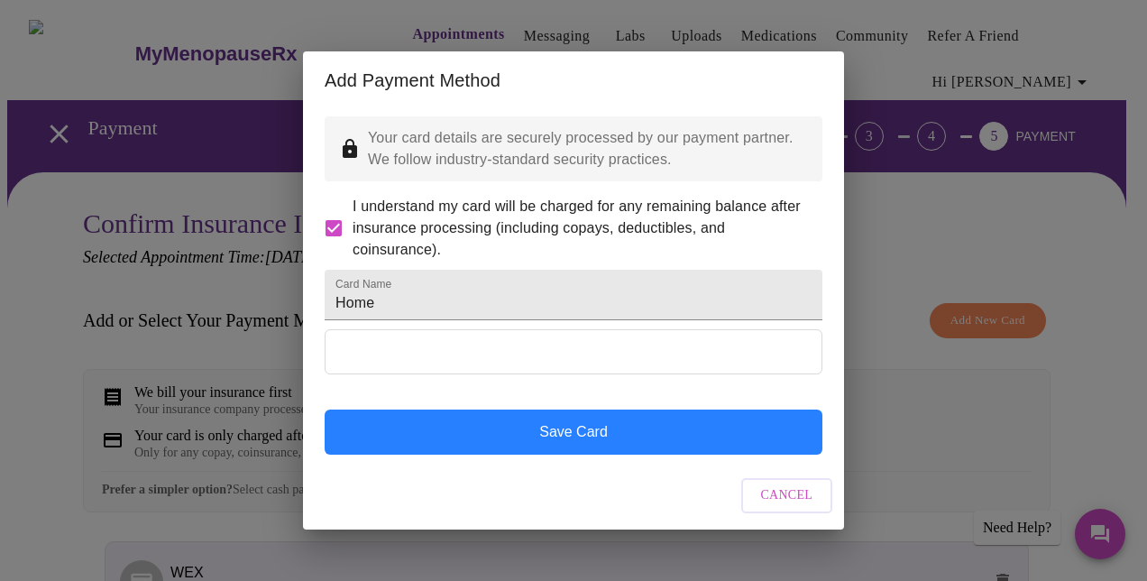
click at [551, 451] on button "Save Card" at bounding box center [574, 431] width 498 height 45
click at [546, 445] on button "Save Card" at bounding box center [574, 431] width 498 height 45
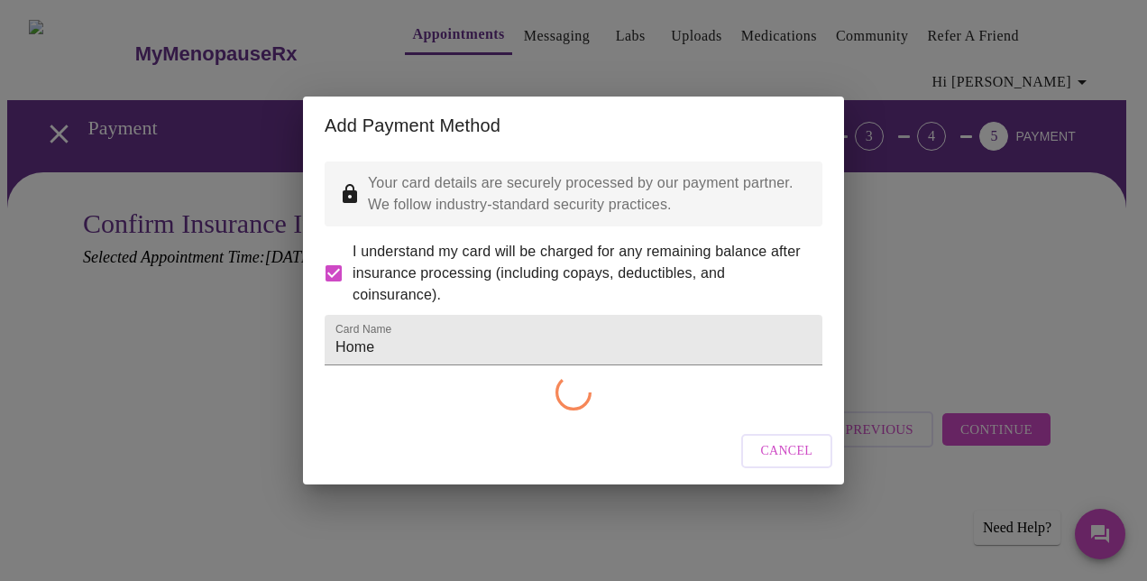
checkbox input "false"
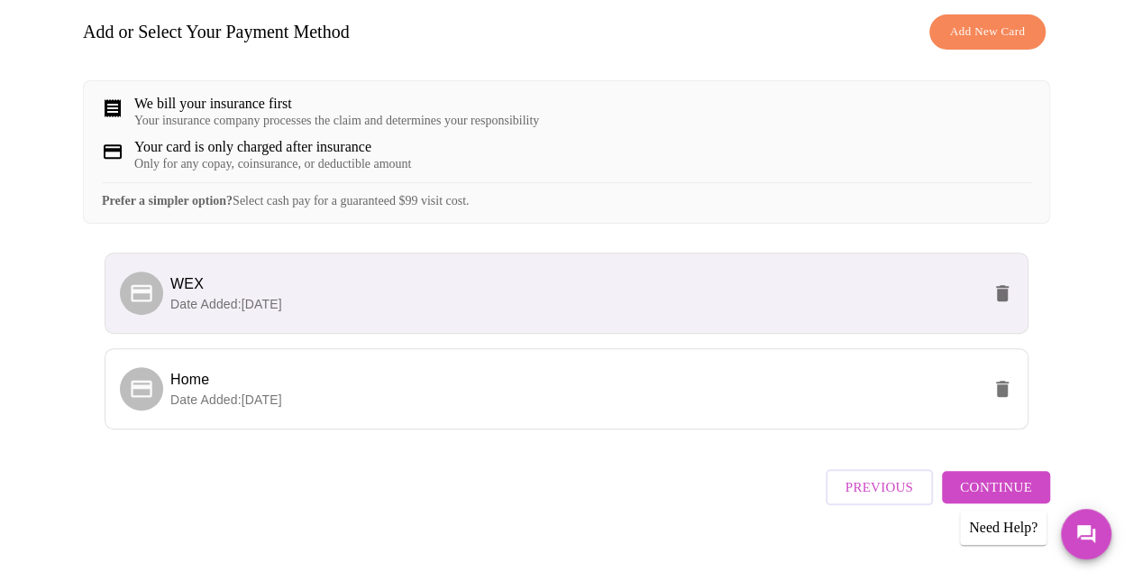
scroll to position [321, 0]
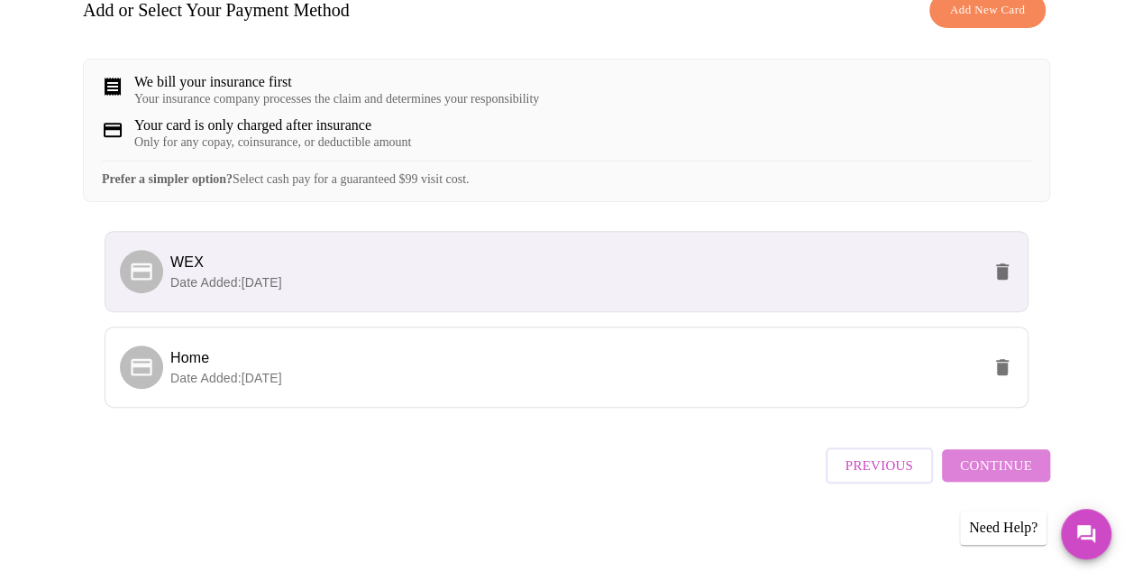
click at [1018, 463] on span "Continue" at bounding box center [996, 465] width 72 height 23
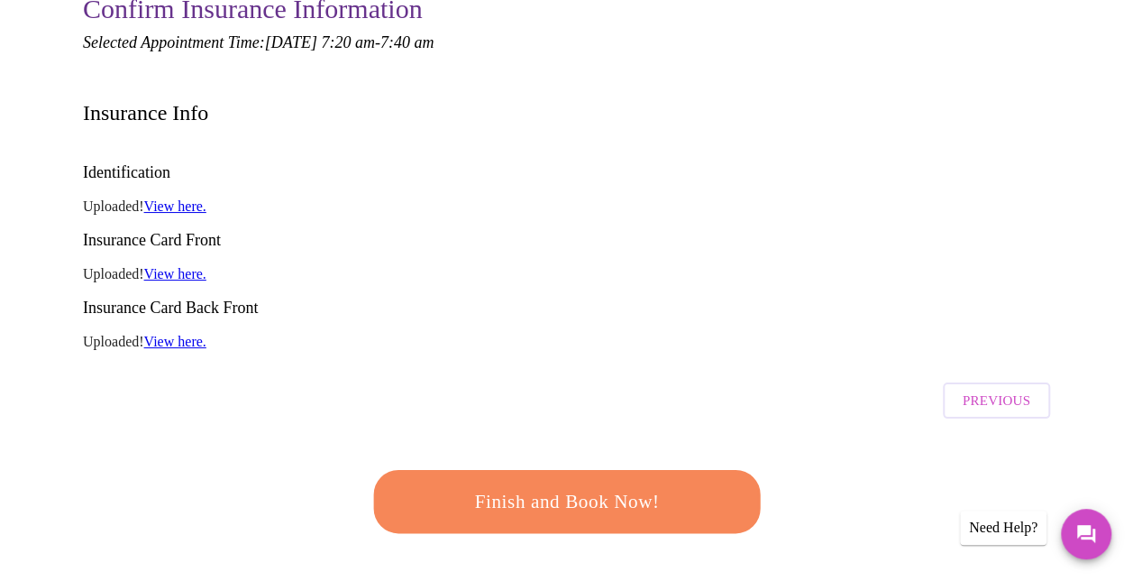
scroll to position [219, 0]
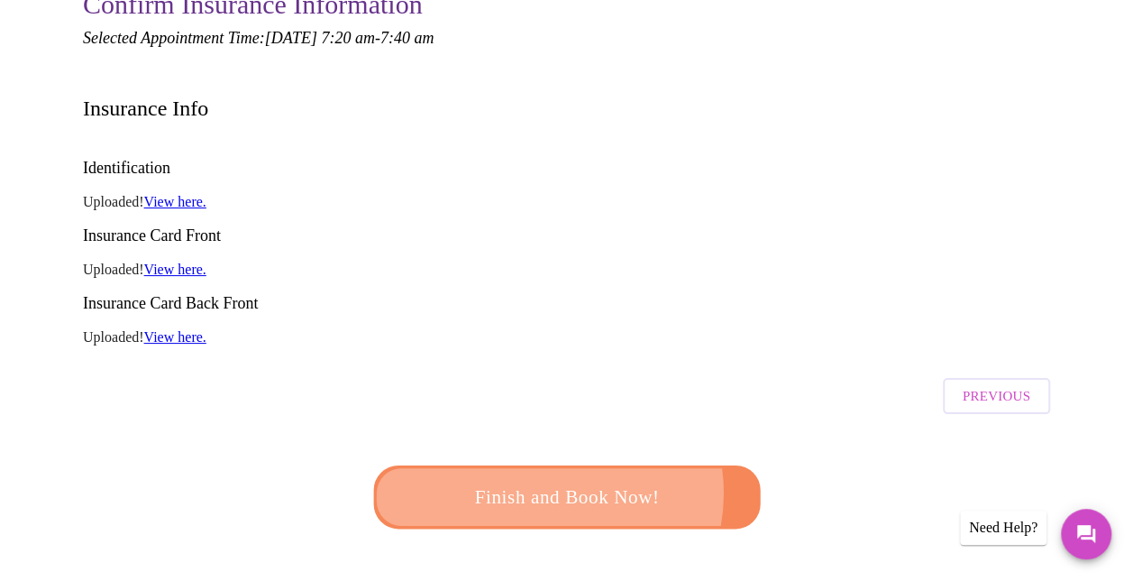
click at [541, 481] on span "Finish and Book Now!" at bounding box center [567, 497] width 334 height 33
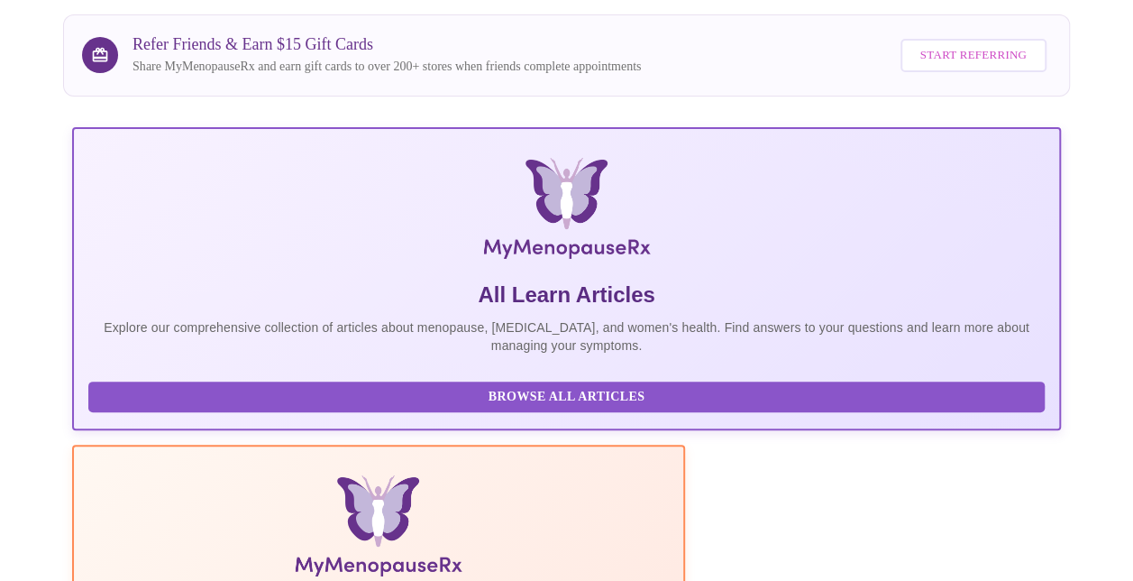
scroll to position [141, 0]
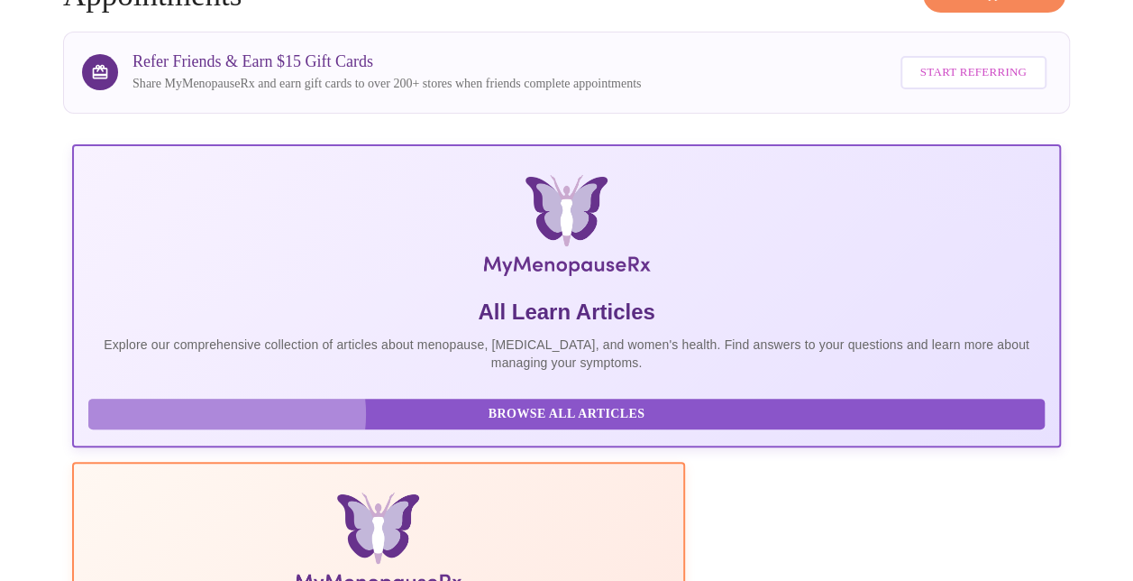
click at [220, 426] on span "Browse All Articles" at bounding box center [566, 414] width 921 height 23
